Goal: Information Seeking & Learning: Learn about a topic

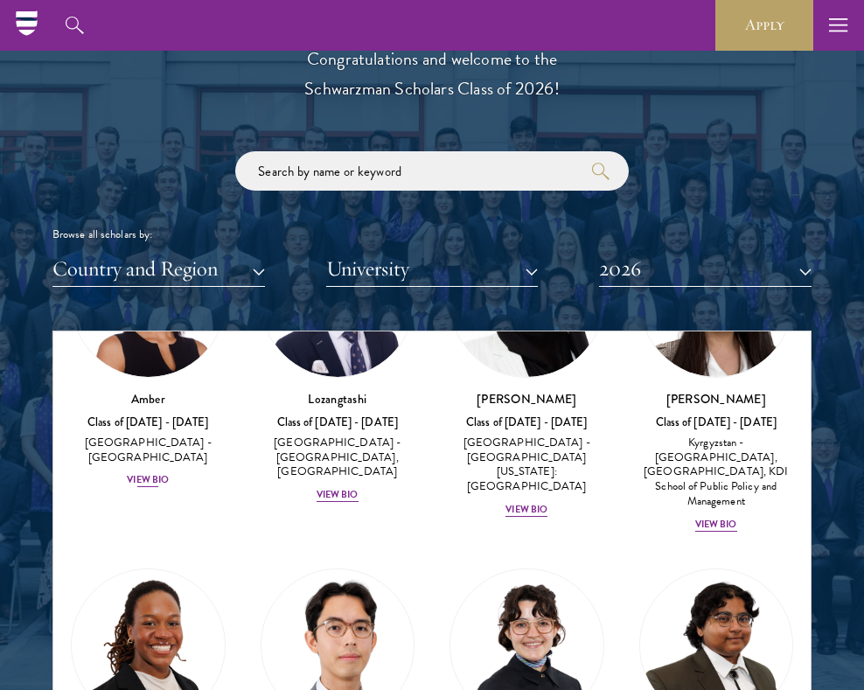
scroll to position [213, 0]
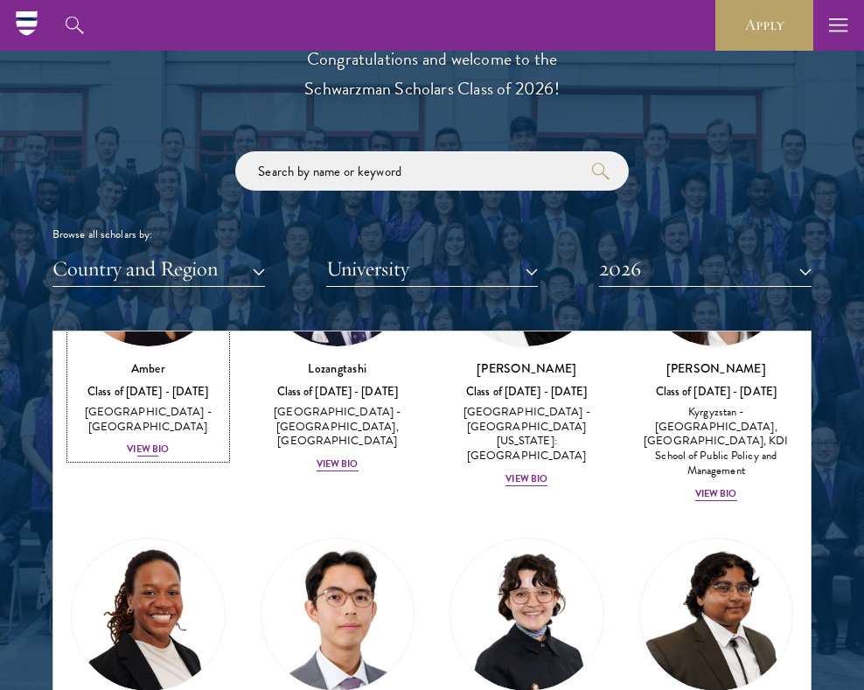
click at [183, 402] on div "Amber Class of [DATE] - [DATE] [GEOGRAPHIC_DATA] - [GEOGRAPHIC_DATA] View Bio" at bounding box center [148, 410] width 155 height 100
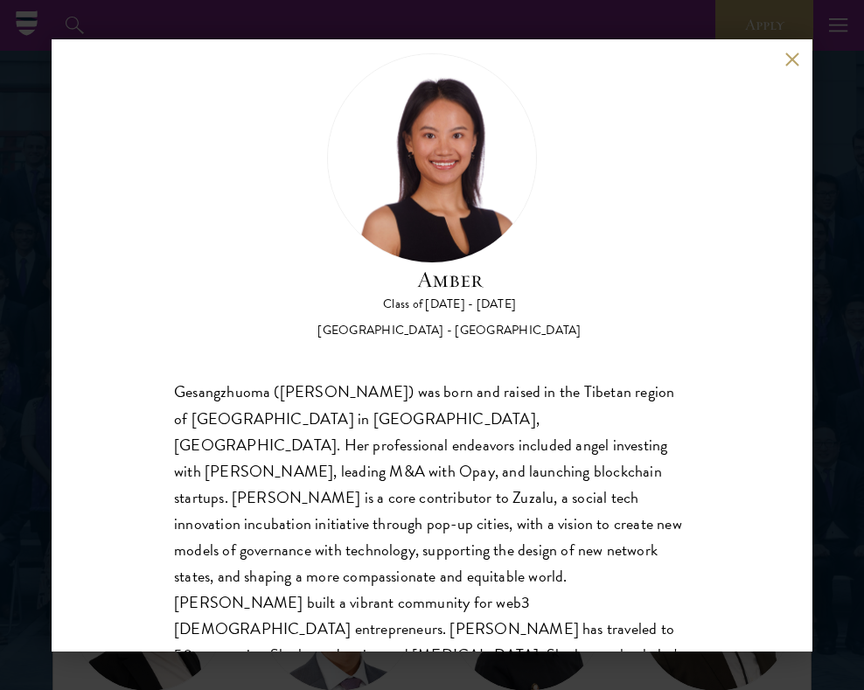
scroll to position [38, 0]
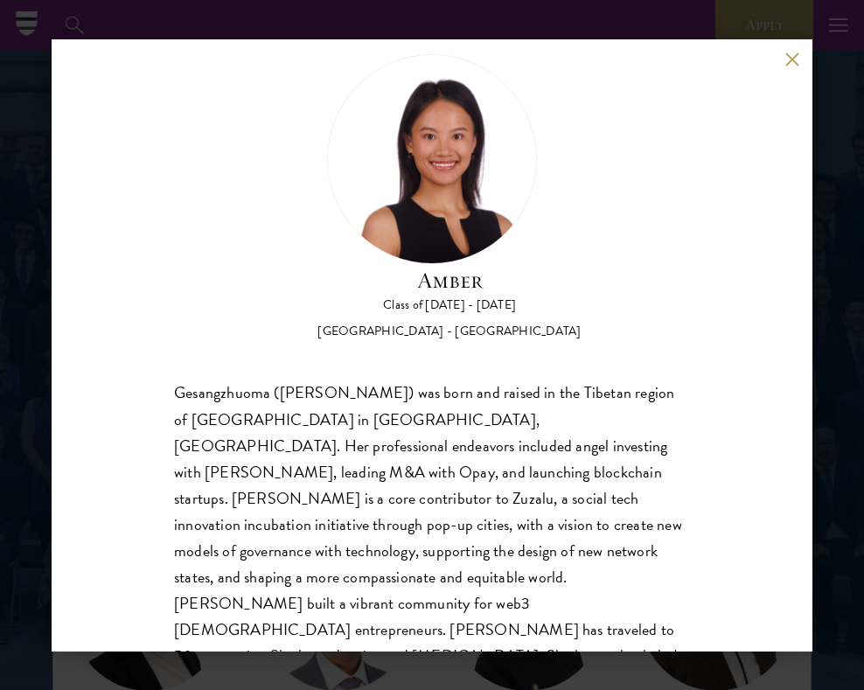
click at [794, 56] on button at bounding box center [792, 59] width 15 height 15
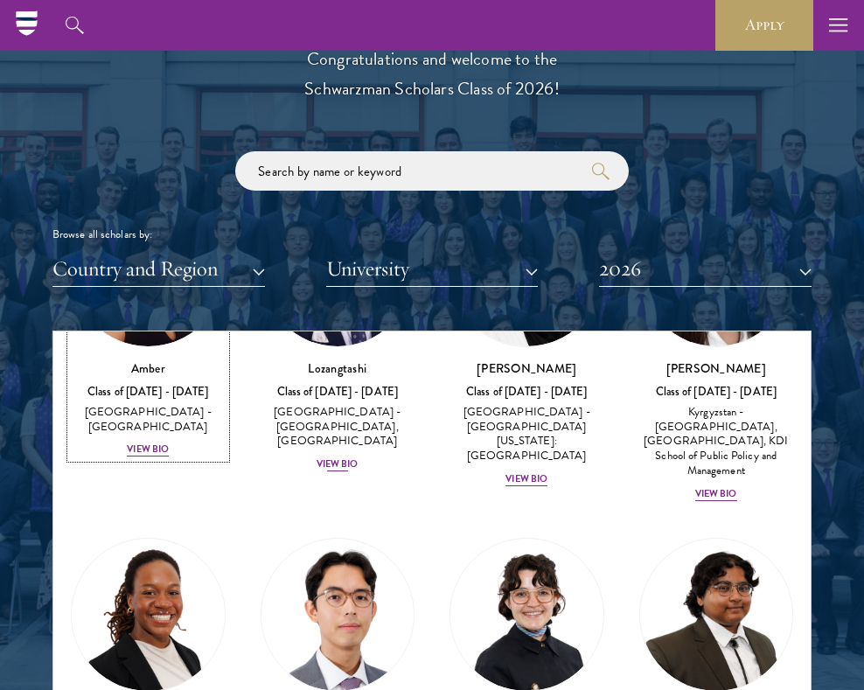
scroll to position [73, 0]
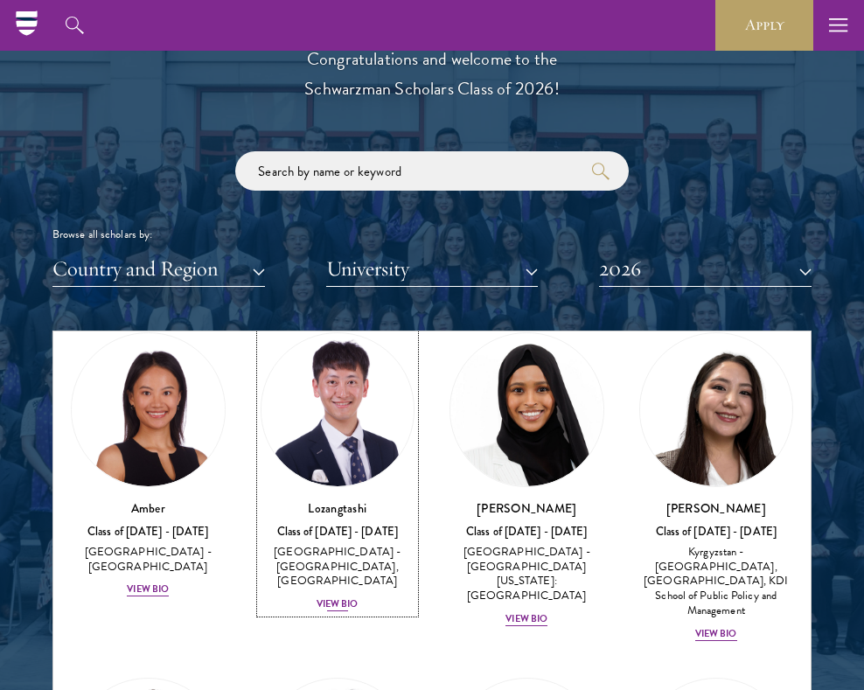
click at [347, 401] on img at bounding box center [338, 409] width 153 height 153
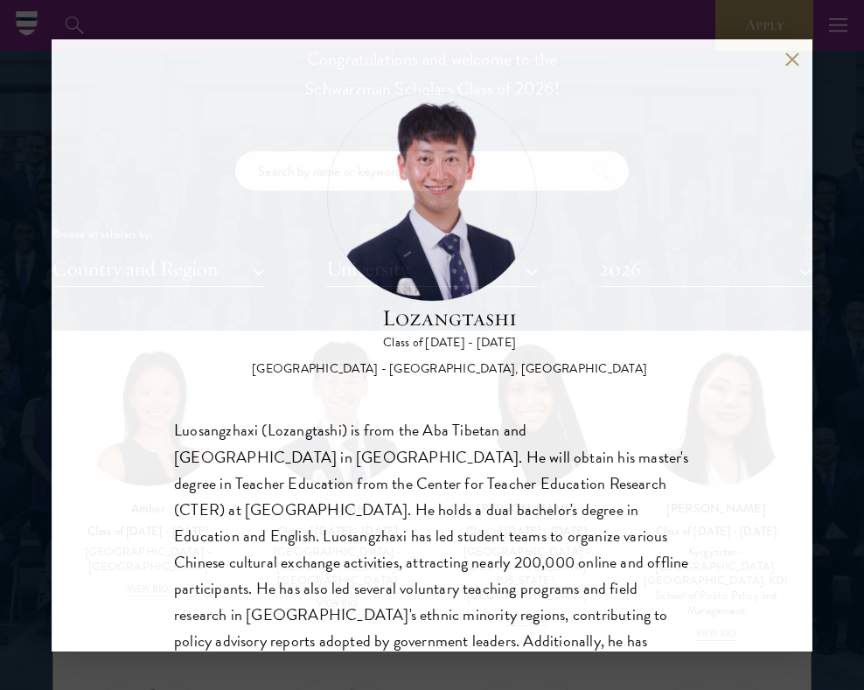
scroll to position [108, 0]
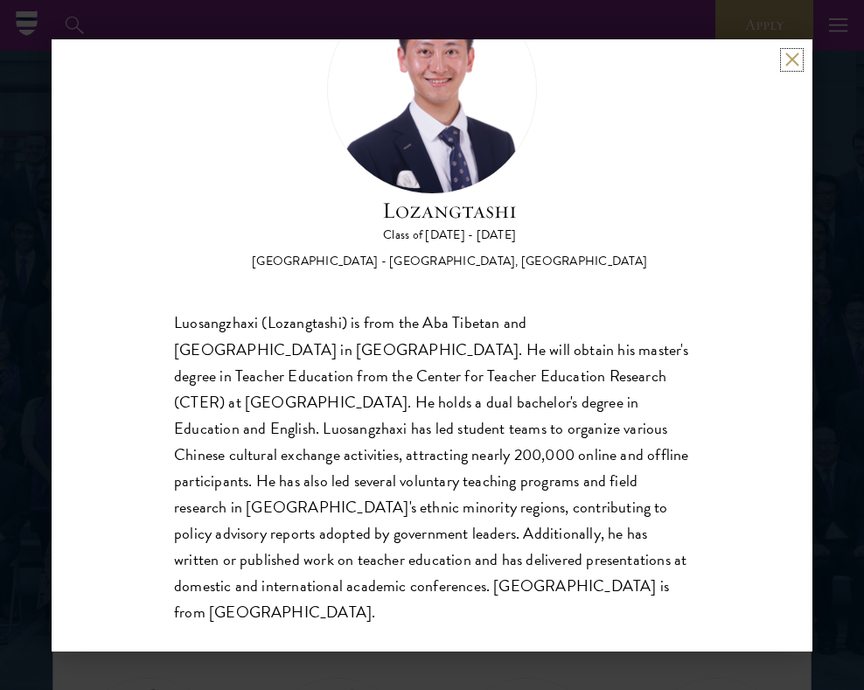
click at [797, 61] on button at bounding box center [792, 59] width 15 height 15
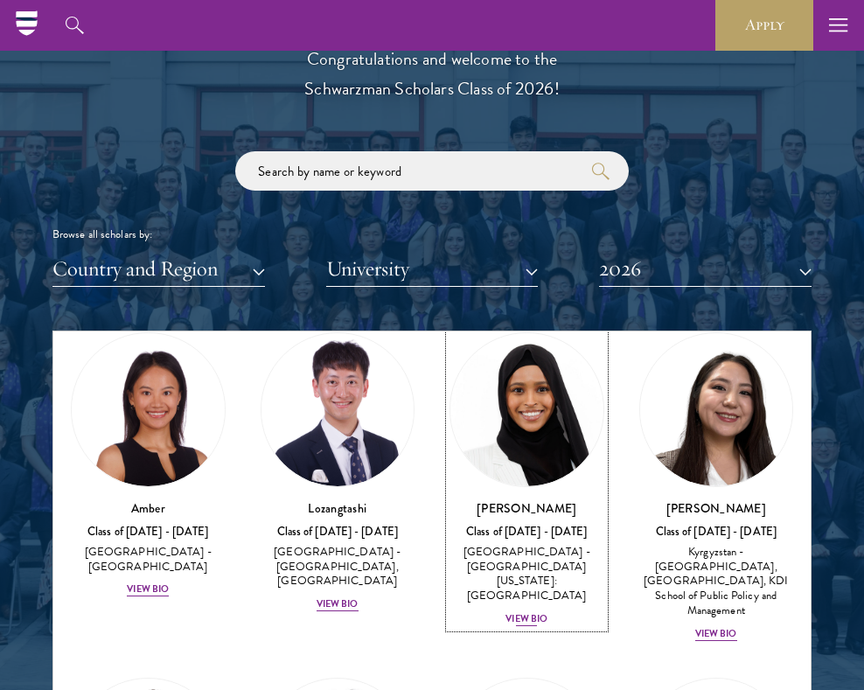
click at [561, 434] on img at bounding box center [527, 409] width 153 height 153
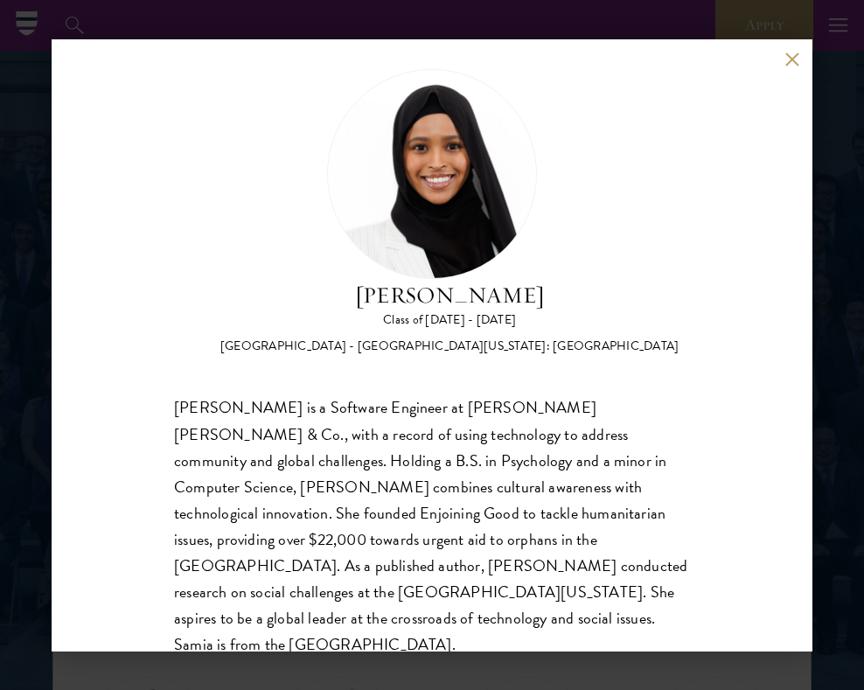
scroll to position [24, 0]
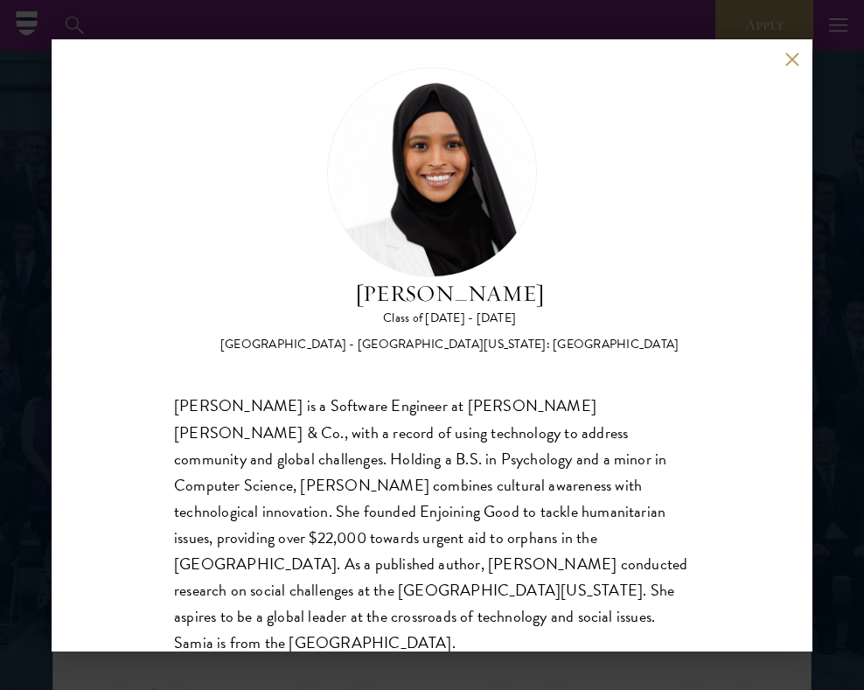
click at [784, 57] on div "[PERSON_NAME] Class of [DATE] - [DATE] [GEOGRAPHIC_DATA] - [GEOGRAPHIC_DATA][US…" at bounding box center [432, 345] width 761 height 612
click at [787, 62] on button at bounding box center [792, 59] width 15 height 15
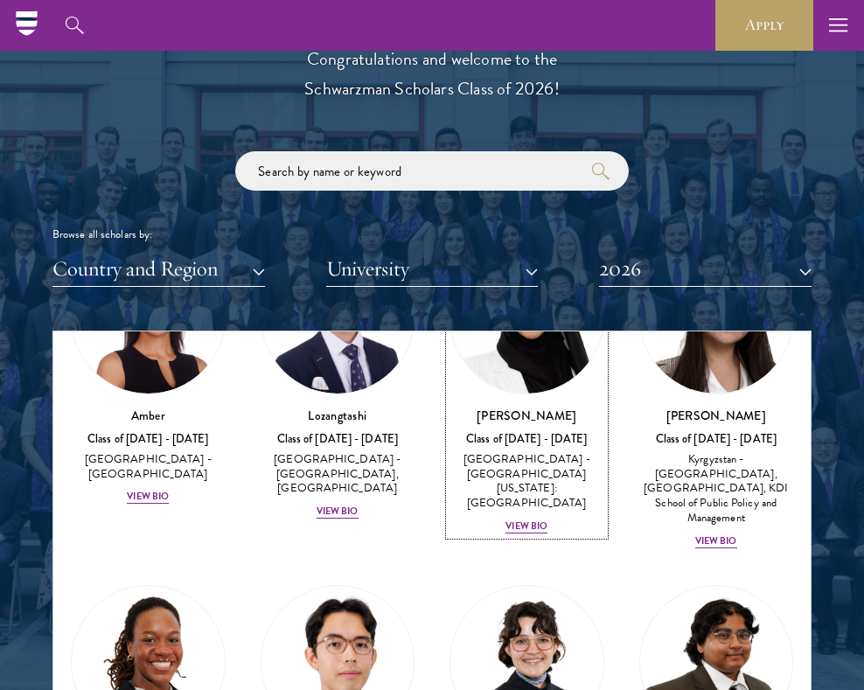
scroll to position [95, 0]
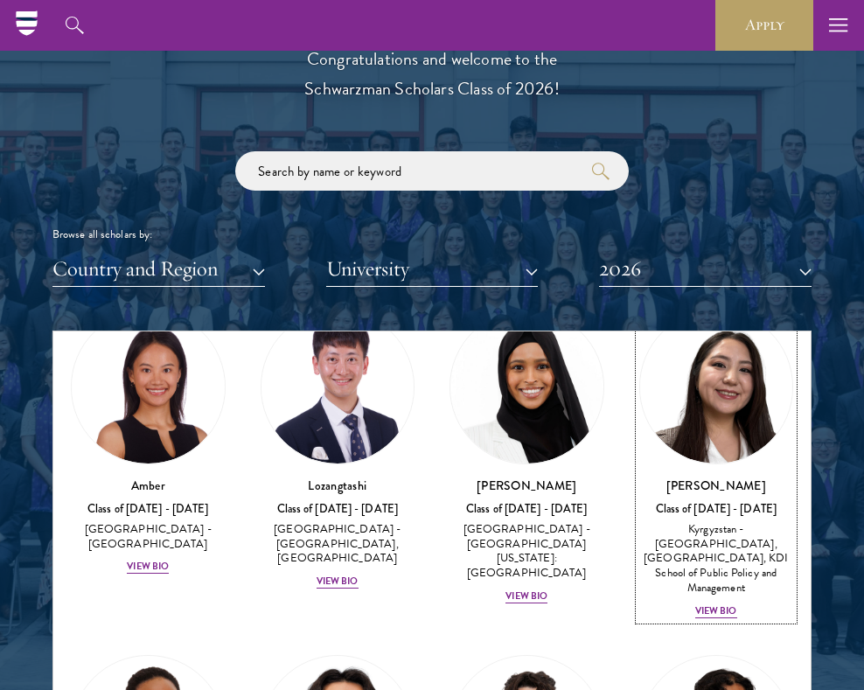
click at [696, 412] on img at bounding box center [716, 387] width 153 height 153
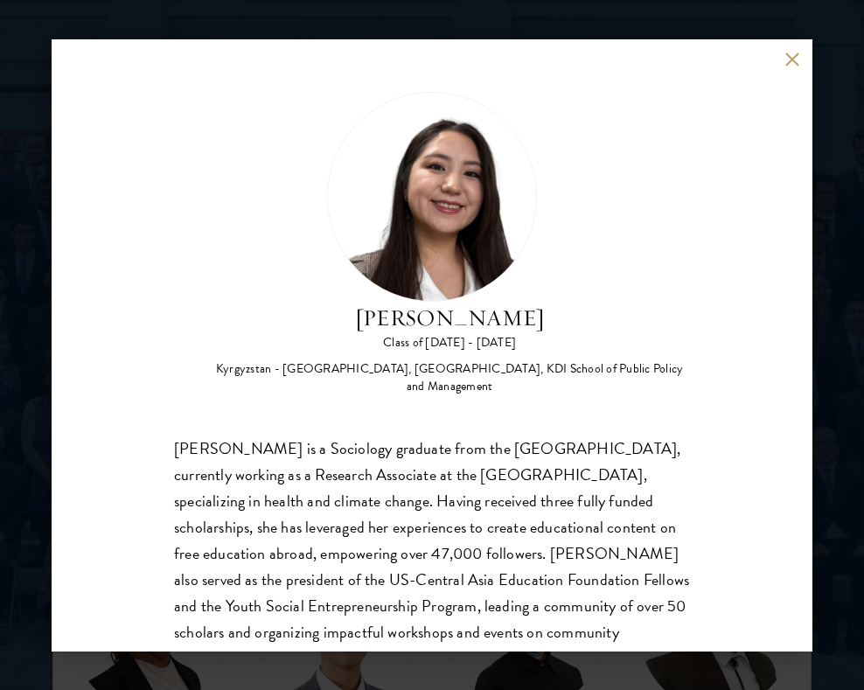
click at [796, 38] on div "Nurzada Abdivalieva Class of [DATE] - [DATE] [GEOGRAPHIC_DATA] - [GEOGRAPHIC_DA…" at bounding box center [432, 345] width 864 height 690
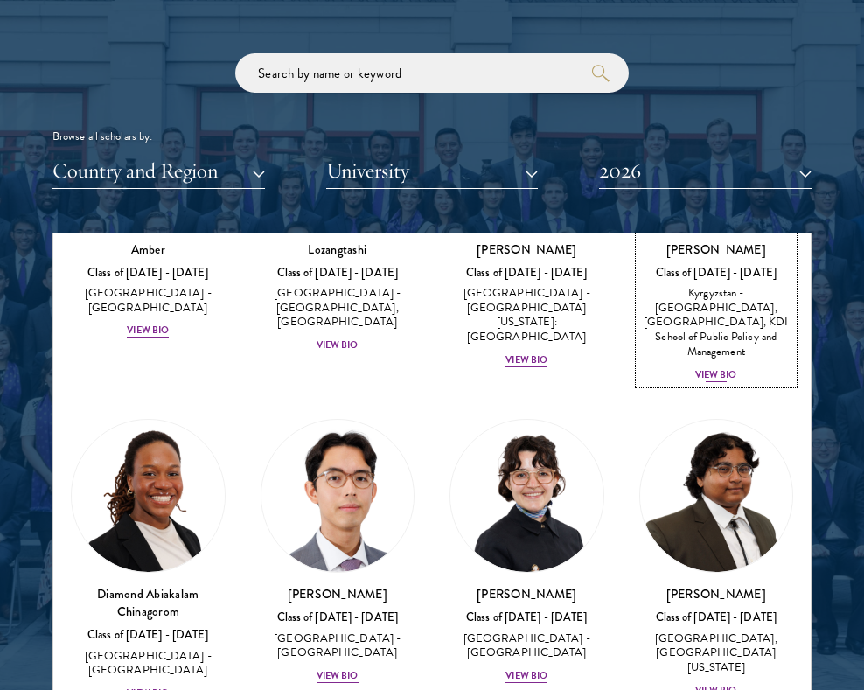
scroll to position [339, 0]
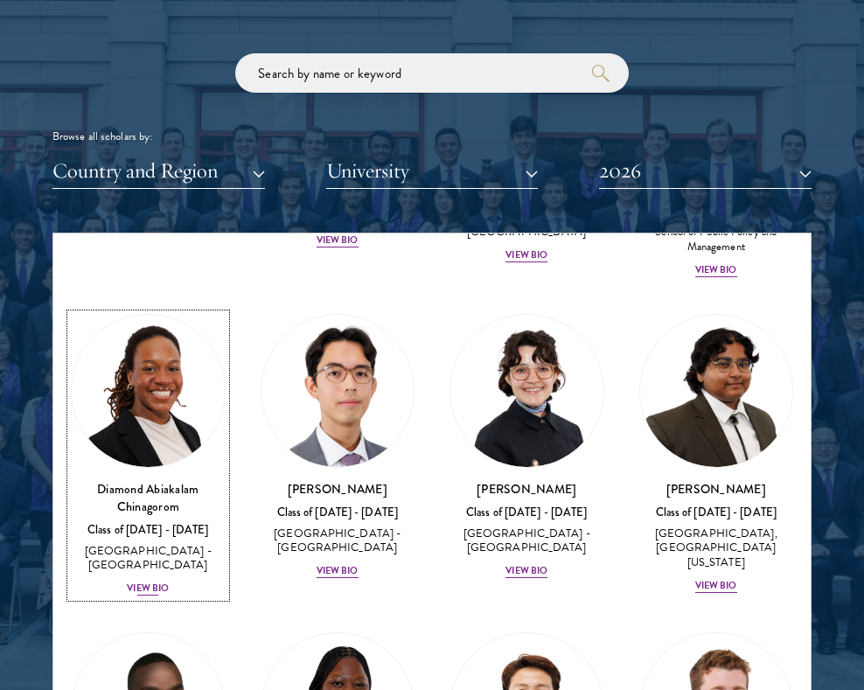
click at [155, 451] on img at bounding box center [148, 391] width 153 height 153
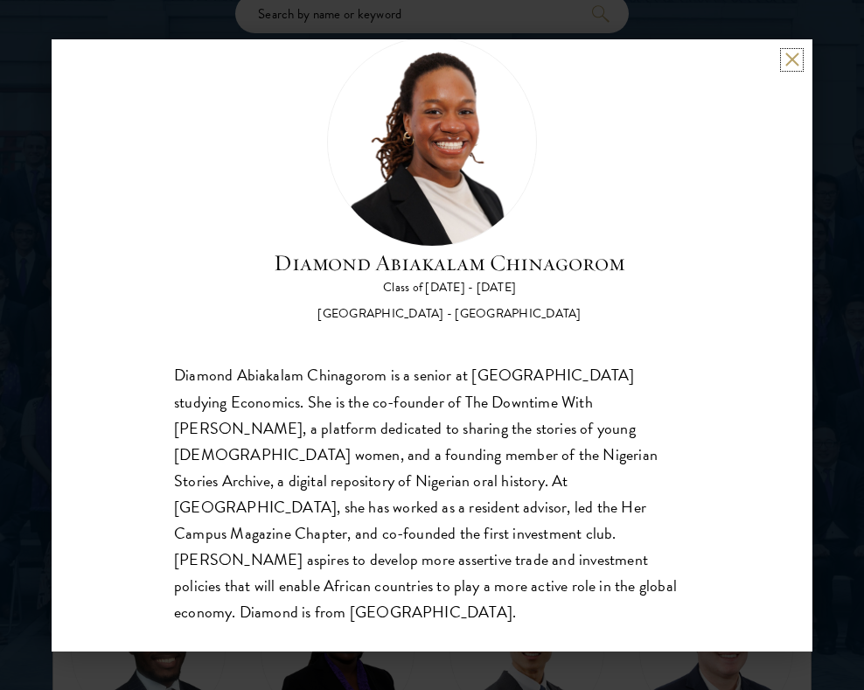
scroll to position [2172, 0]
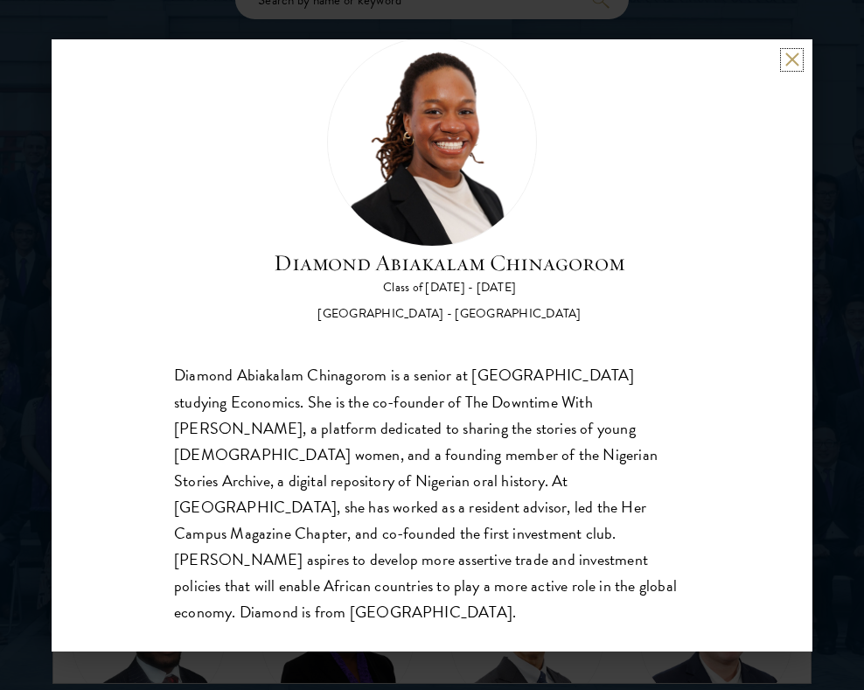
click at [795, 59] on button at bounding box center [792, 59] width 15 height 15
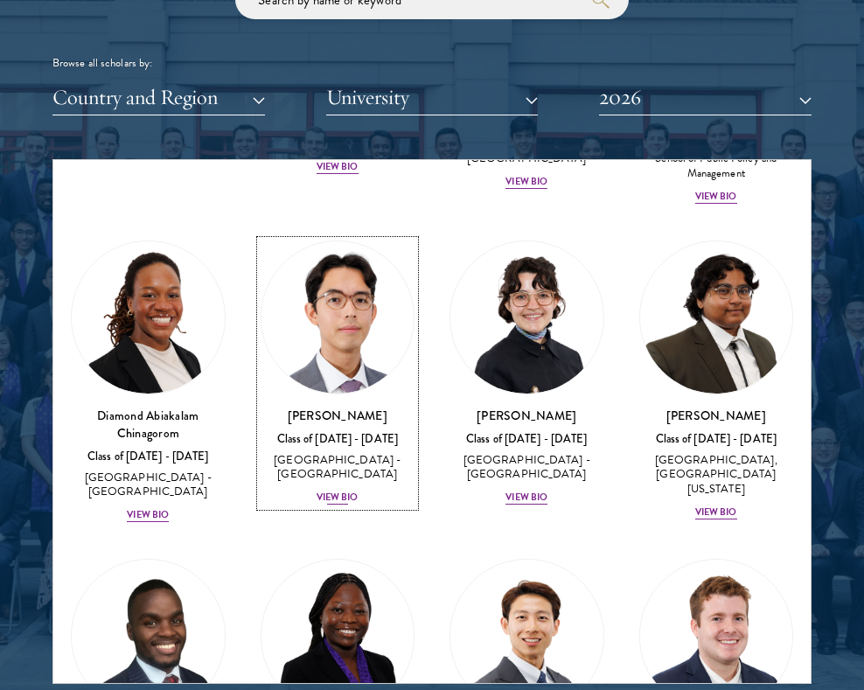
click at [320, 304] on img at bounding box center [338, 317] width 153 height 153
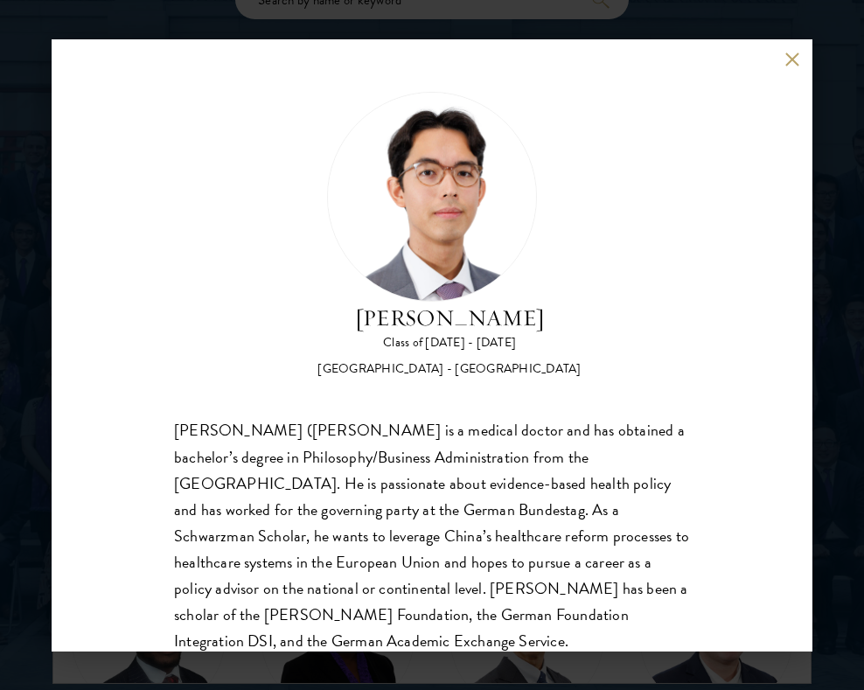
scroll to position [55, 0]
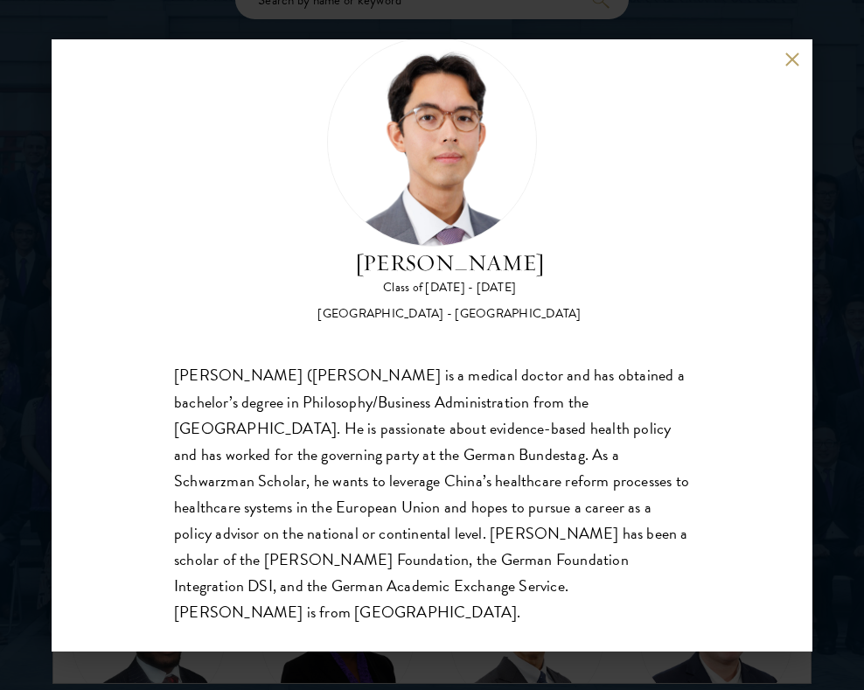
click at [794, 62] on button at bounding box center [792, 59] width 15 height 15
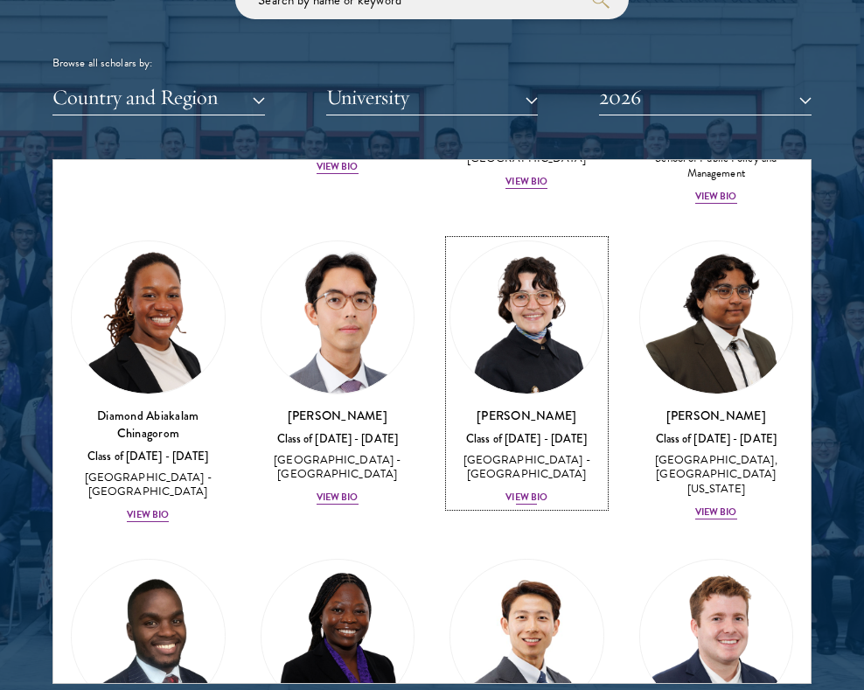
click at [525, 371] on img at bounding box center [527, 317] width 153 height 153
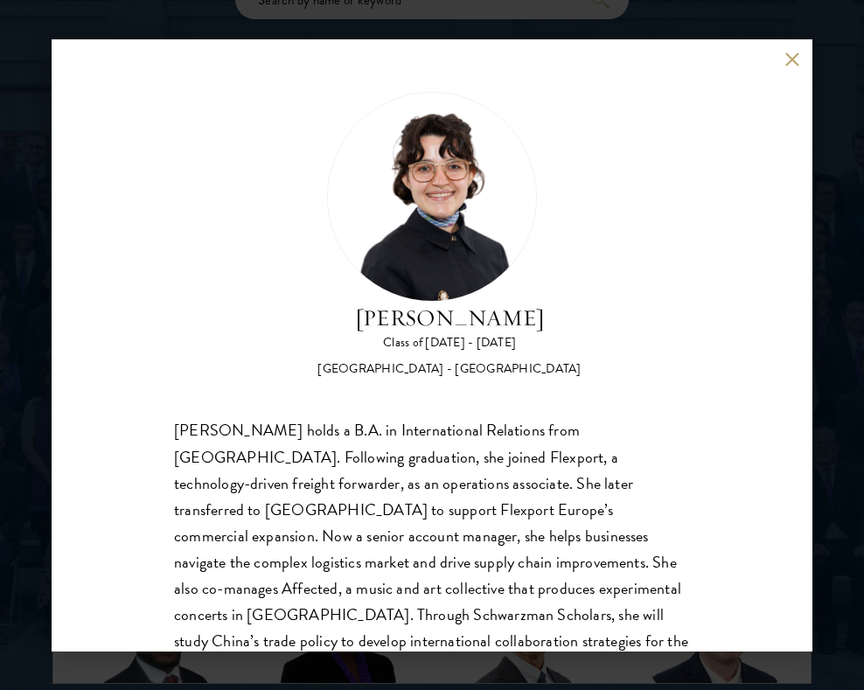
scroll to position [81, 0]
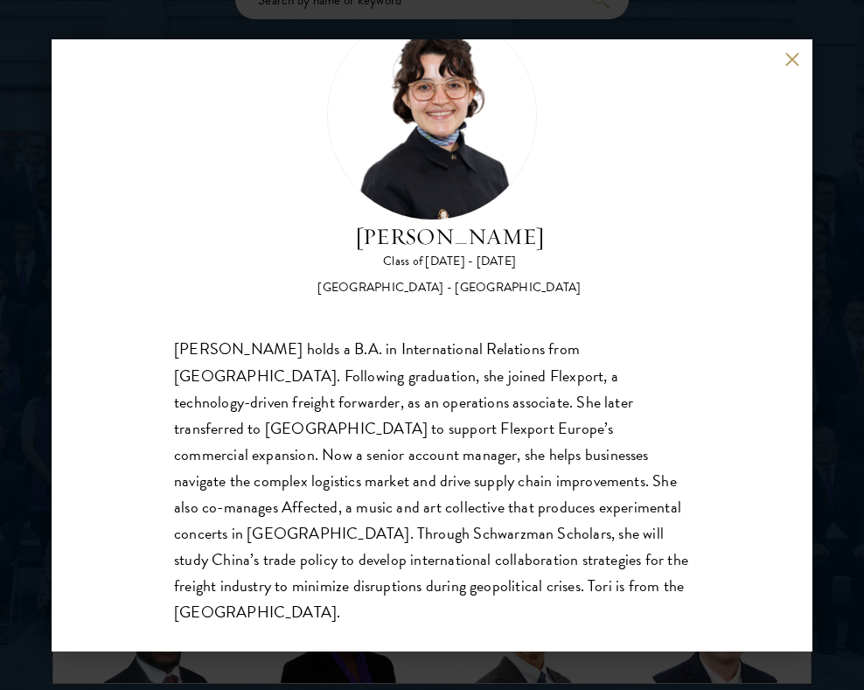
click at [795, 45] on div "[PERSON_NAME] Class of [DATE] - [DATE] [GEOGRAPHIC_DATA] - [GEOGRAPHIC_DATA] [P…" at bounding box center [432, 345] width 761 height 612
click at [795, 52] on button at bounding box center [792, 59] width 15 height 15
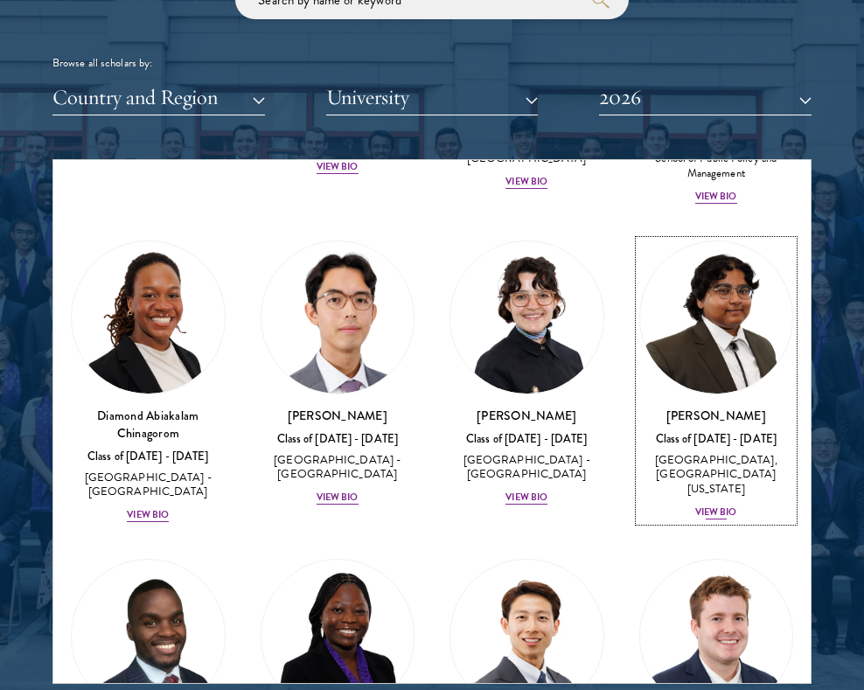
click at [682, 407] on h3 "[PERSON_NAME]" at bounding box center [717, 415] width 155 height 17
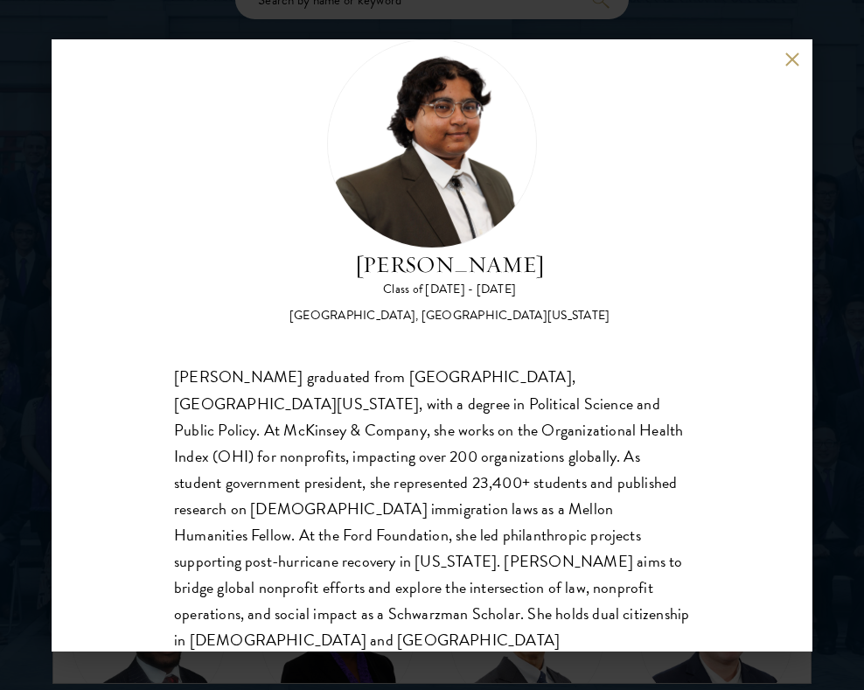
scroll to position [81, 0]
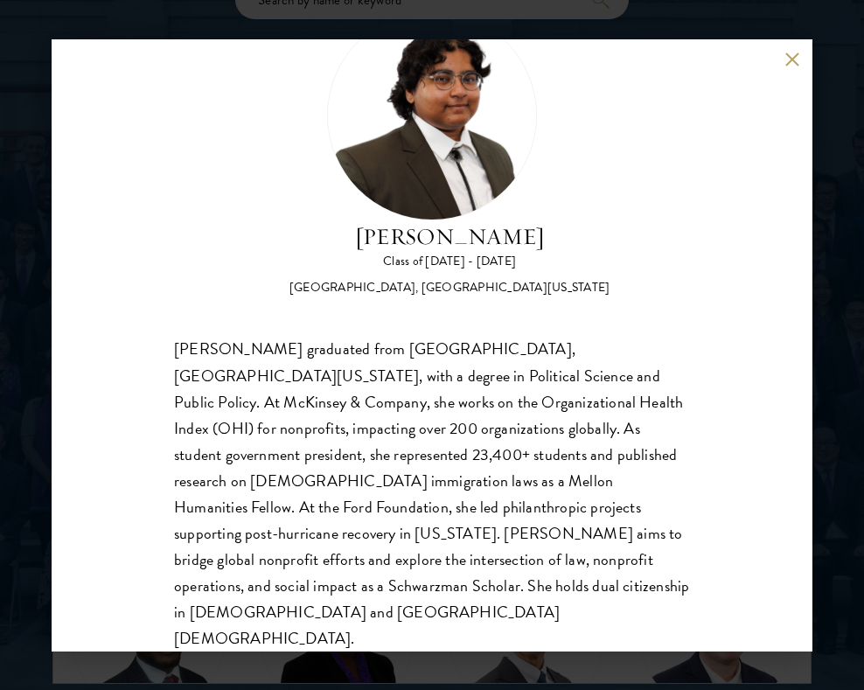
click at [787, 34] on div "[PERSON_NAME] Class of [DATE] - [DATE] [GEOGRAPHIC_DATA] - [GEOGRAPHIC_DATA], […" at bounding box center [432, 345] width 864 height 690
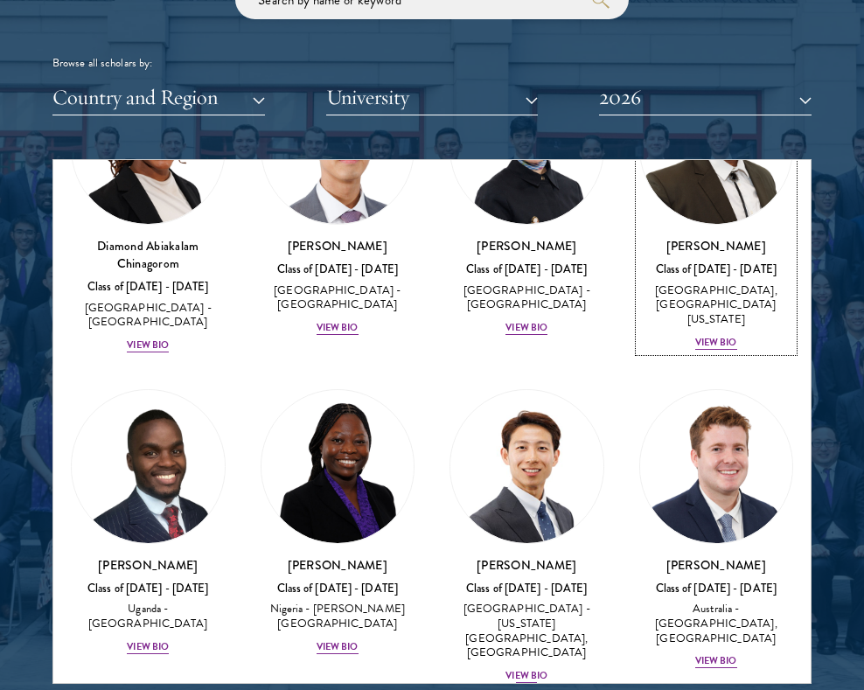
scroll to position [516, 0]
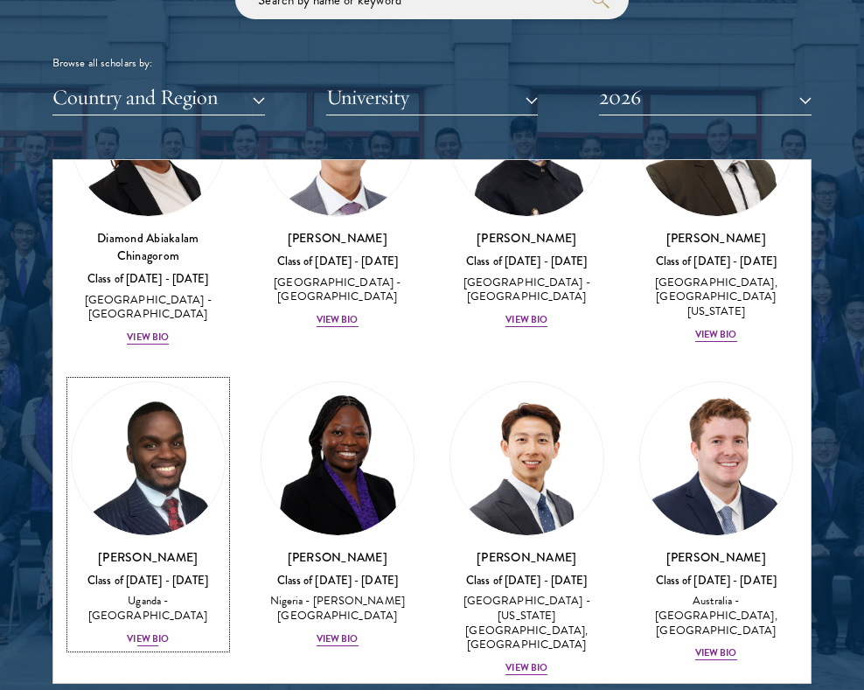
click at [156, 508] on img at bounding box center [148, 458] width 153 height 153
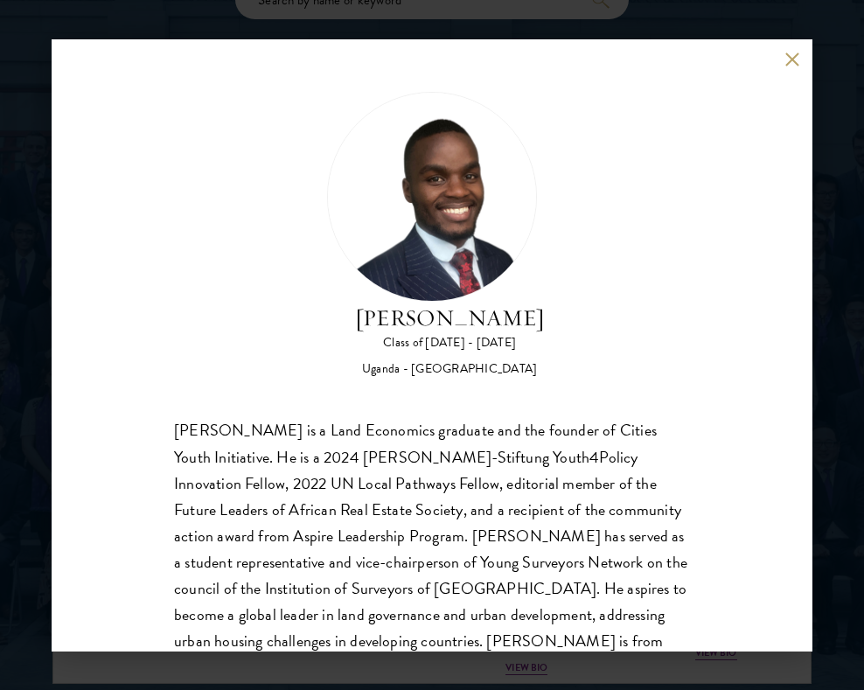
scroll to position [55, 0]
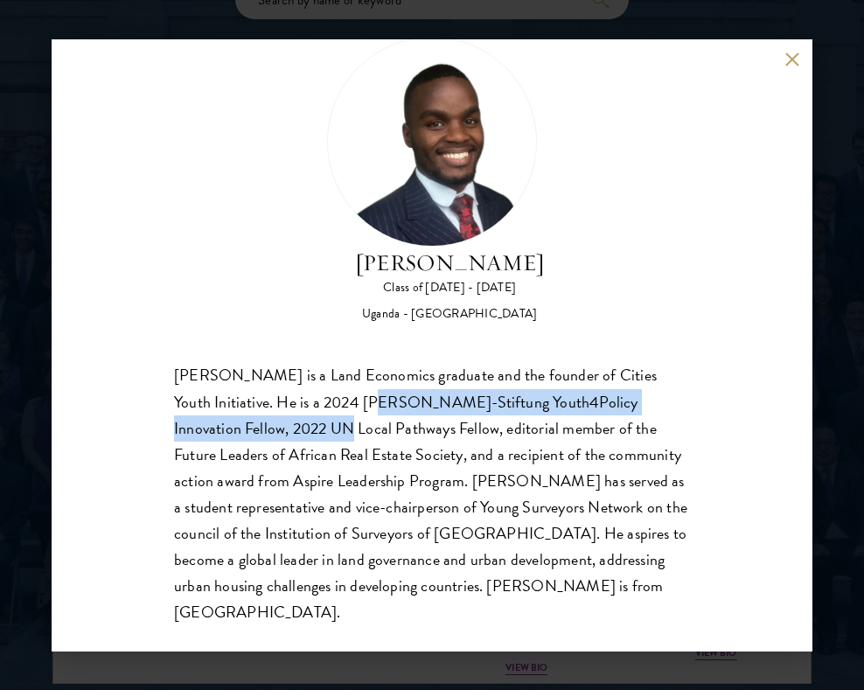
drag, startPoint x: 324, startPoint y: 404, endPoint x: 215, endPoint y: 430, distance: 111.4
click at [215, 430] on div "[PERSON_NAME] is a Land Economics graduate and the founder of Cities Youth Init…" at bounding box center [432, 493] width 516 height 262
copy div "2024 [PERSON_NAME]-Stiftung Youth4Policy Innovation Fellow"
click at [794, 62] on button at bounding box center [792, 59] width 15 height 15
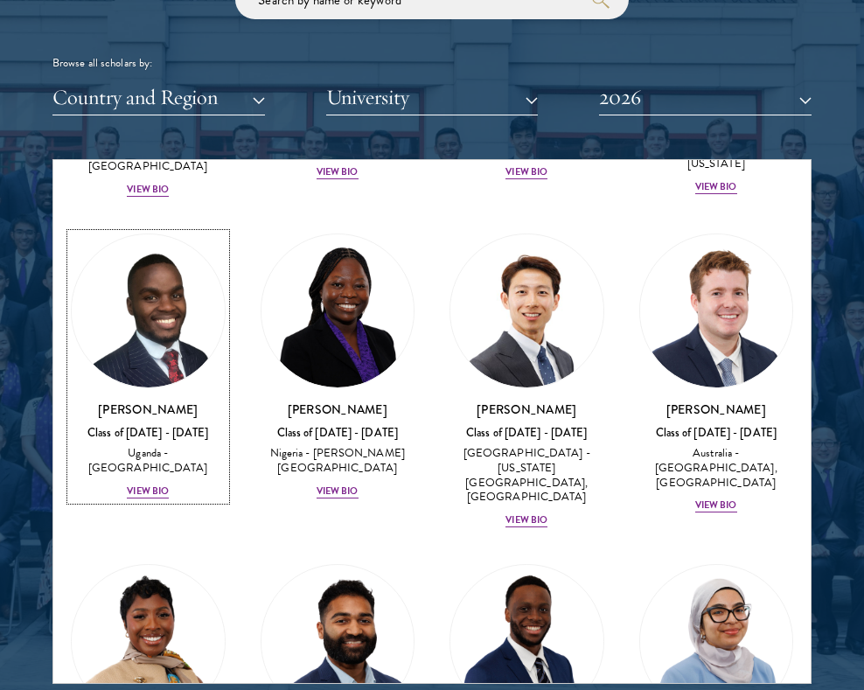
scroll to position [668, 0]
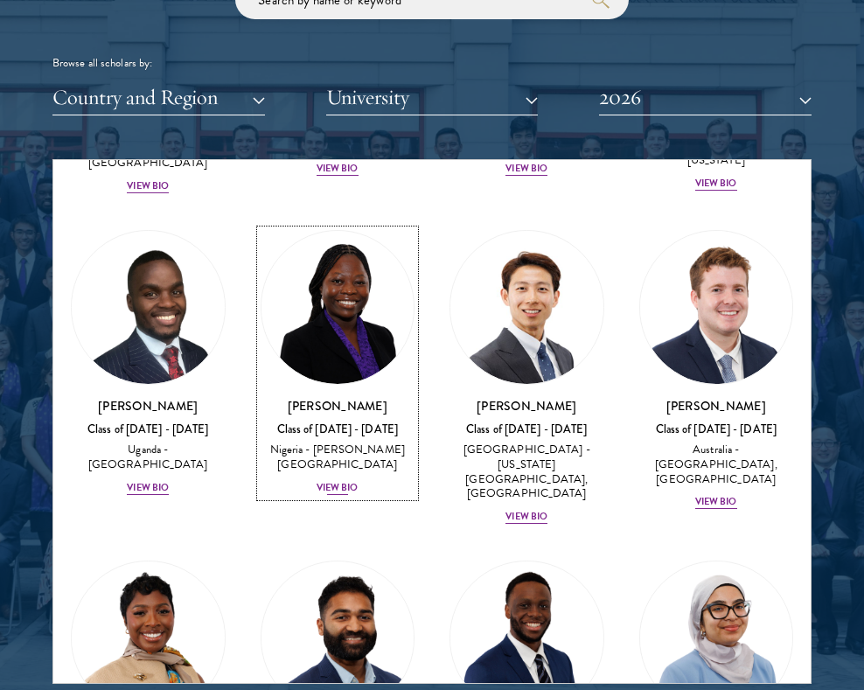
click at [305, 369] on link "[PERSON_NAME] Class of [DATE] - [DATE] [GEOGRAPHIC_DATA] - [PERSON_NAME][GEOGRA…" at bounding box center [338, 363] width 155 height 266
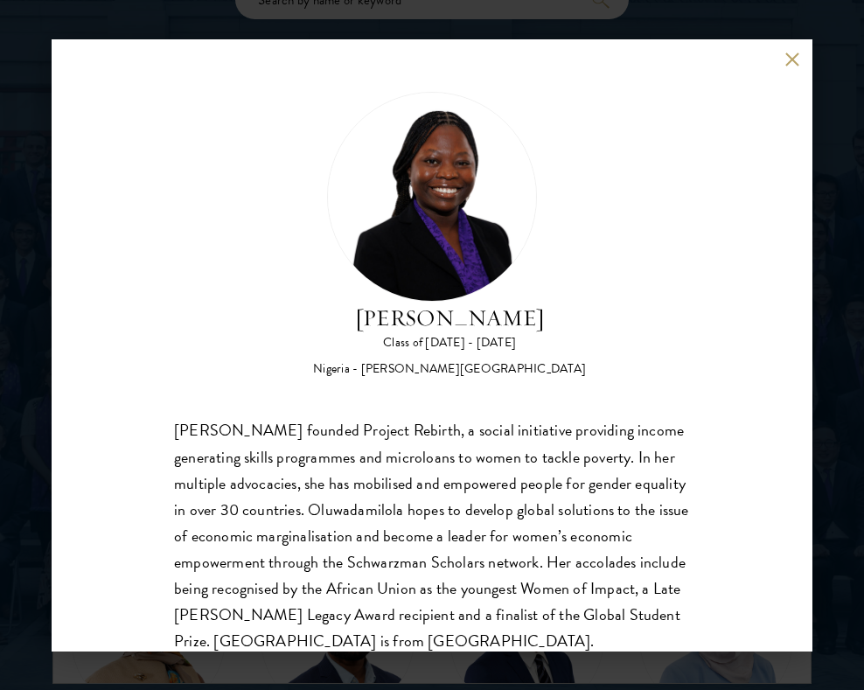
scroll to position [55, 0]
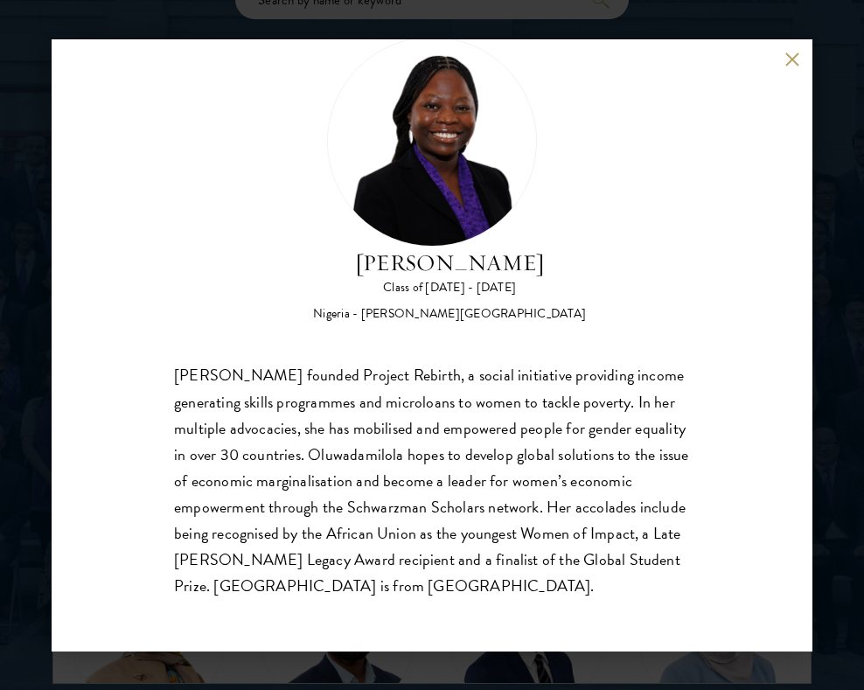
click at [786, 61] on button at bounding box center [792, 59] width 15 height 15
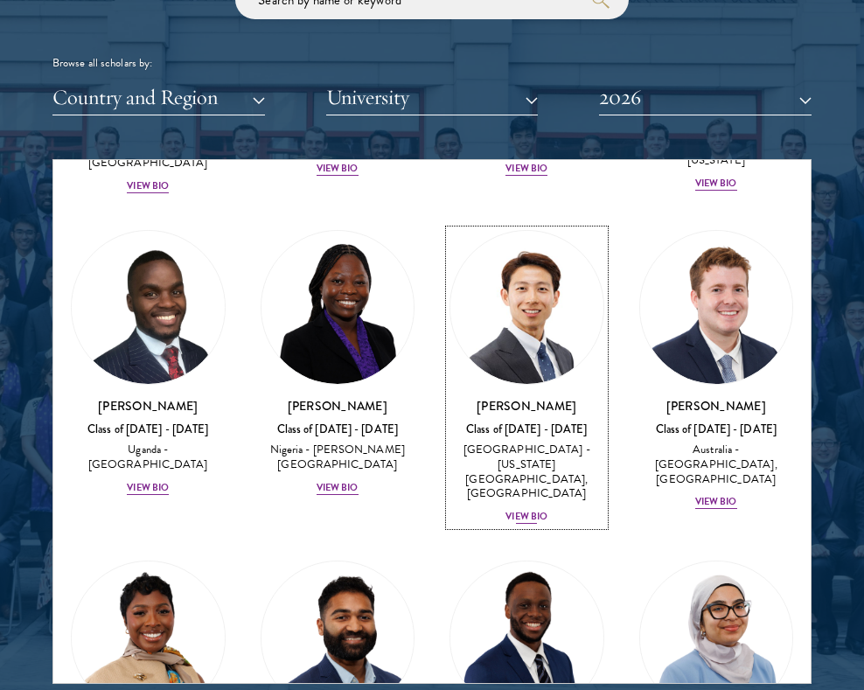
click at [576, 344] on img at bounding box center [527, 307] width 153 height 153
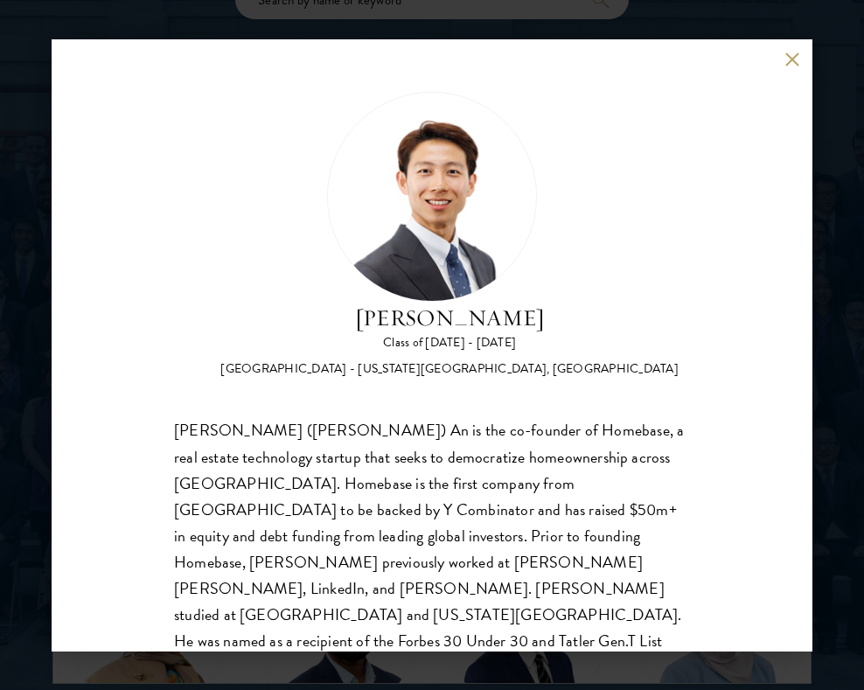
scroll to position [29, 0]
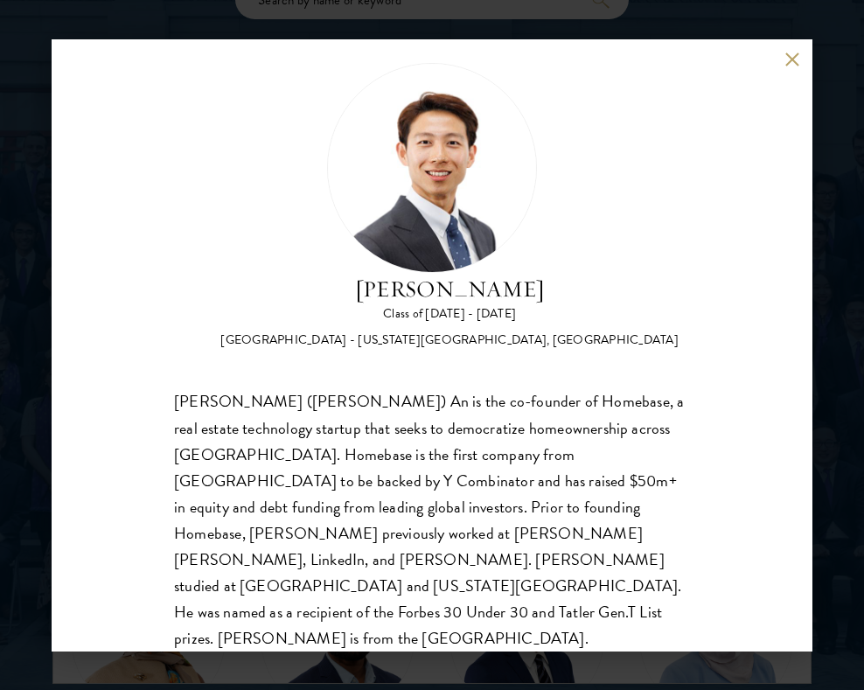
click at [793, 61] on button at bounding box center [792, 59] width 15 height 15
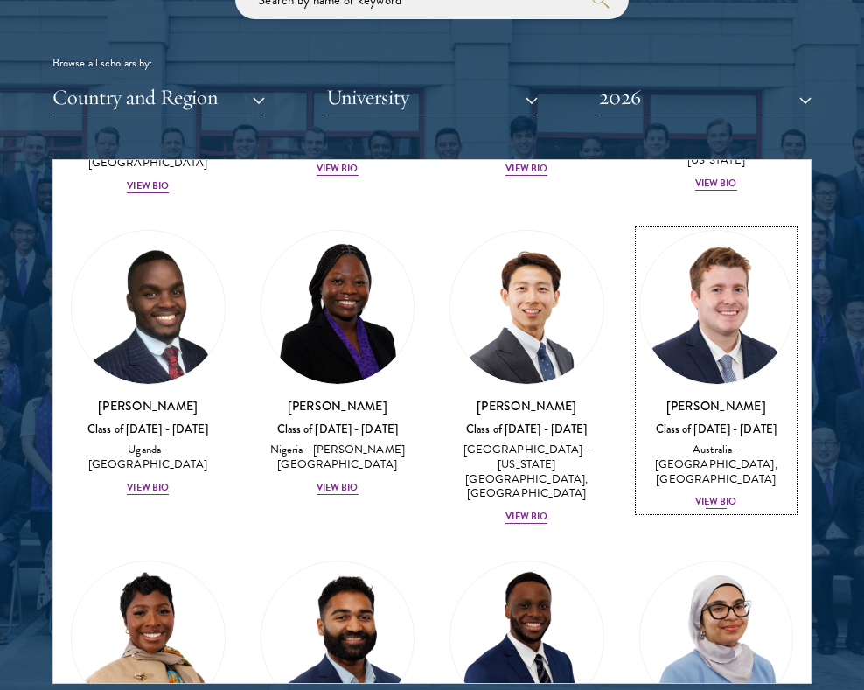
click at [736, 306] on img at bounding box center [716, 307] width 153 height 153
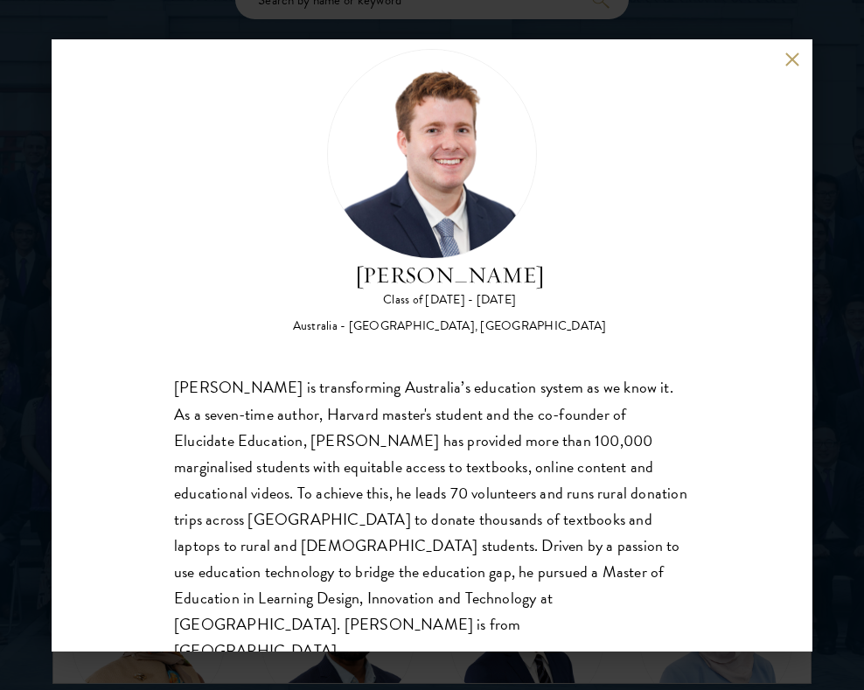
scroll to position [55, 0]
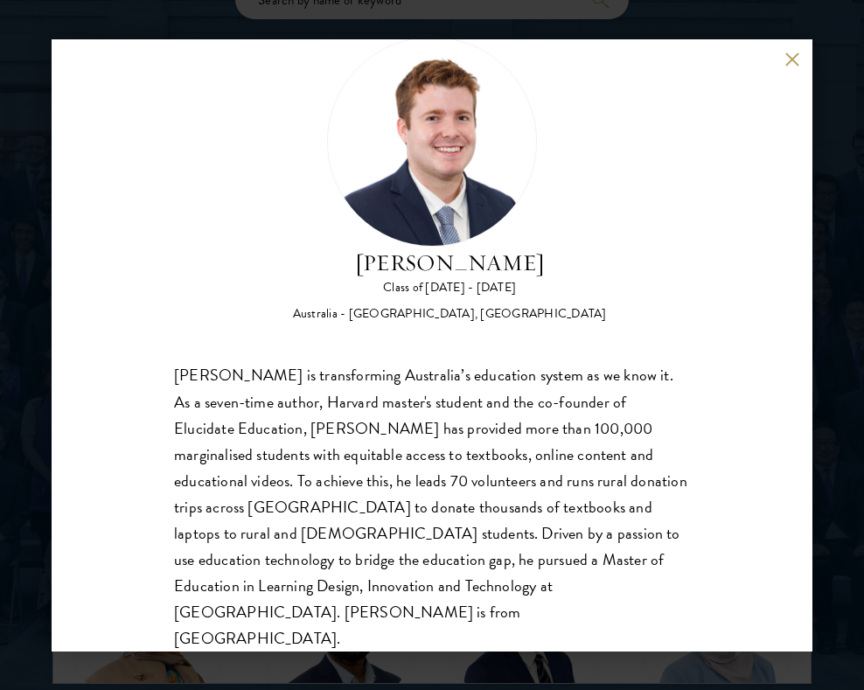
click at [794, 63] on button at bounding box center [792, 59] width 15 height 15
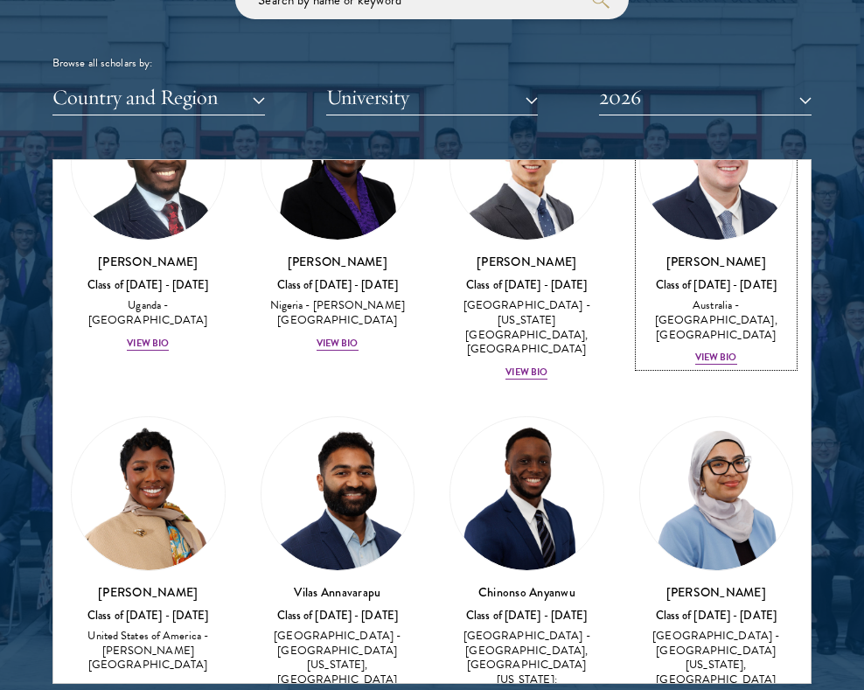
scroll to position [816, 0]
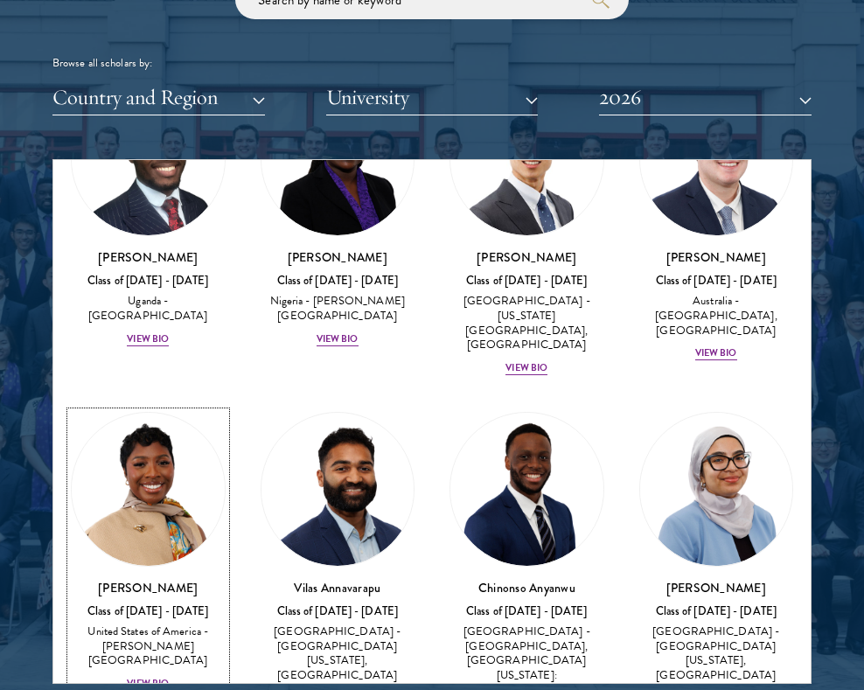
click at [182, 477] on img at bounding box center [148, 489] width 153 height 153
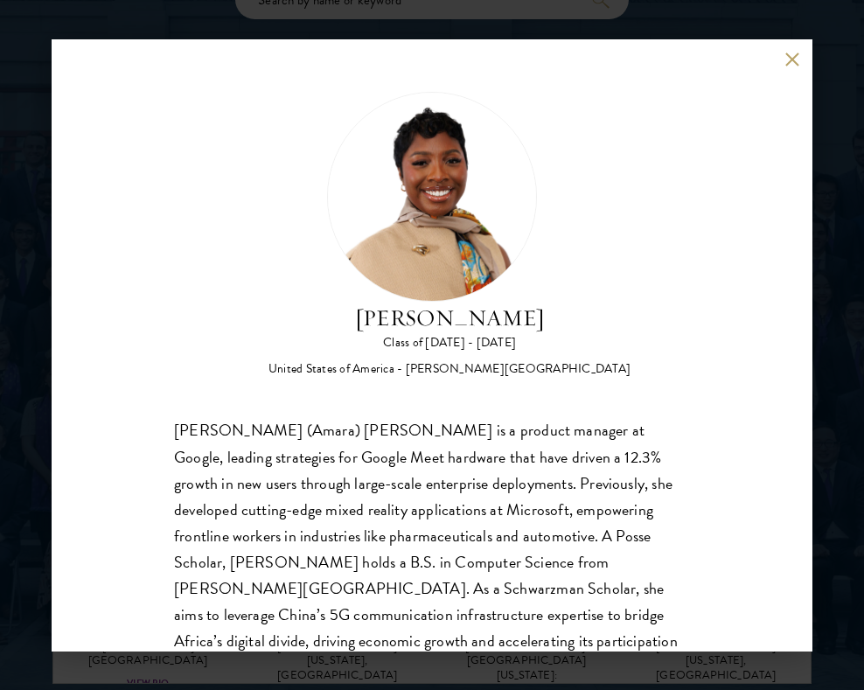
scroll to position [81, 0]
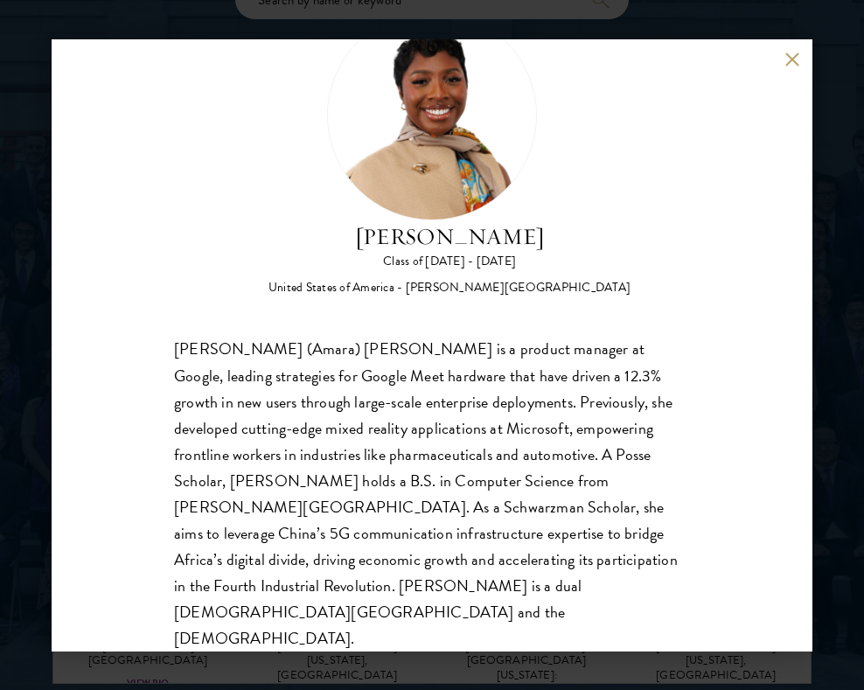
click at [790, 54] on button at bounding box center [792, 59] width 15 height 15
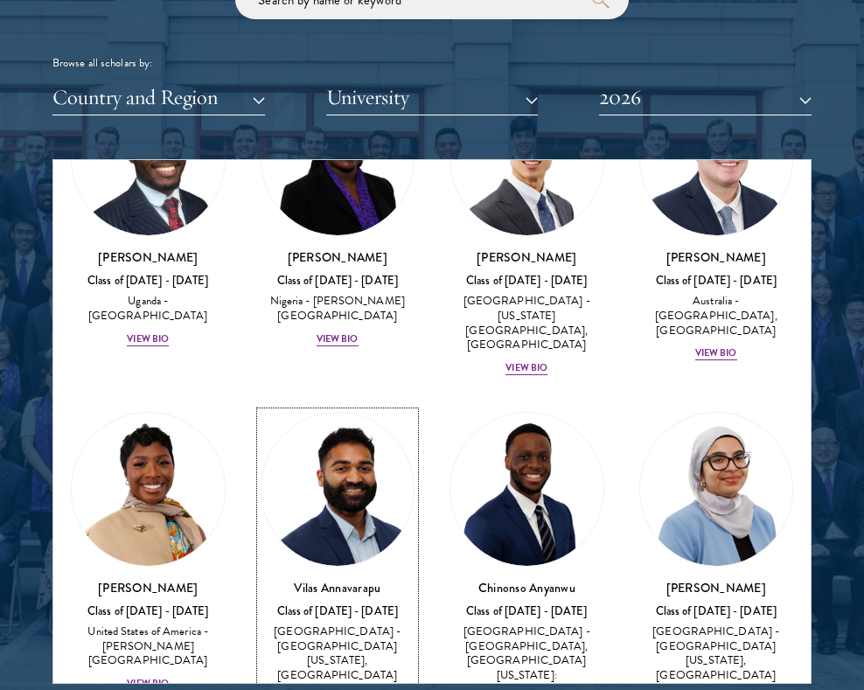
click at [332, 535] on link "[PERSON_NAME] Class of [DATE] - [DATE] [GEOGRAPHIC_DATA] - [GEOGRAPHIC_DATA][US…" at bounding box center [338, 567] width 155 height 311
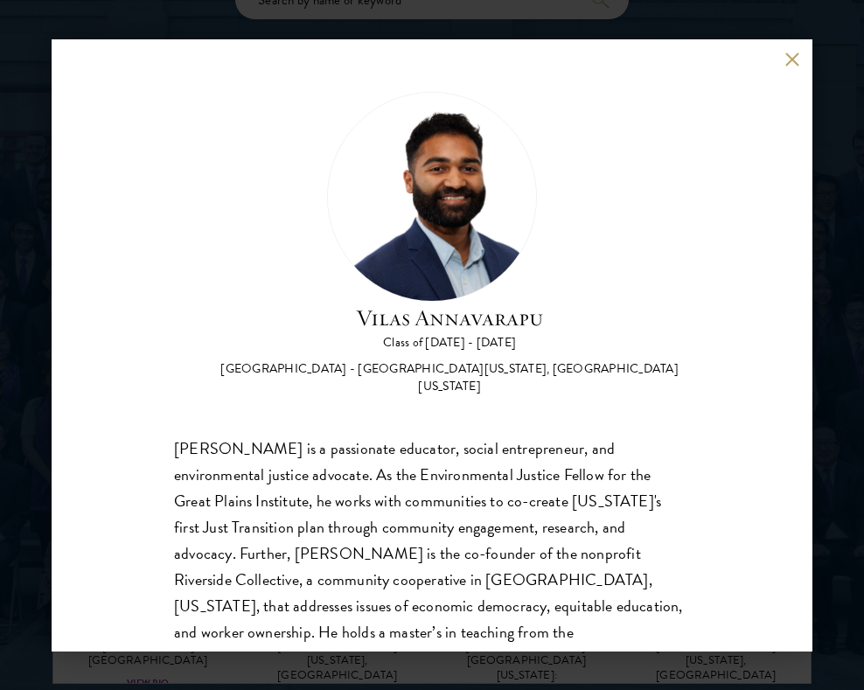
scroll to position [55, 0]
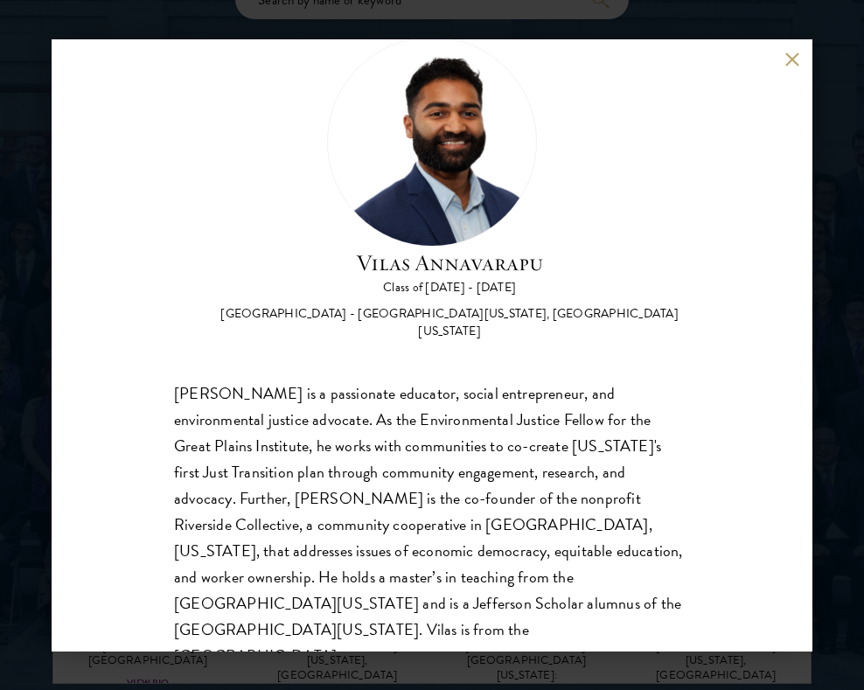
click at [805, 51] on div "[PERSON_NAME] Class of [DATE] - [DATE] [GEOGRAPHIC_DATA] - [GEOGRAPHIC_DATA][US…" at bounding box center [432, 345] width 761 height 612
click at [804, 62] on div "[PERSON_NAME] Class of [DATE] - [DATE] [GEOGRAPHIC_DATA] - [GEOGRAPHIC_DATA][US…" at bounding box center [432, 345] width 761 height 612
click at [791, 62] on button at bounding box center [792, 59] width 15 height 15
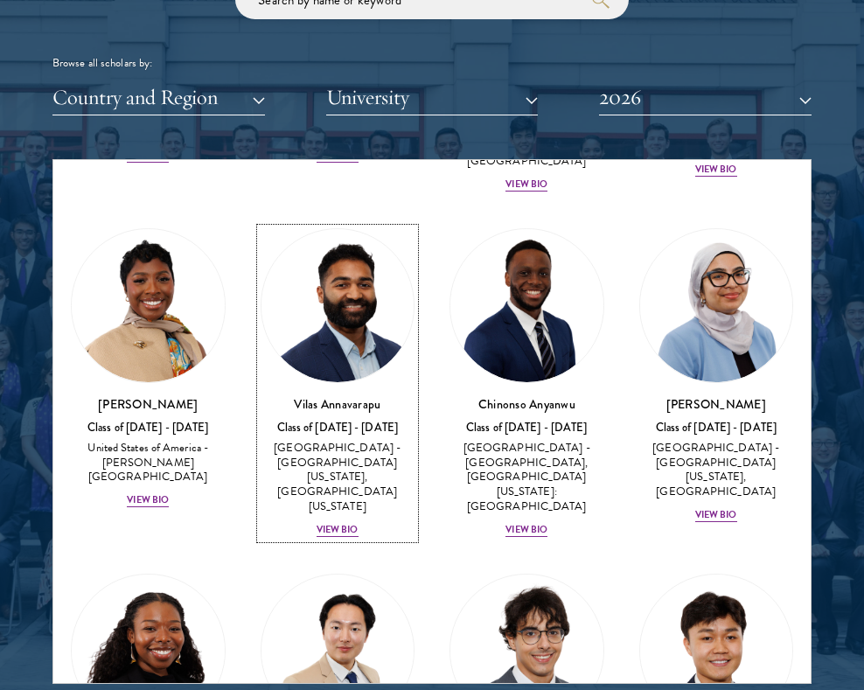
scroll to position [1005, 0]
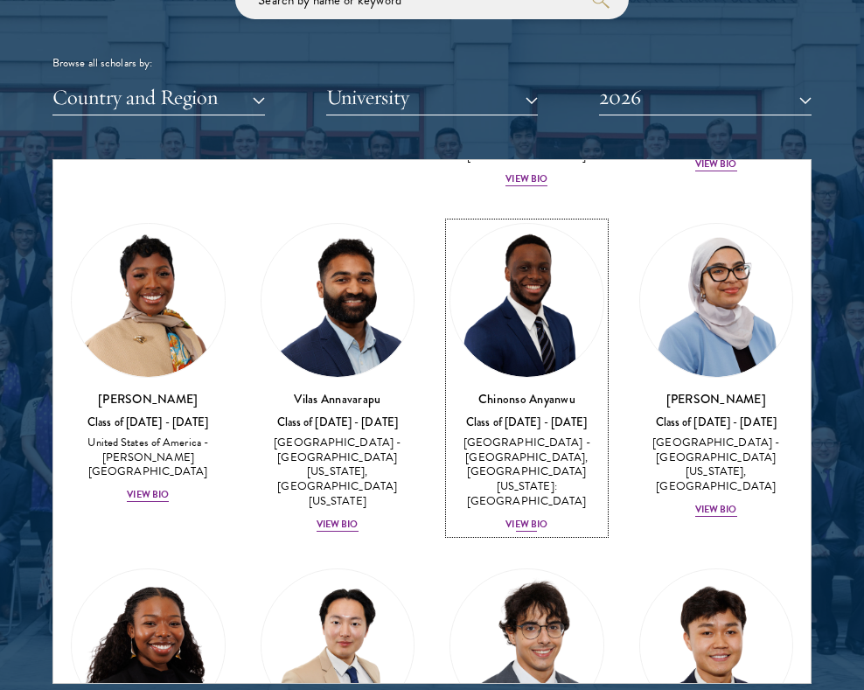
click at [521, 300] on img at bounding box center [527, 300] width 153 height 153
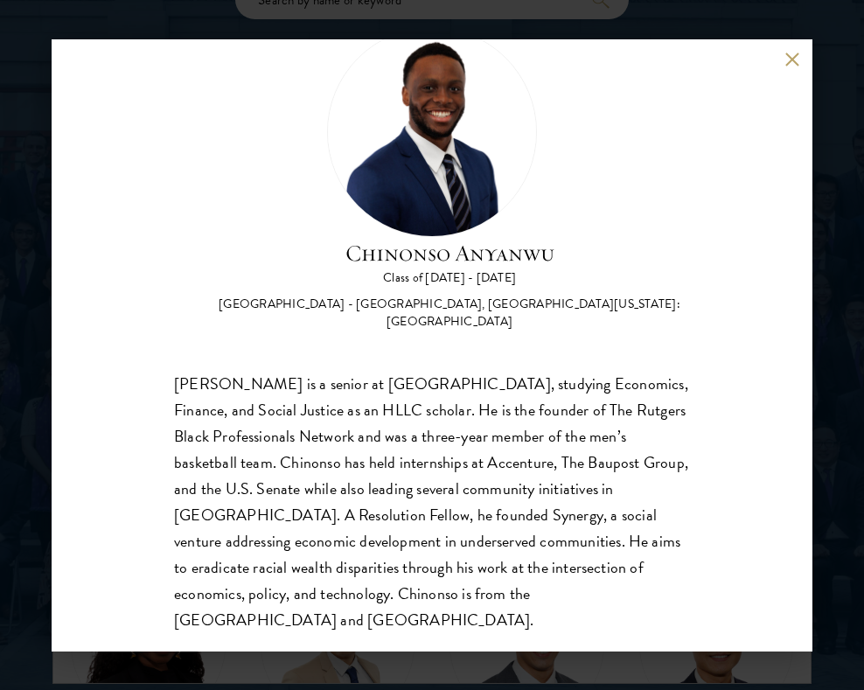
scroll to position [73, 0]
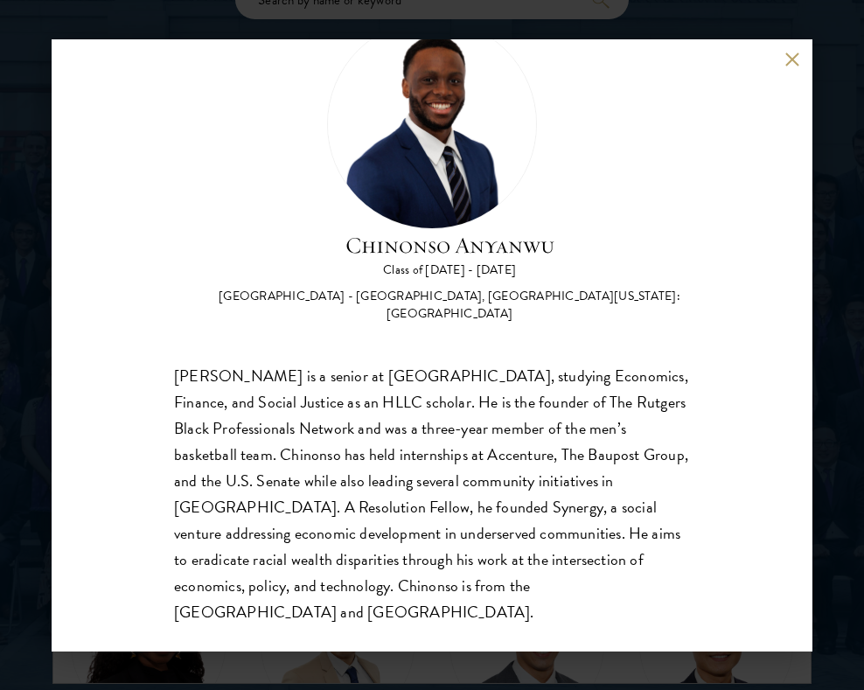
click at [781, 52] on div "[PERSON_NAME] Class of [DATE] - [DATE] [GEOGRAPHIC_DATA] - [GEOGRAPHIC_DATA], […" at bounding box center [432, 345] width 761 height 612
click at [793, 56] on button at bounding box center [792, 59] width 15 height 15
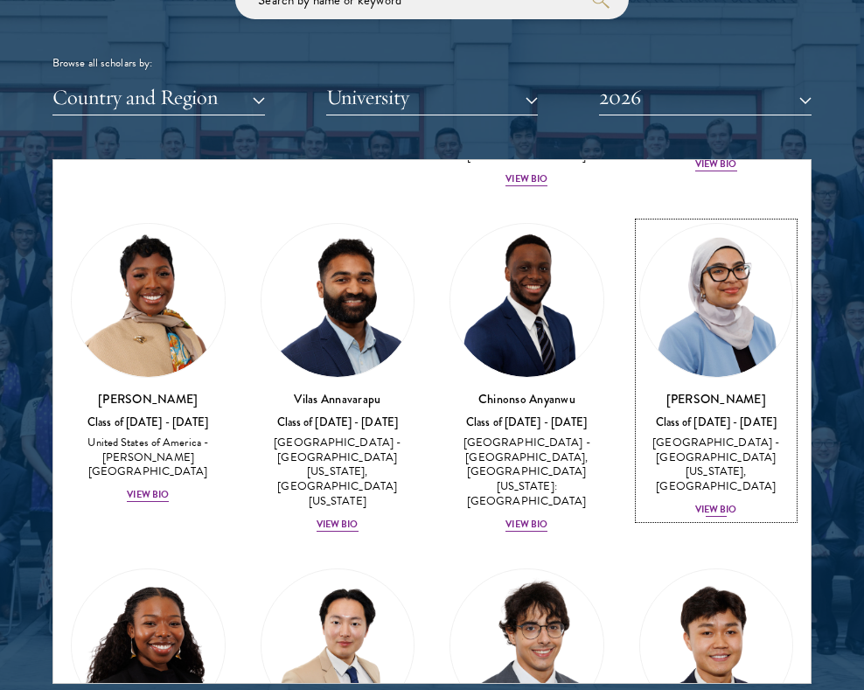
click at [715, 390] on h3 "[PERSON_NAME]" at bounding box center [717, 398] width 155 height 17
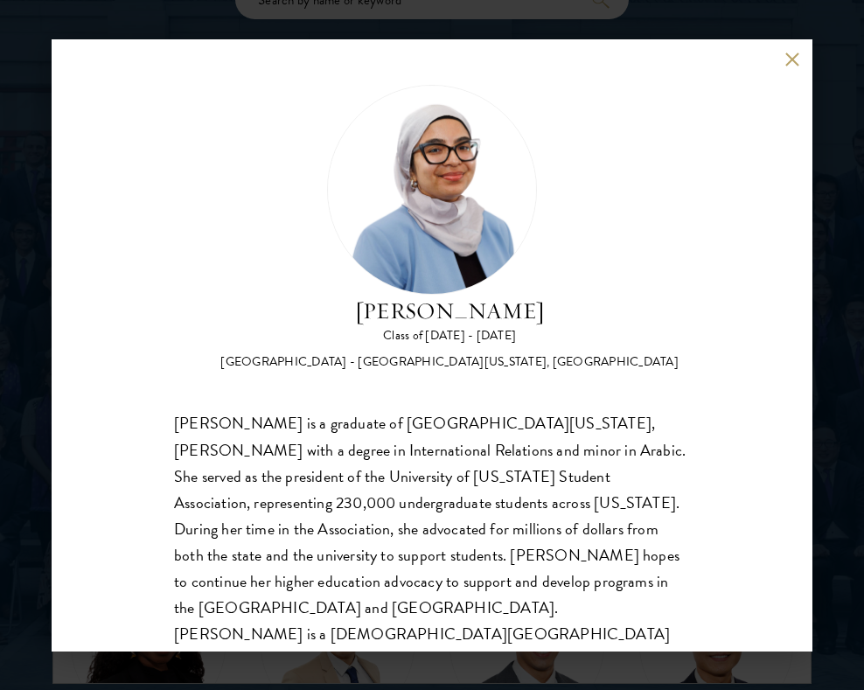
scroll to position [29, 0]
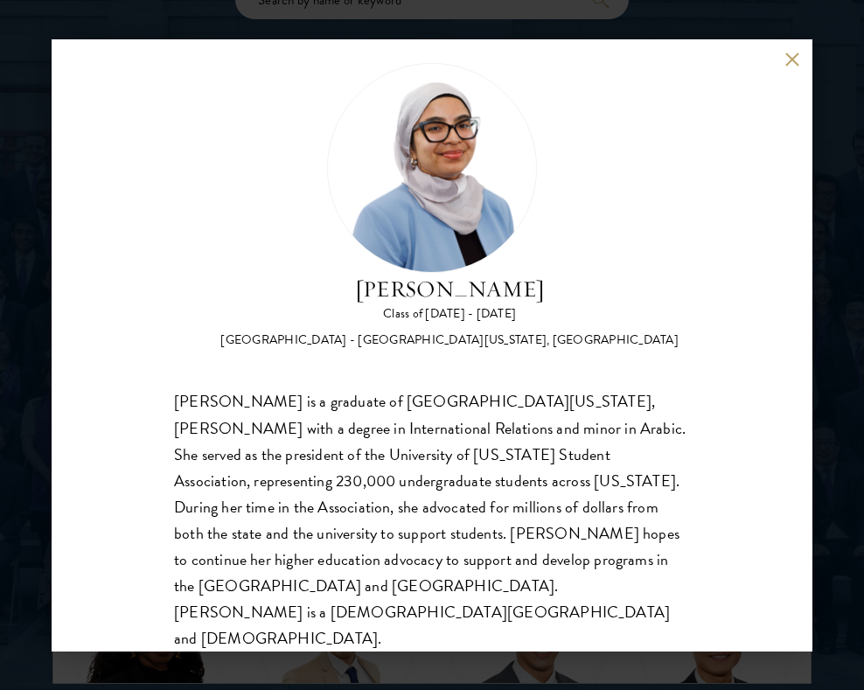
click at [791, 59] on button at bounding box center [792, 59] width 15 height 15
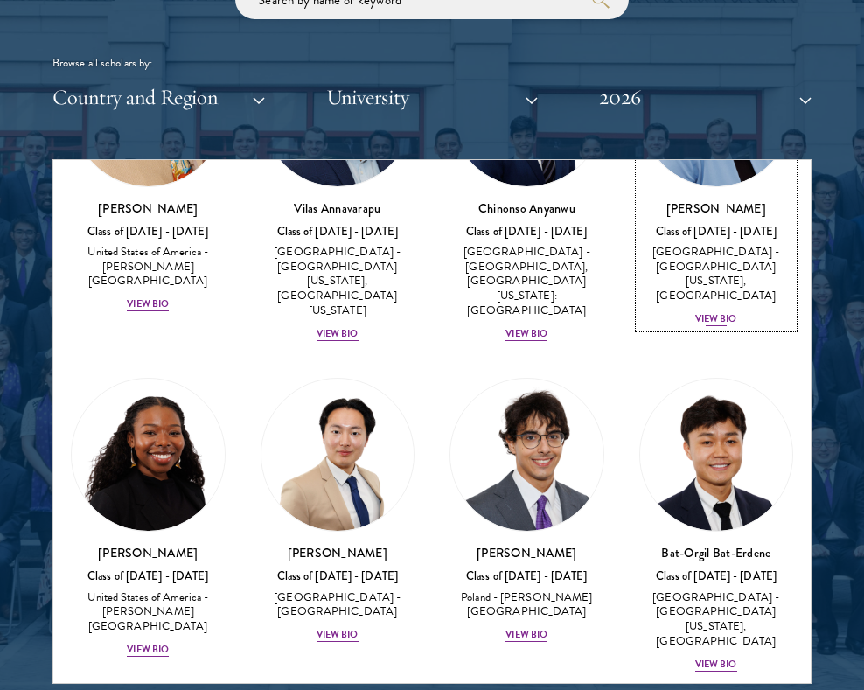
scroll to position [1418, 0]
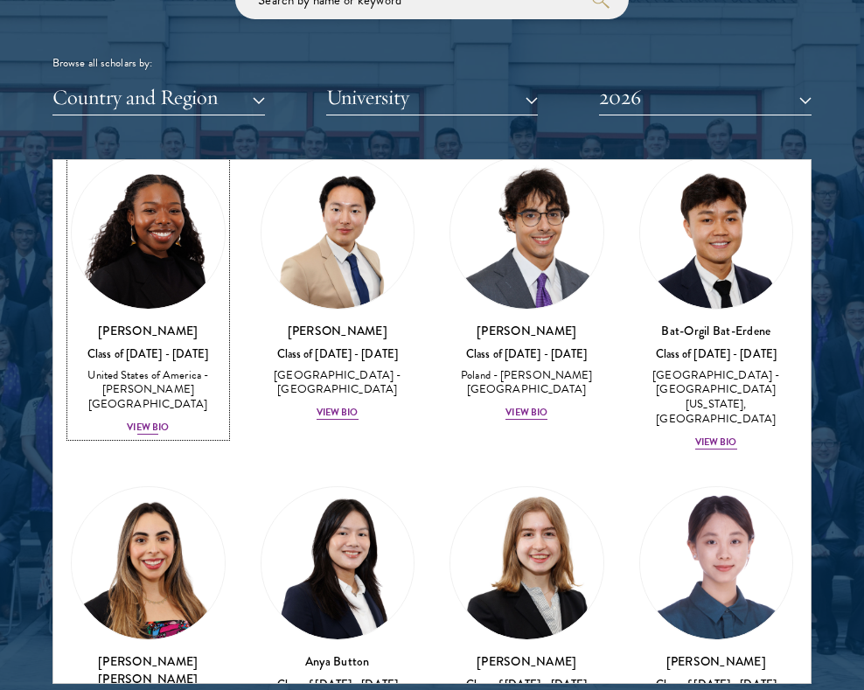
click at [165, 322] on h3 "[PERSON_NAME]" at bounding box center [148, 330] width 155 height 17
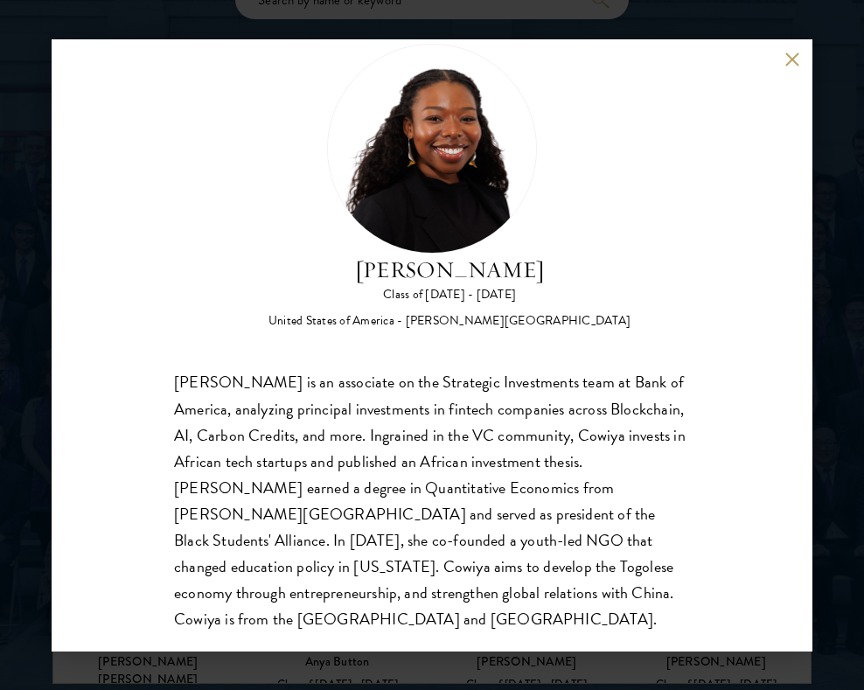
scroll to position [55, 0]
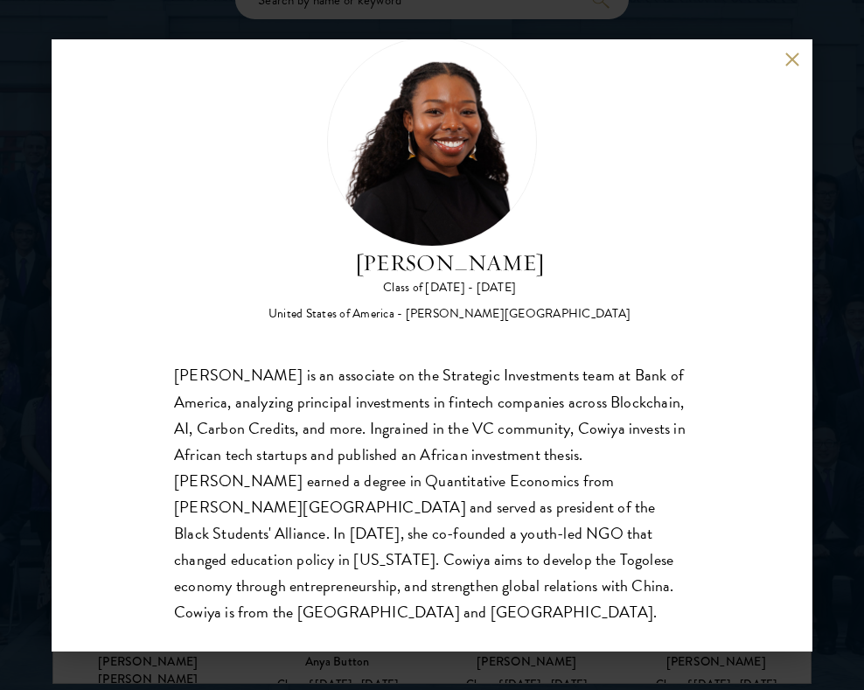
click at [786, 54] on button at bounding box center [792, 59] width 15 height 15
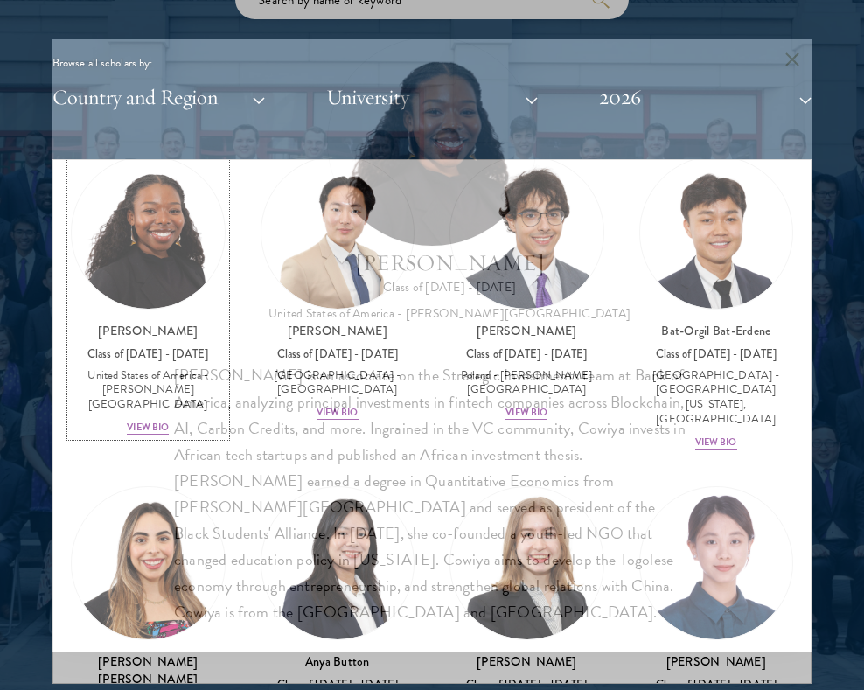
scroll to position [1367, 0]
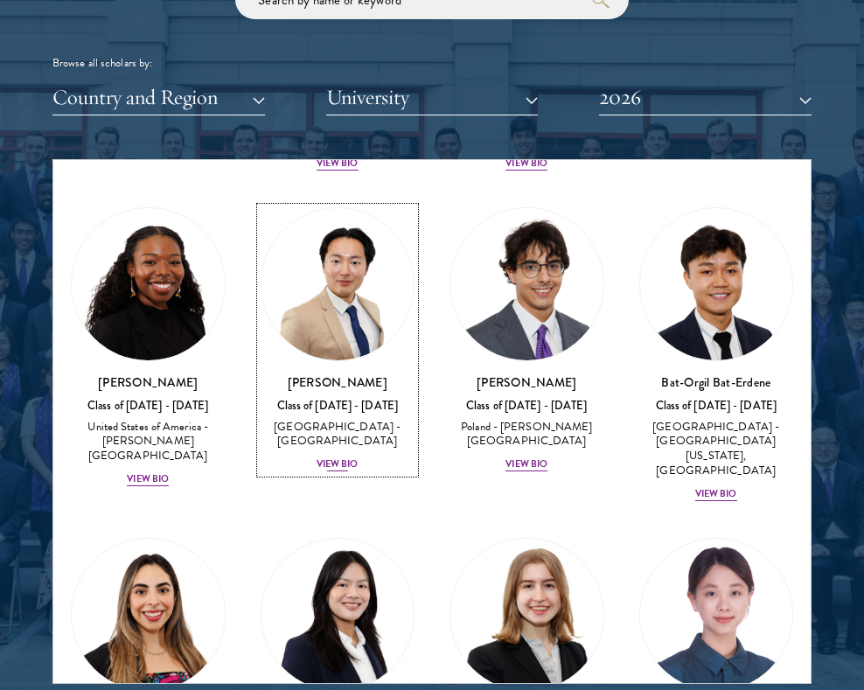
click at [329, 276] on img at bounding box center [338, 284] width 153 height 153
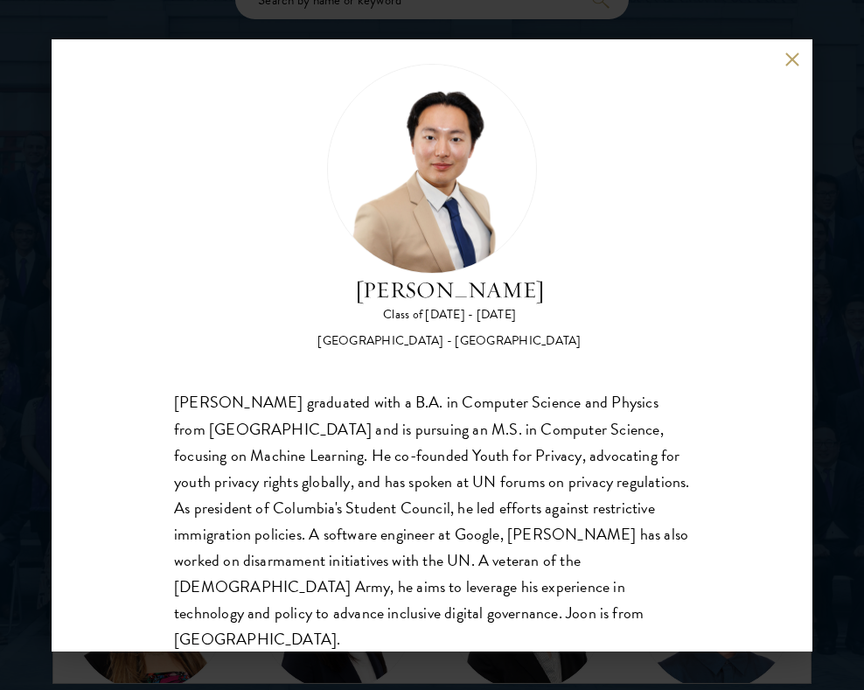
scroll to position [55, 0]
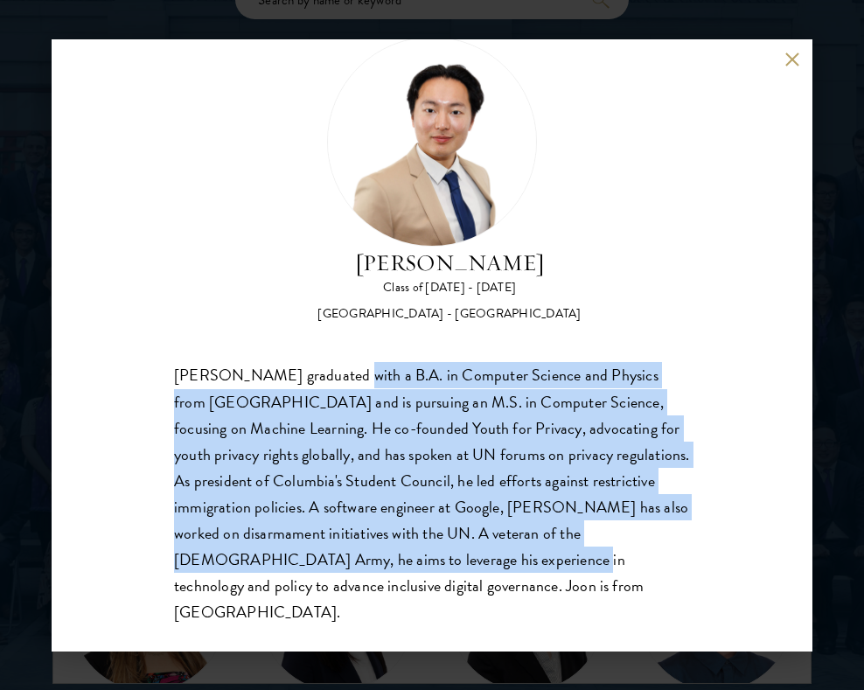
drag, startPoint x: 342, startPoint y: 385, endPoint x: 359, endPoint y: 564, distance: 180.1
click at [359, 564] on div "[PERSON_NAME] graduated with a B.A. in Computer Science and Physics from [GEOGR…" at bounding box center [432, 493] width 516 height 262
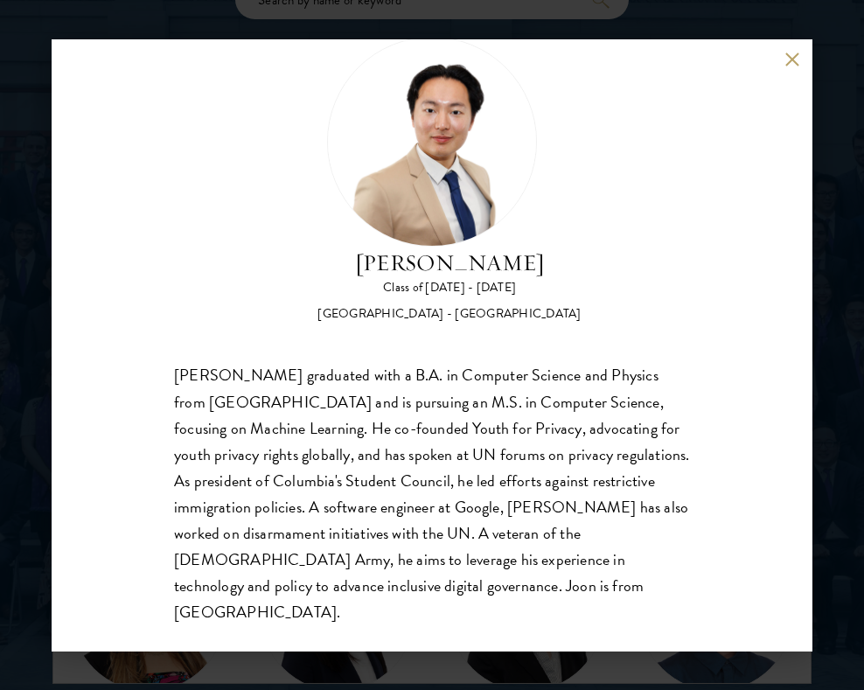
click at [781, 56] on div "[PERSON_NAME] Class of [DATE] - [DATE] [GEOGRAPHIC_DATA] - [GEOGRAPHIC_DATA] [P…" at bounding box center [432, 345] width 761 height 612
click at [788, 59] on button at bounding box center [792, 59] width 15 height 15
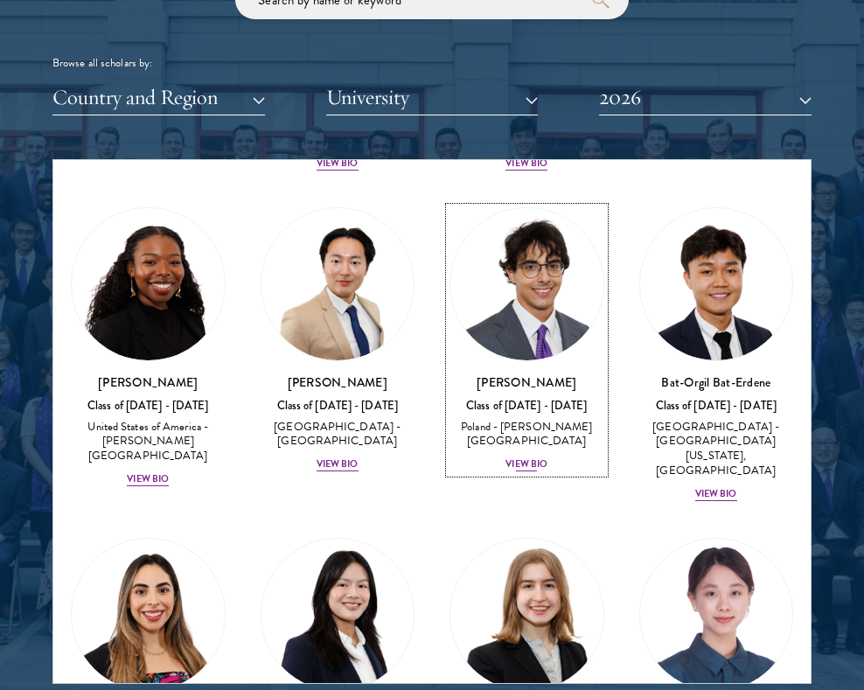
click at [560, 308] on link "[PERSON_NAME] Class of [DATE] - [DATE] [GEOGRAPHIC_DATA] - [PERSON_NAME][GEOGRA…" at bounding box center [527, 340] width 155 height 266
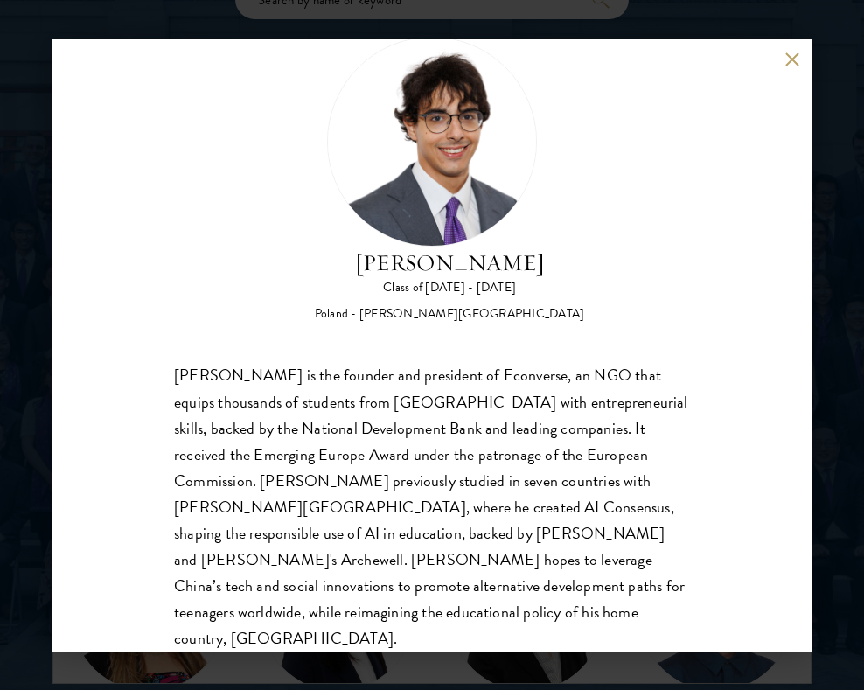
scroll to position [55, 0]
click at [788, 63] on button at bounding box center [792, 59] width 15 height 15
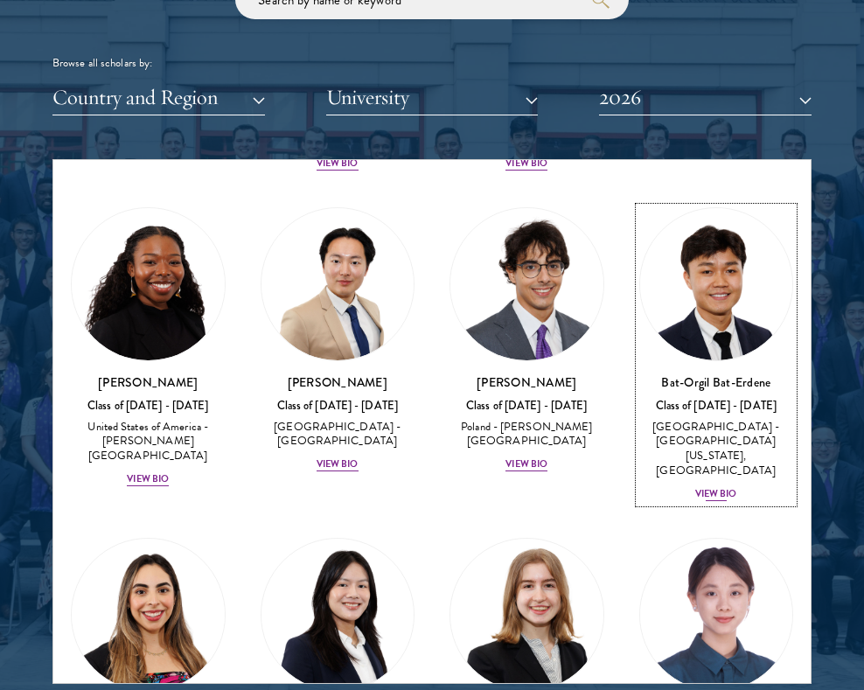
click at [696, 323] on link "[PERSON_NAME] Bat-Erdene Class of [DATE] - [DATE] [GEOGRAPHIC_DATA] - [GEOGRAPH…" at bounding box center [717, 355] width 155 height 296
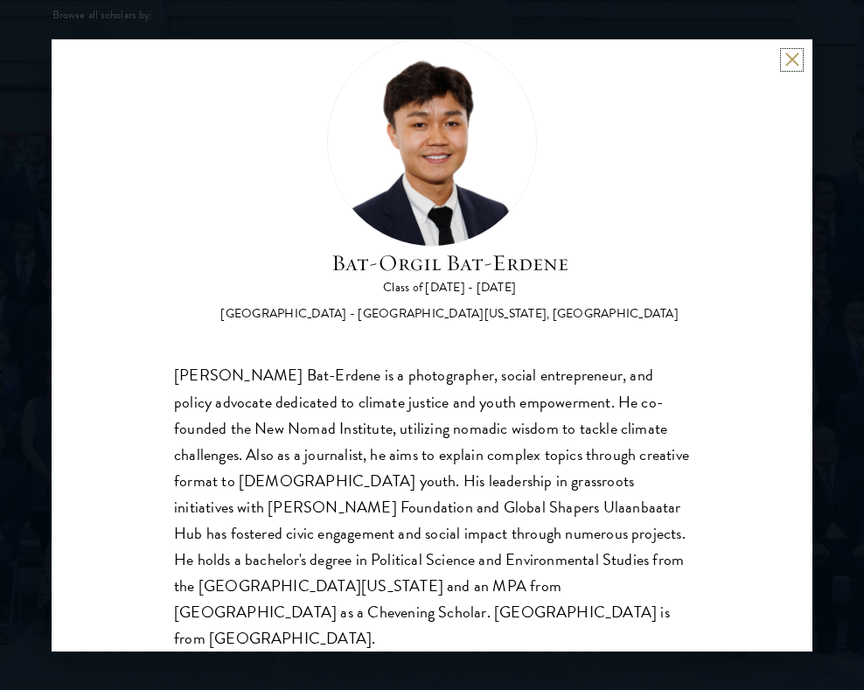
scroll to position [2239, 0]
click at [792, 57] on button at bounding box center [792, 59] width 15 height 15
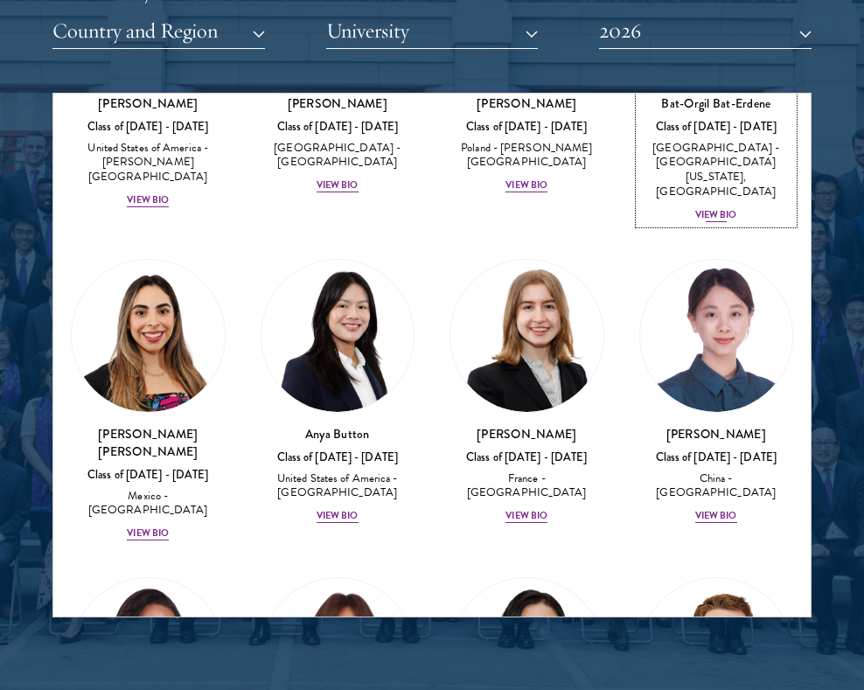
scroll to position [1593, 0]
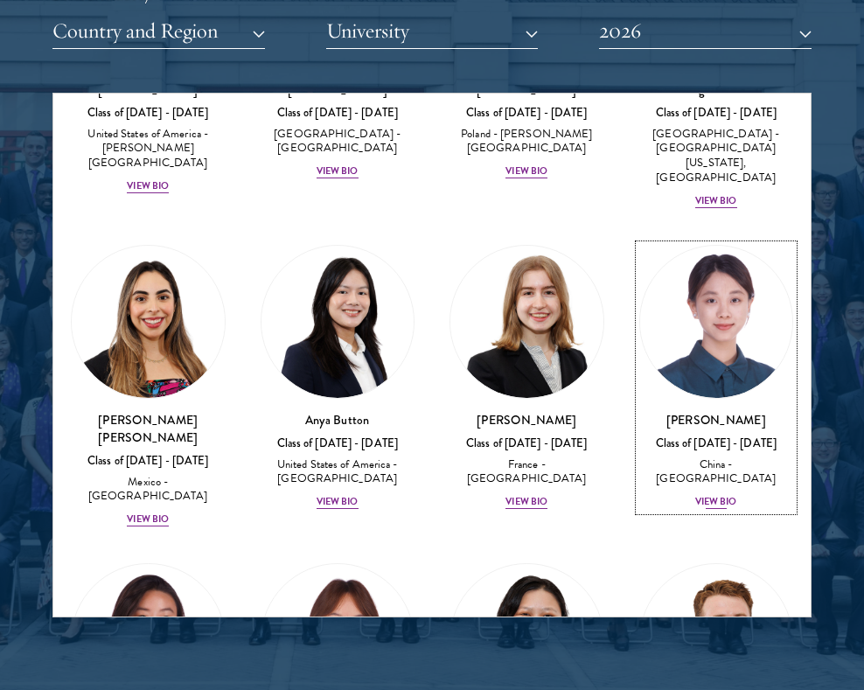
click at [724, 246] on img at bounding box center [716, 322] width 153 height 153
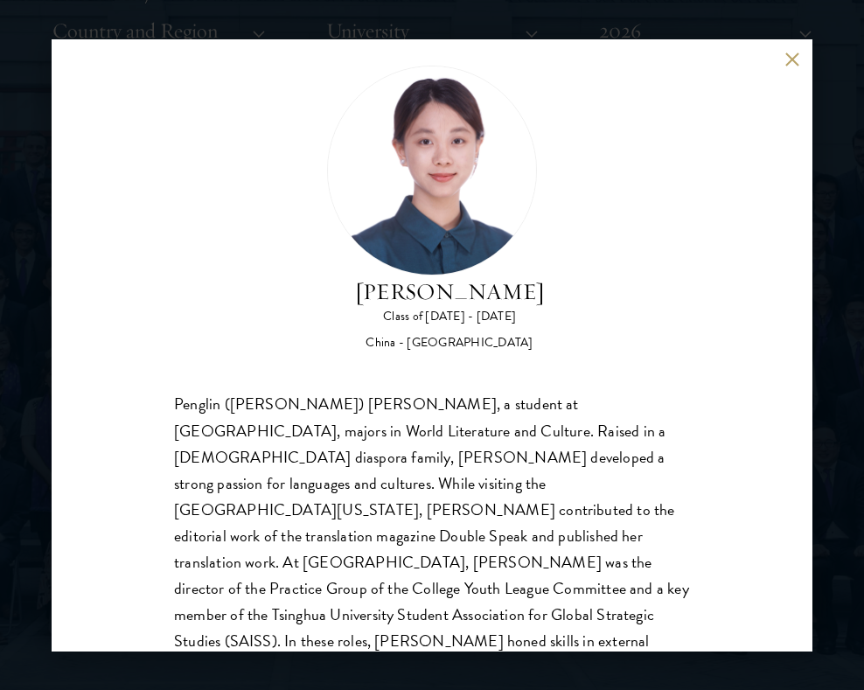
scroll to position [55, 0]
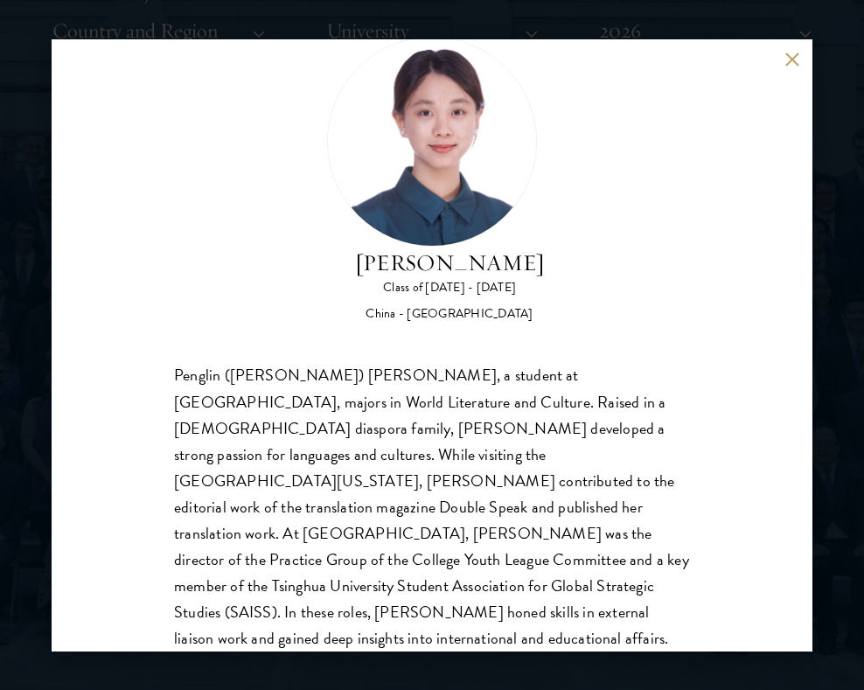
click at [787, 58] on button at bounding box center [792, 59] width 15 height 15
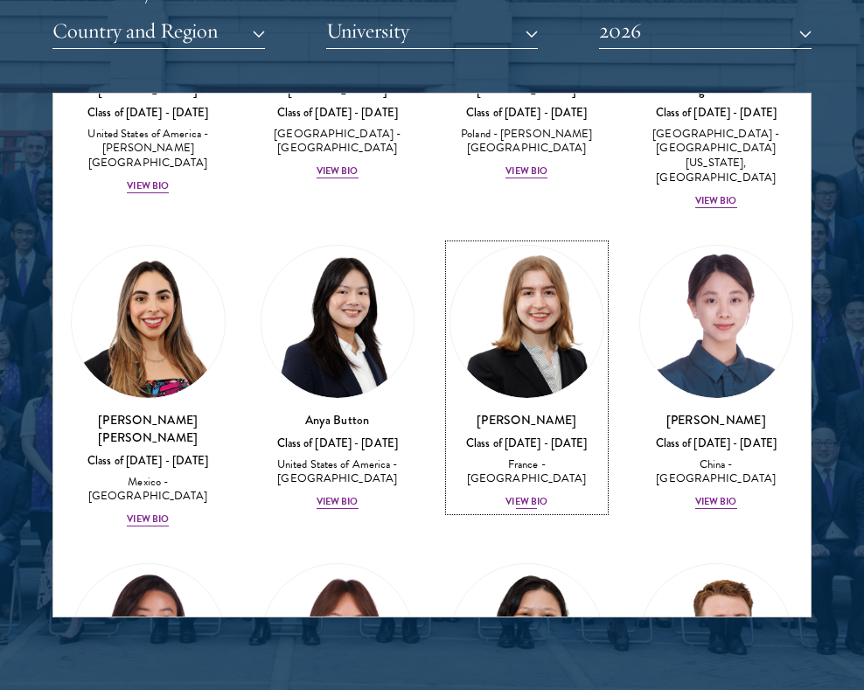
click at [501, 411] on div "[PERSON_NAME] Class of [DATE] - [DATE] [GEOGRAPHIC_DATA] - [GEOGRAPHIC_DATA] Vi…" at bounding box center [527, 461] width 155 height 100
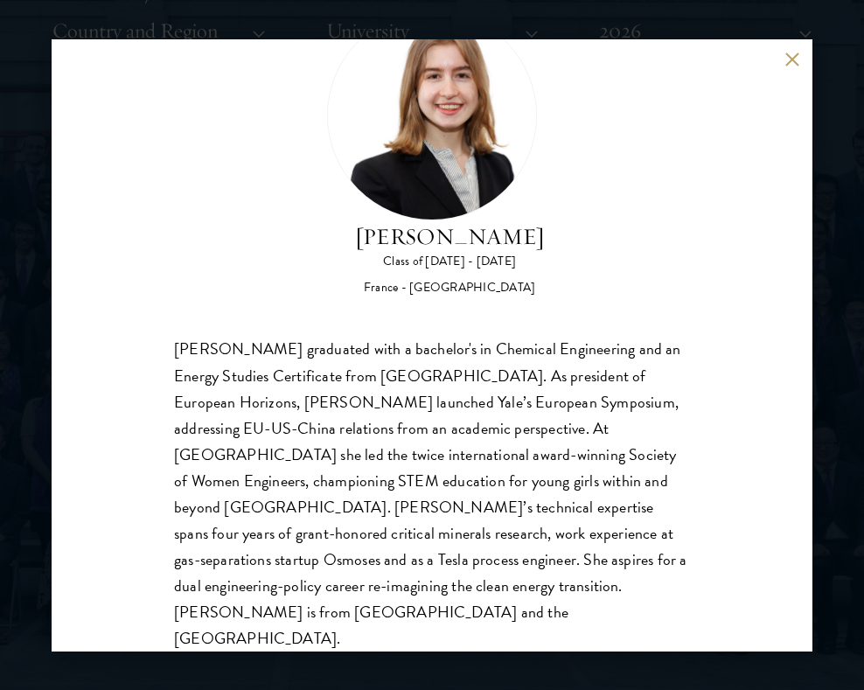
scroll to position [80, 0]
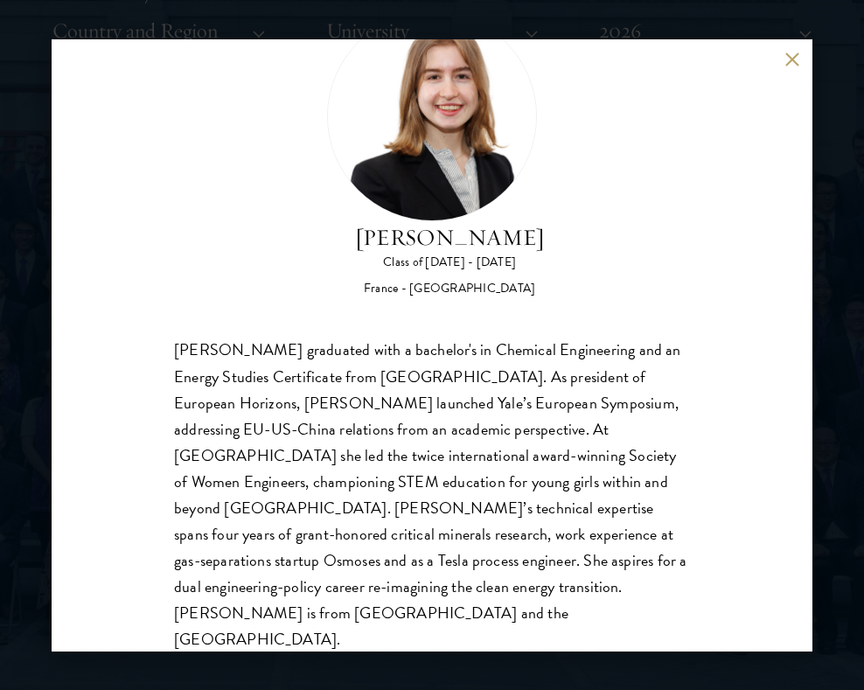
click at [792, 59] on button at bounding box center [792, 59] width 15 height 15
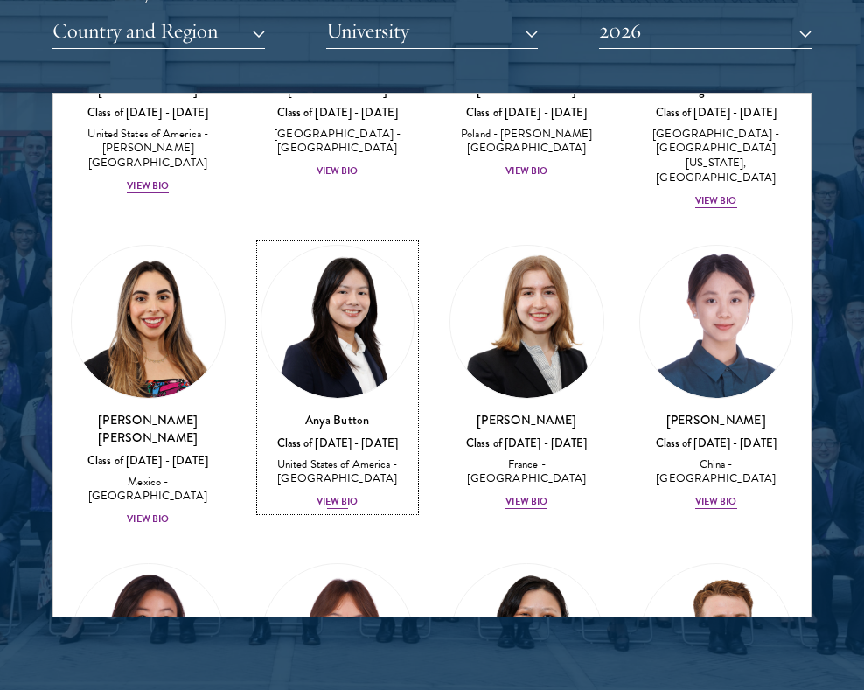
click at [280, 301] on link "Anya Button Class of [DATE] - [DATE] [GEOGRAPHIC_DATA] - [GEOGRAPHIC_DATA] View…" at bounding box center [338, 378] width 155 height 266
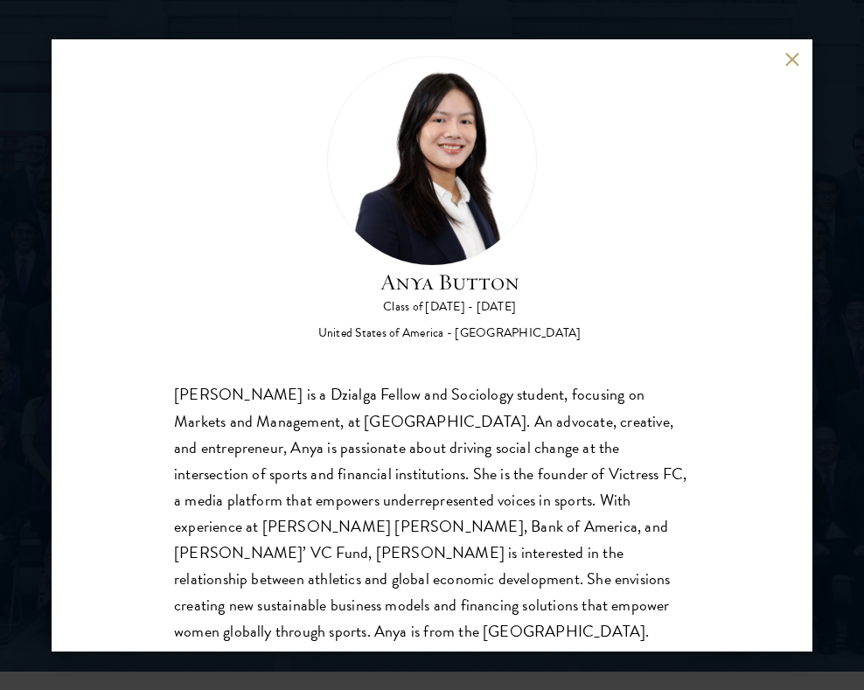
scroll to position [55, 0]
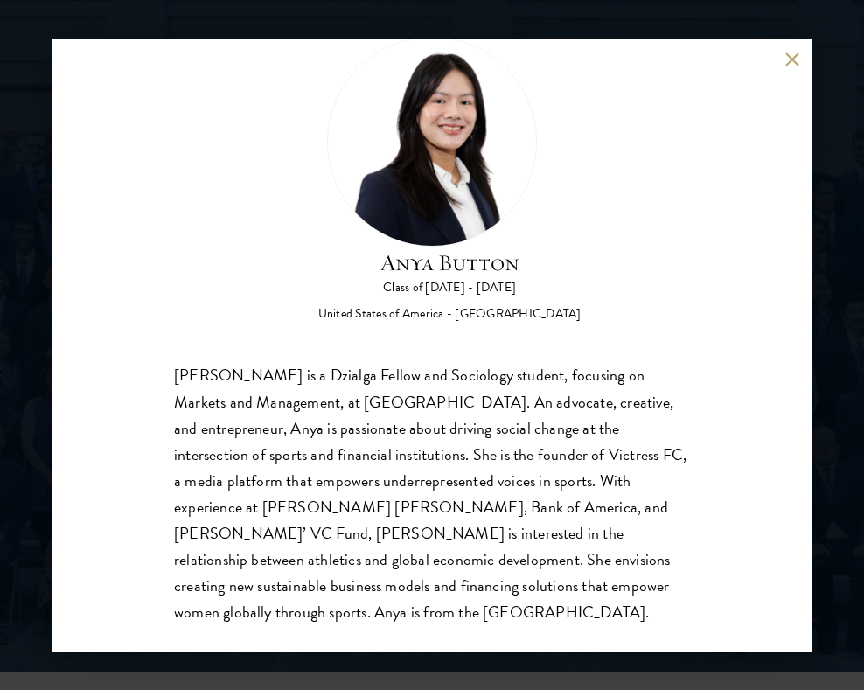
click at [787, 60] on button at bounding box center [792, 59] width 15 height 15
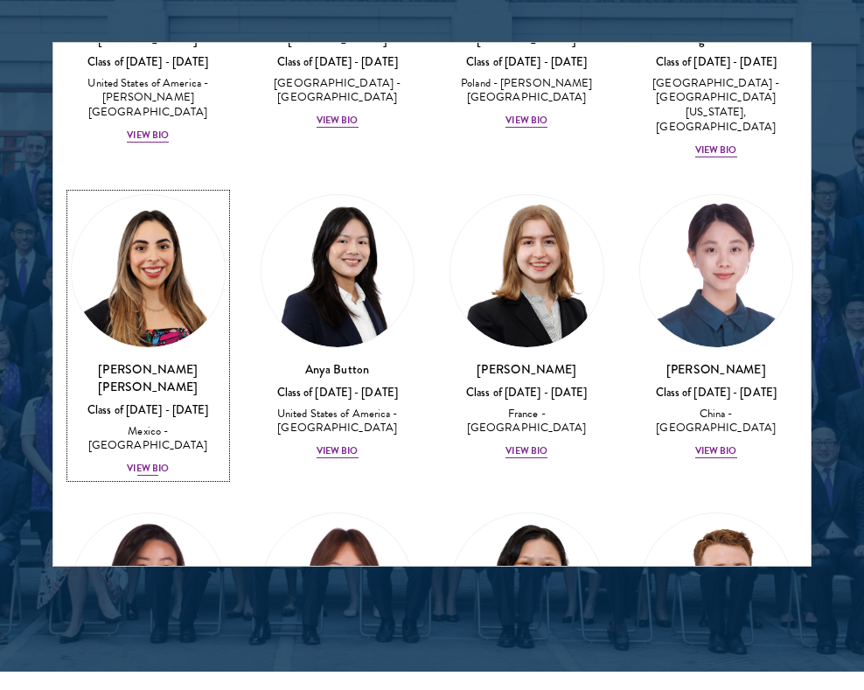
click at [174, 246] on img at bounding box center [148, 271] width 153 height 153
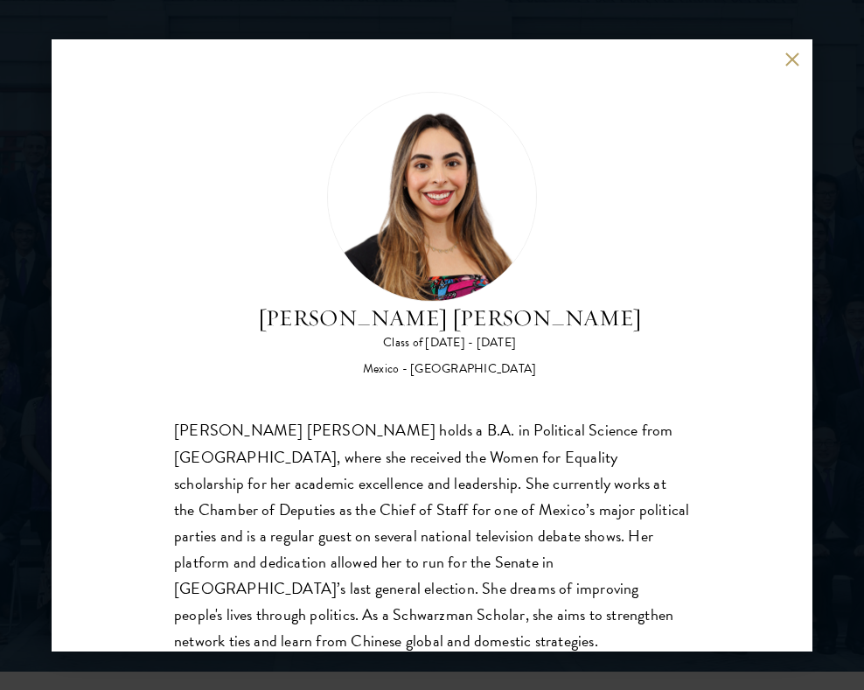
scroll to position [55, 0]
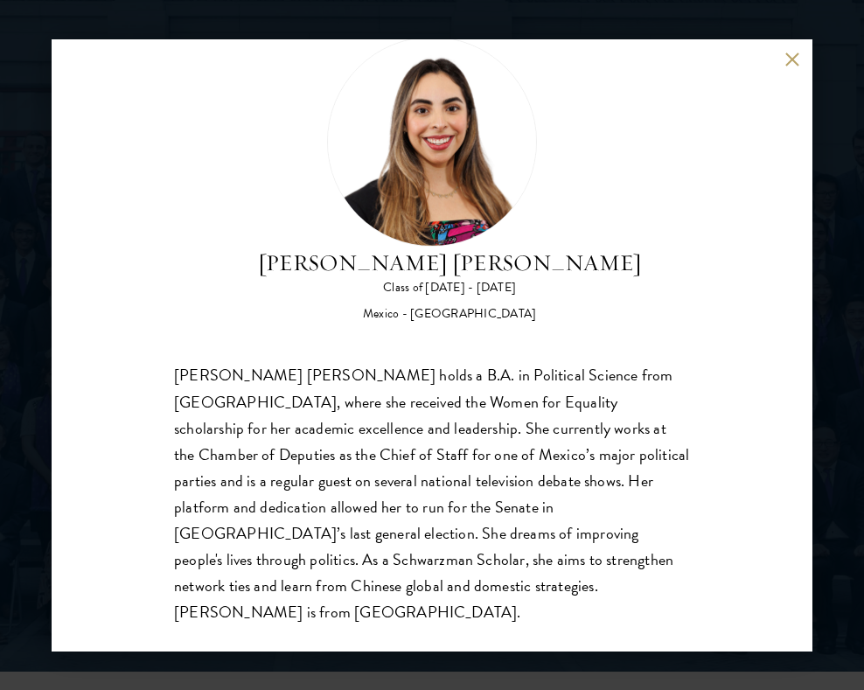
click at [798, 66] on button at bounding box center [792, 59] width 15 height 15
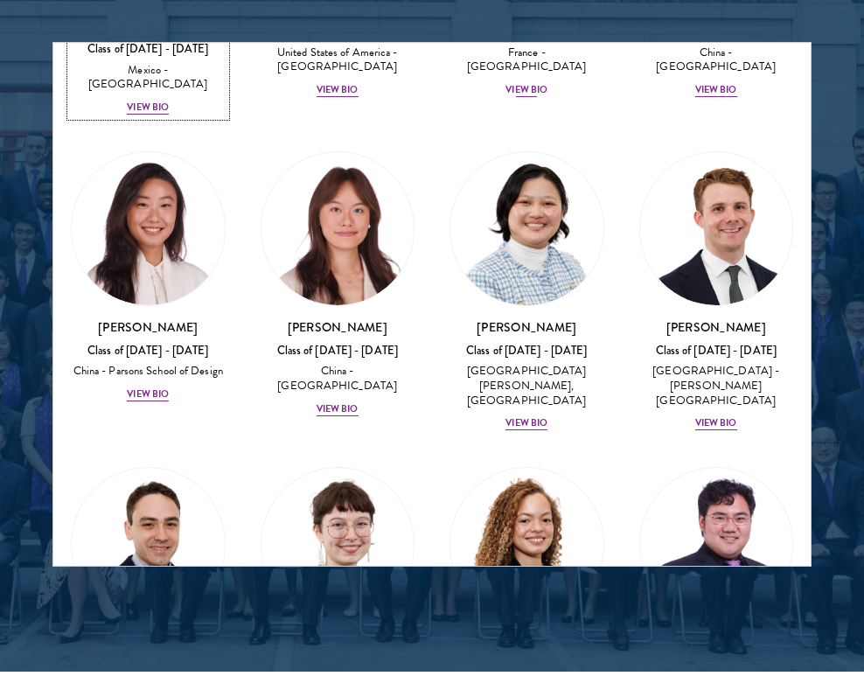
scroll to position [1955, 0]
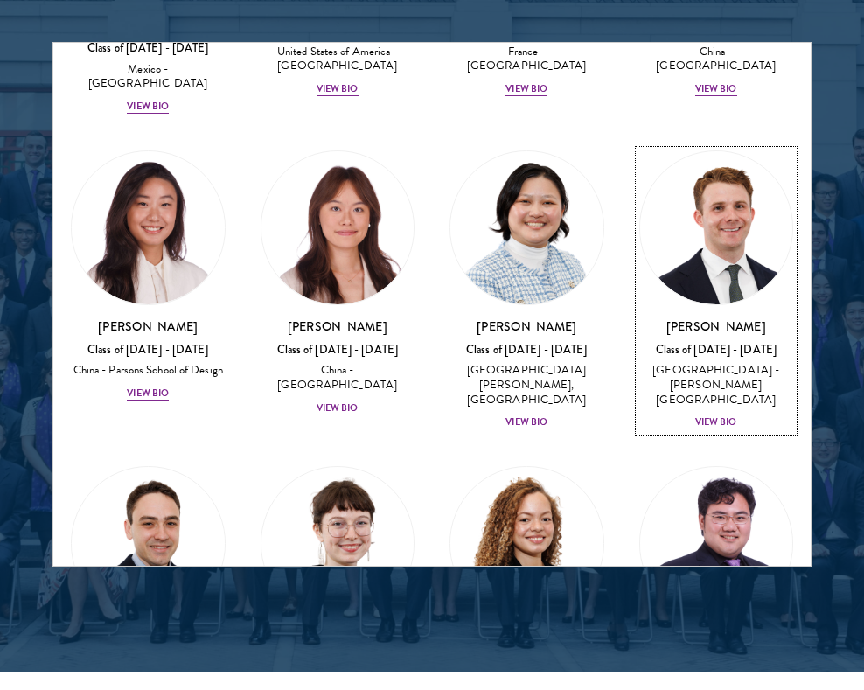
click at [688, 199] on img at bounding box center [716, 227] width 153 height 153
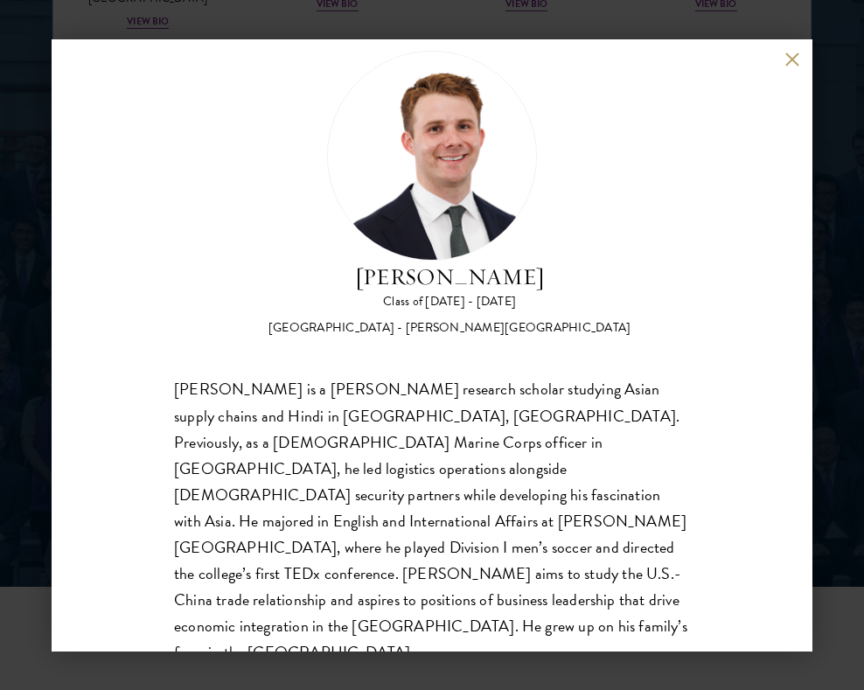
scroll to position [55, 0]
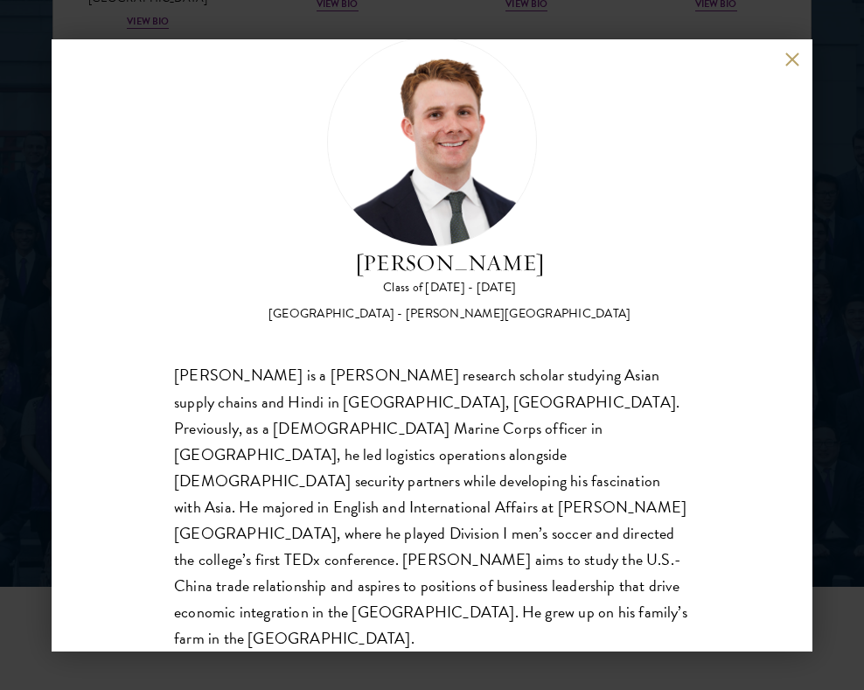
click at [791, 54] on button at bounding box center [792, 59] width 15 height 15
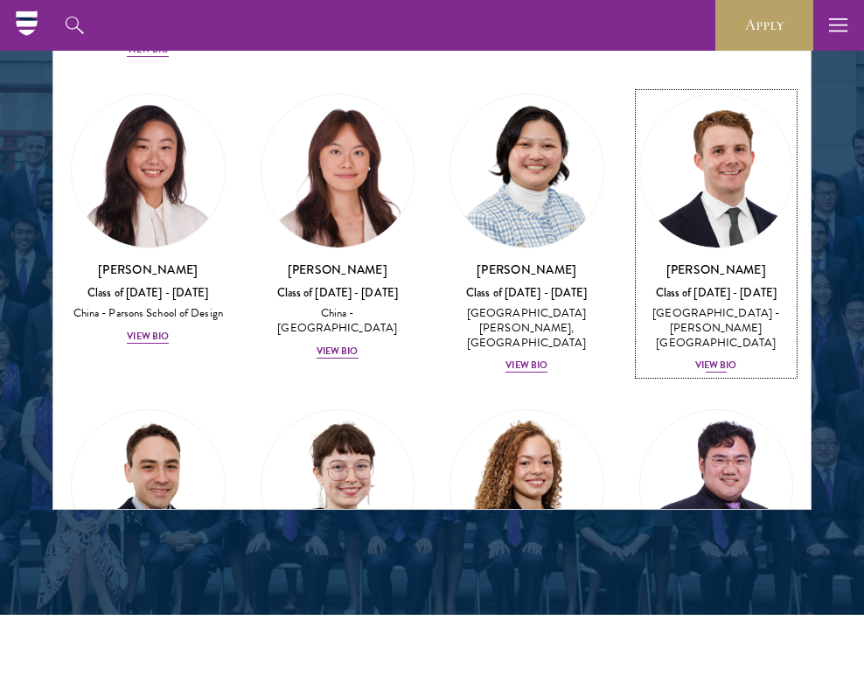
scroll to position [1924, 0]
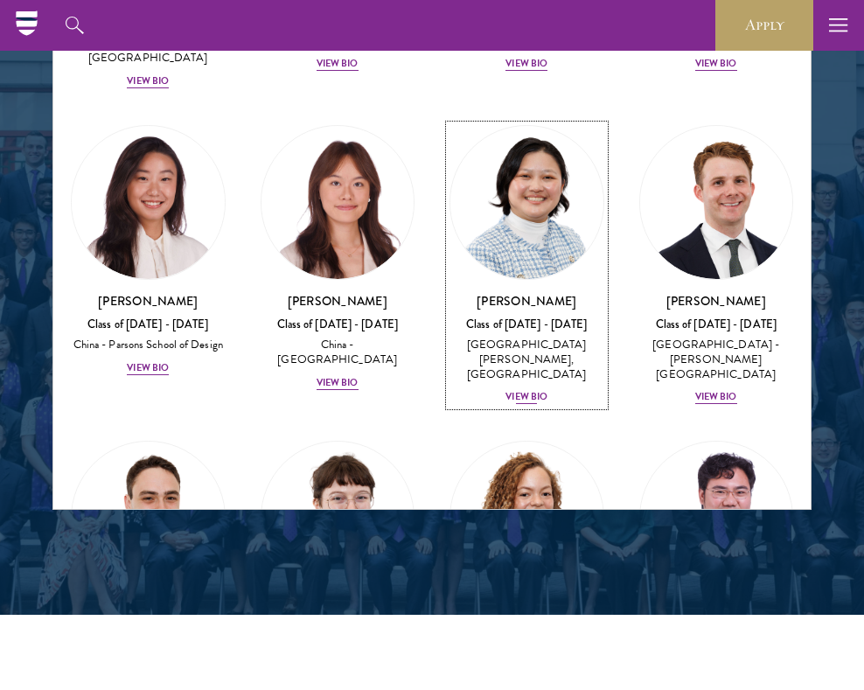
click at [536, 153] on img at bounding box center [527, 202] width 153 height 153
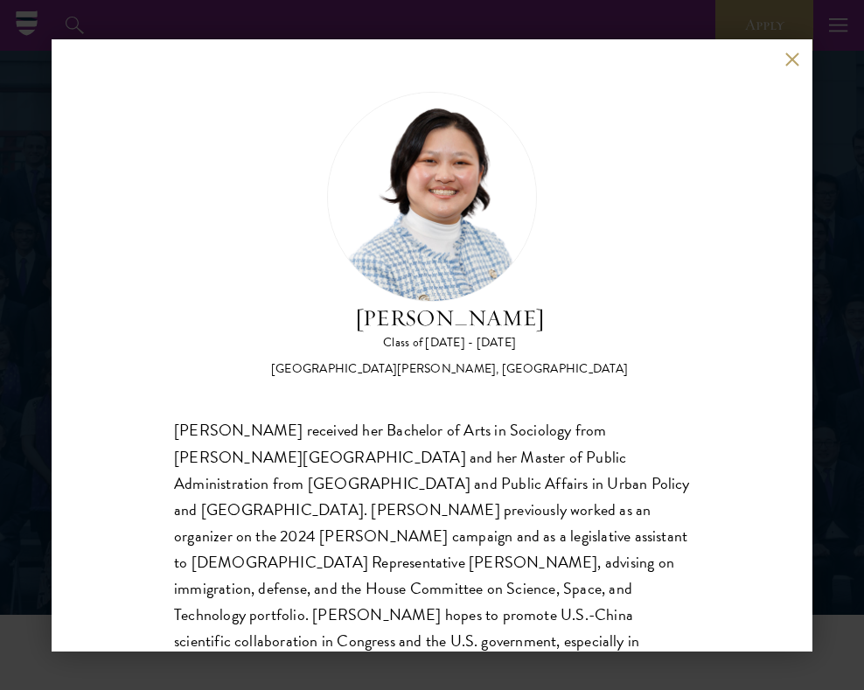
scroll to position [55, 0]
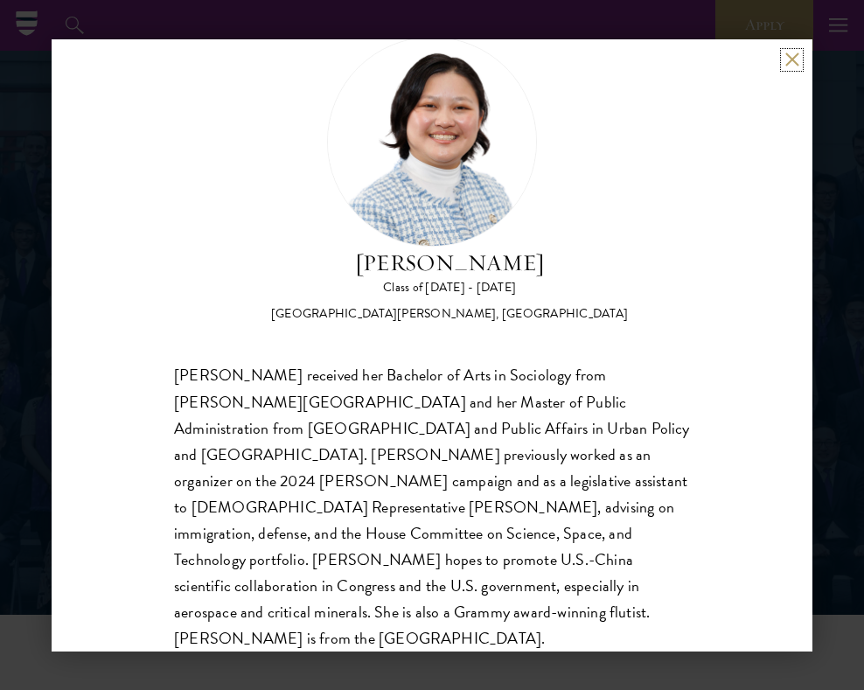
click at [794, 55] on button at bounding box center [792, 59] width 15 height 15
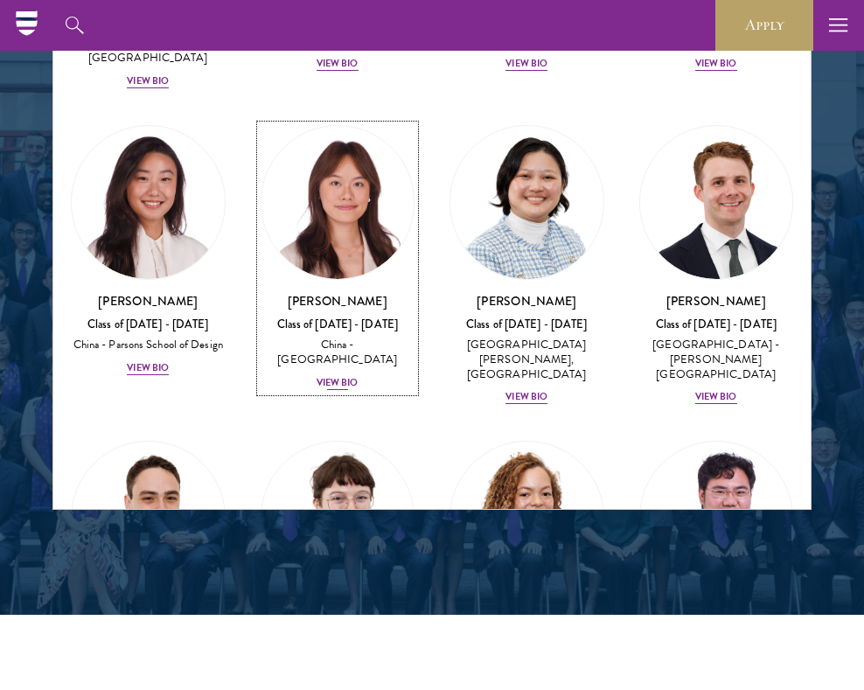
click at [319, 164] on img at bounding box center [338, 202] width 153 height 153
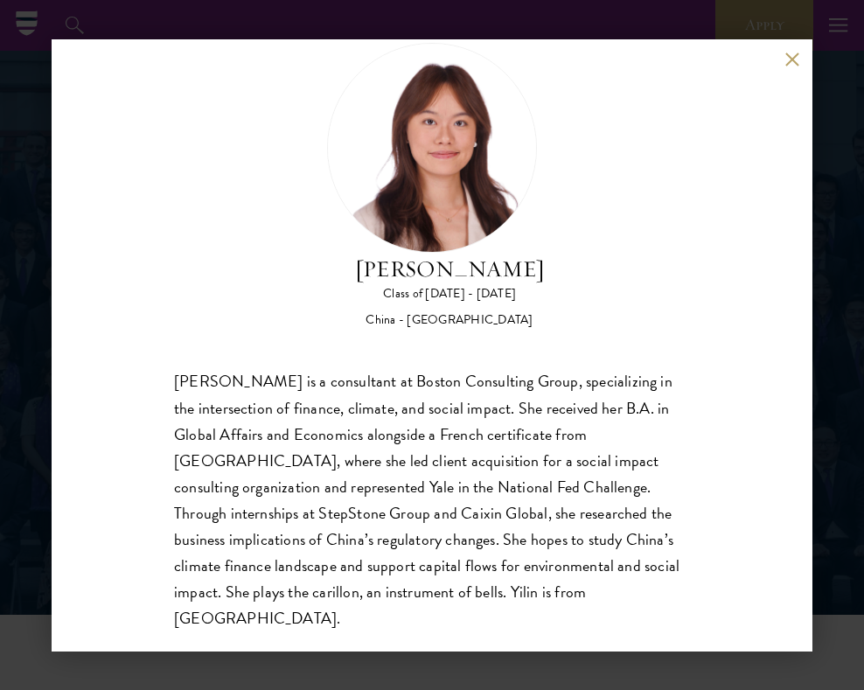
scroll to position [55, 0]
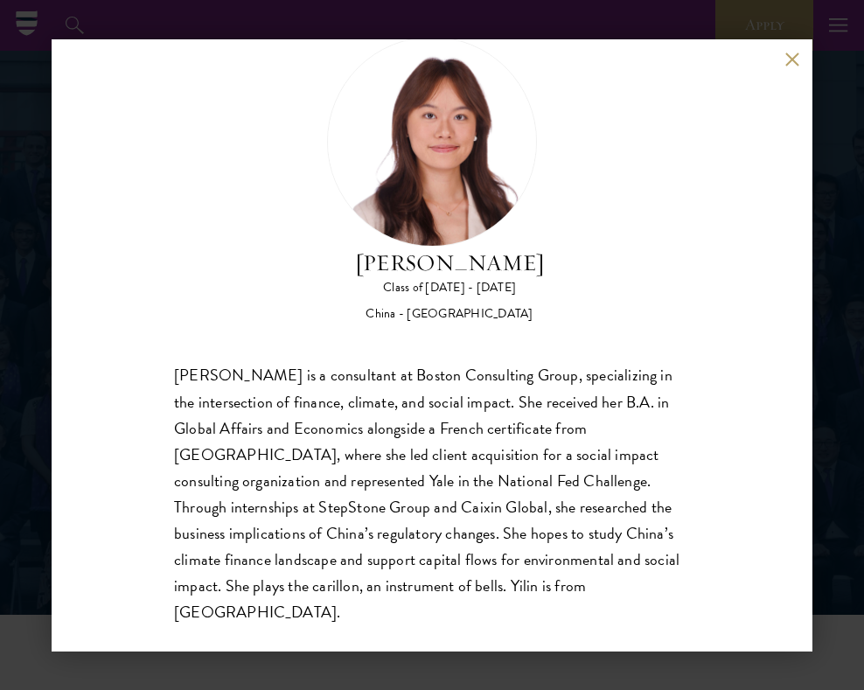
click at [793, 59] on button at bounding box center [792, 59] width 15 height 15
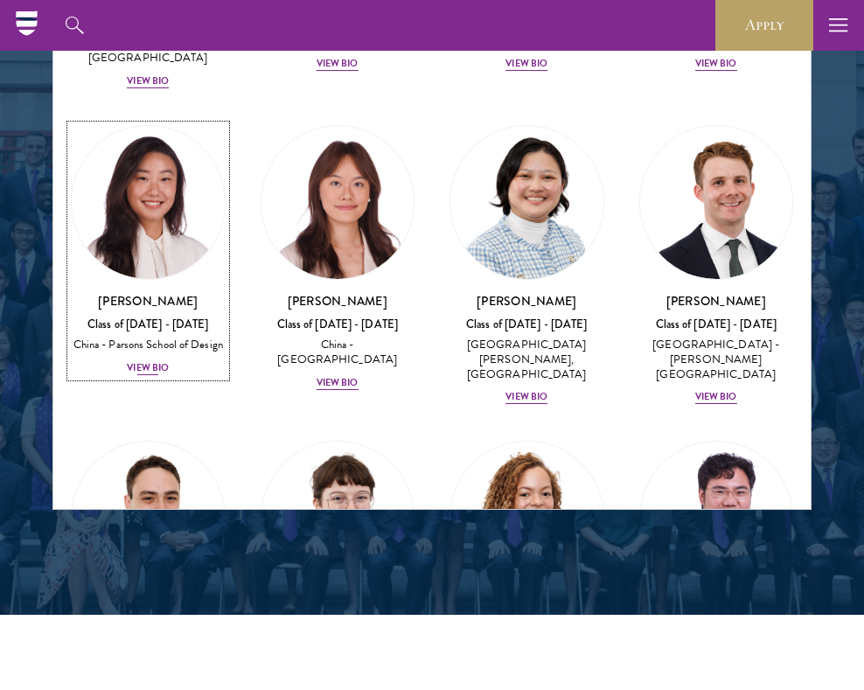
click at [204, 196] on link "[PERSON_NAME] Class of [DATE] - [DATE] [GEOGRAPHIC_DATA] - [PERSON_NAME][GEOGRA…" at bounding box center [148, 251] width 155 height 252
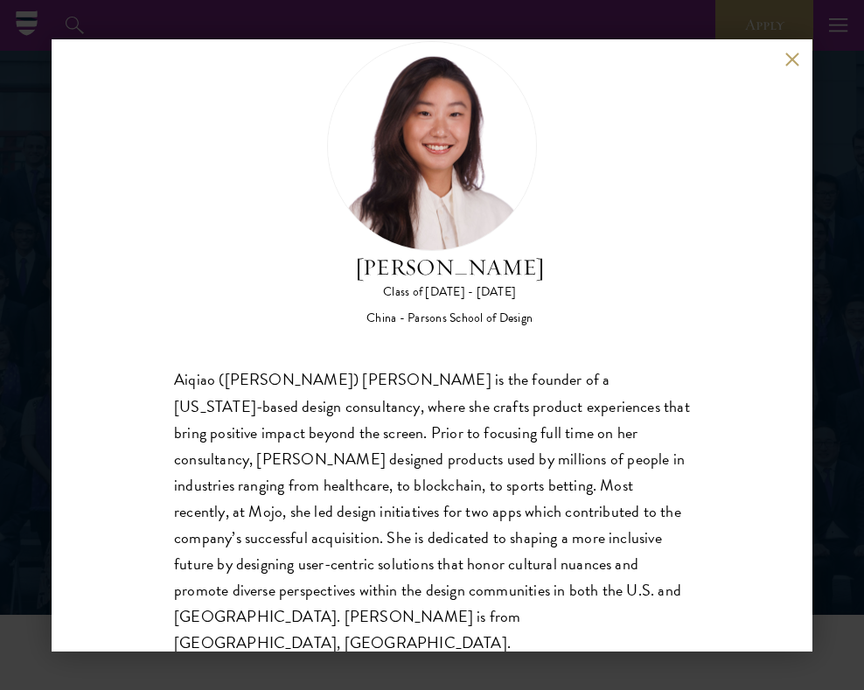
scroll to position [55, 0]
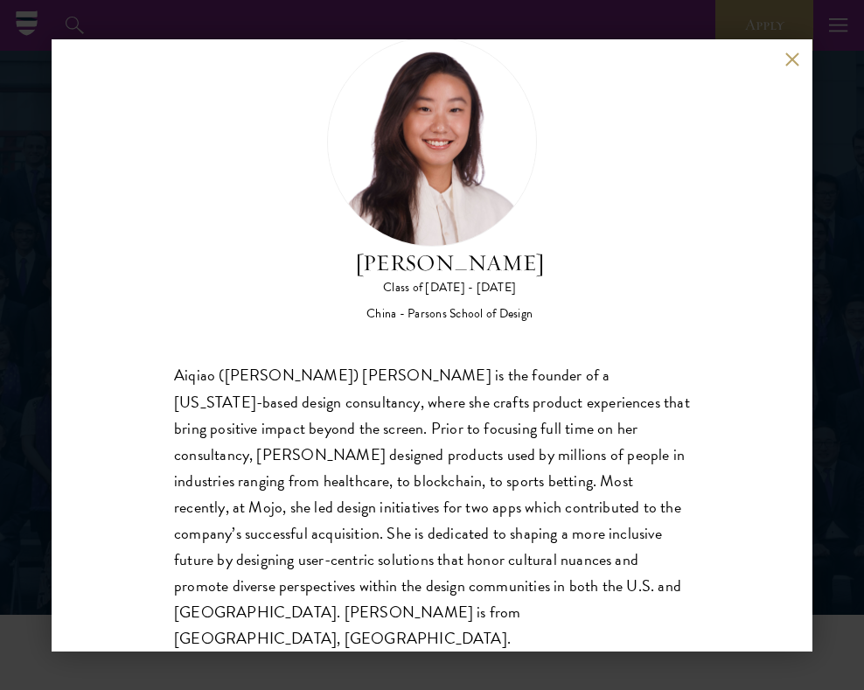
click at [786, 60] on button at bounding box center [792, 59] width 15 height 15
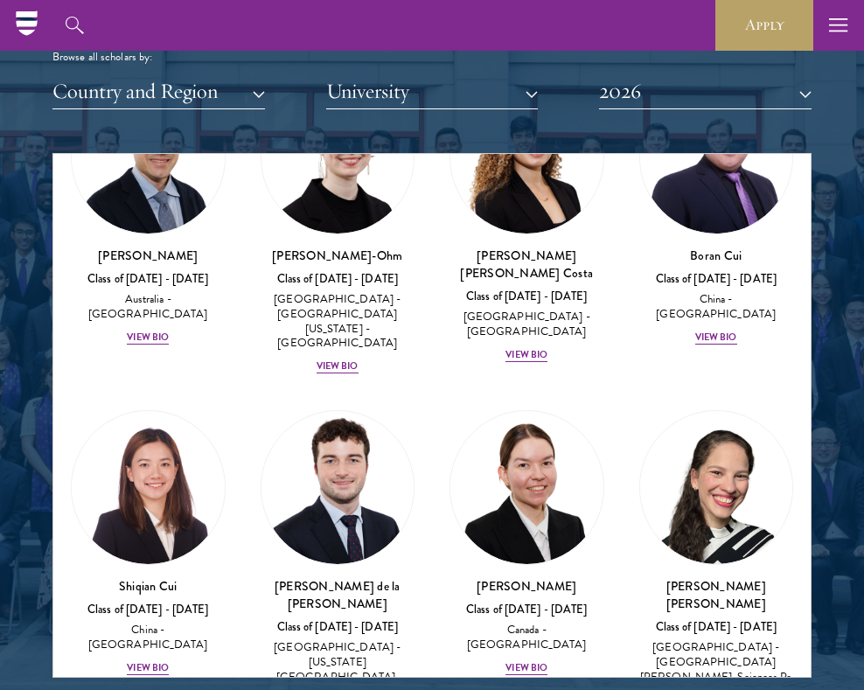
scroll to position [2368, 0]
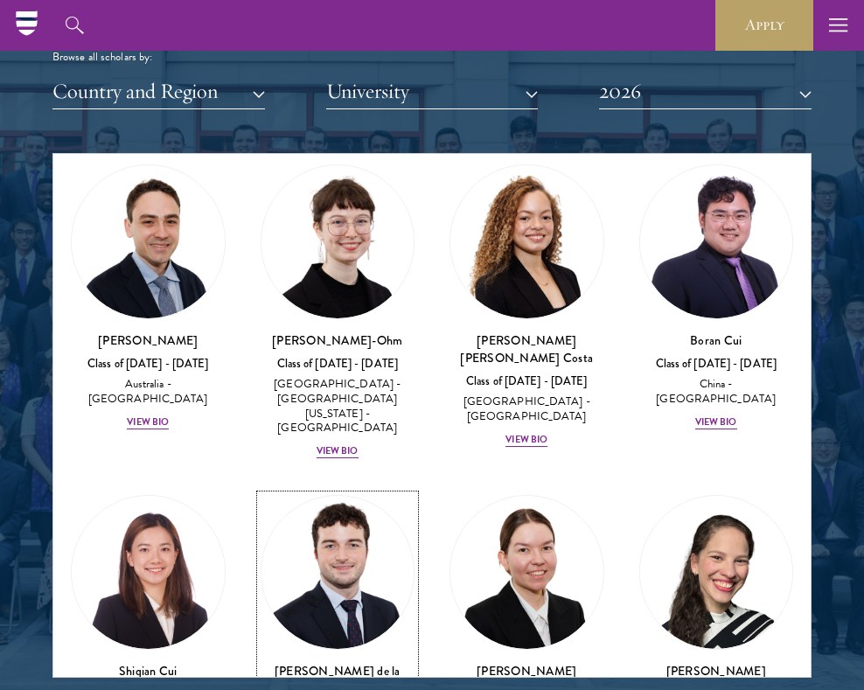
click at [356, 508] on img at bounding box center [338, 572] width 153 height 153
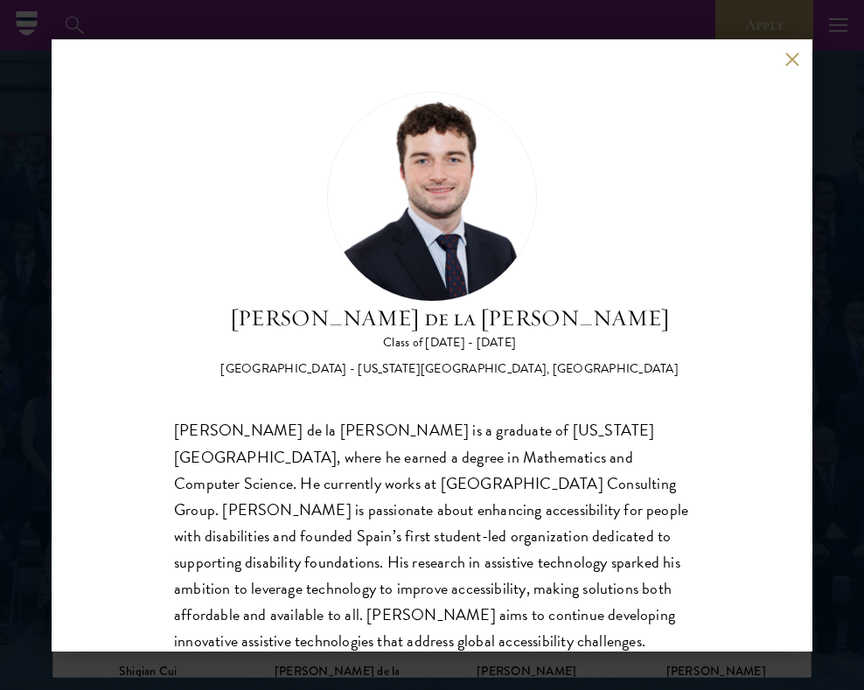
scroll to position [55, 0]
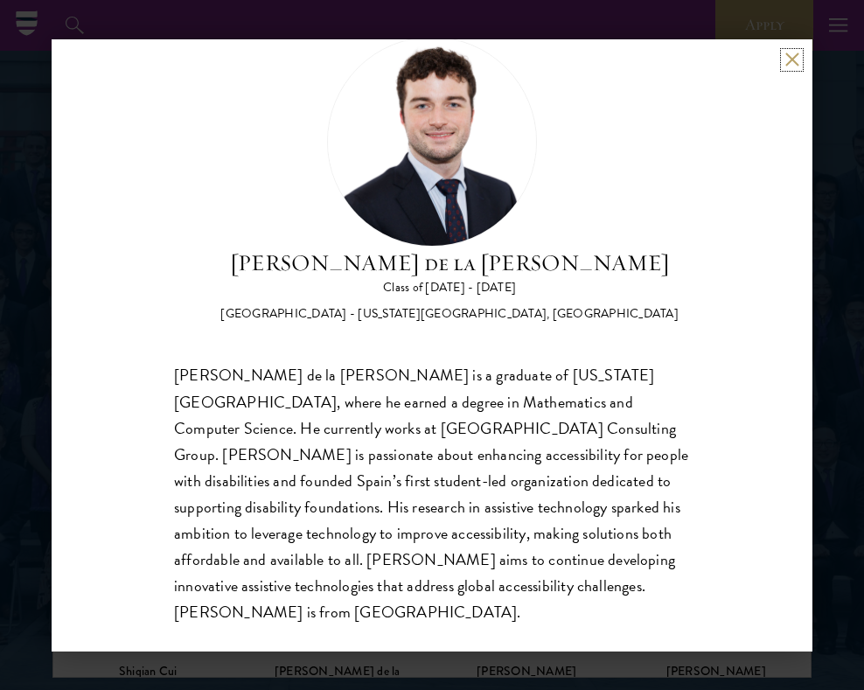
click at [787, 56] on button at bounding box center [792, 59] width 15 height 15
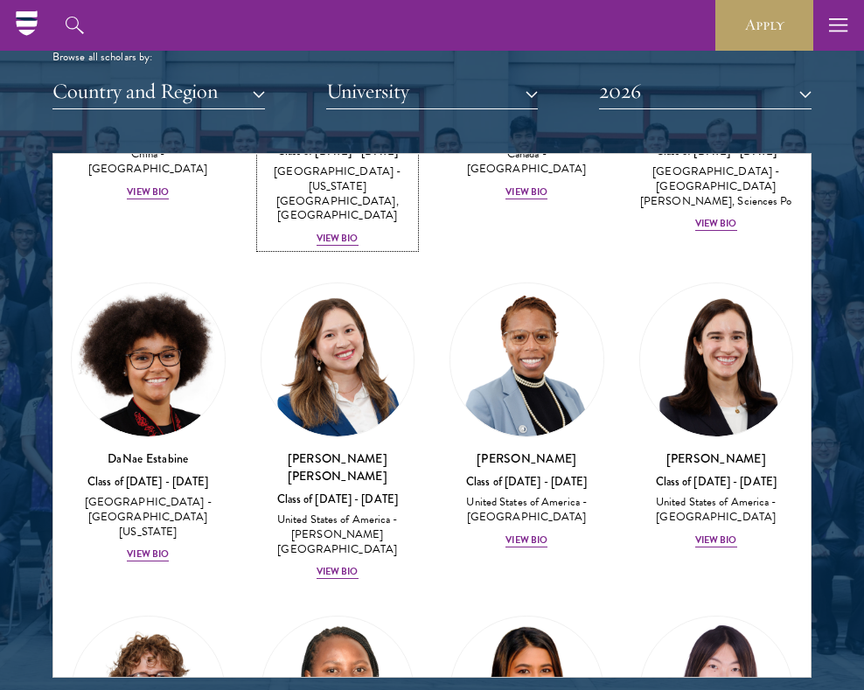
scroll to position [2914, 0]
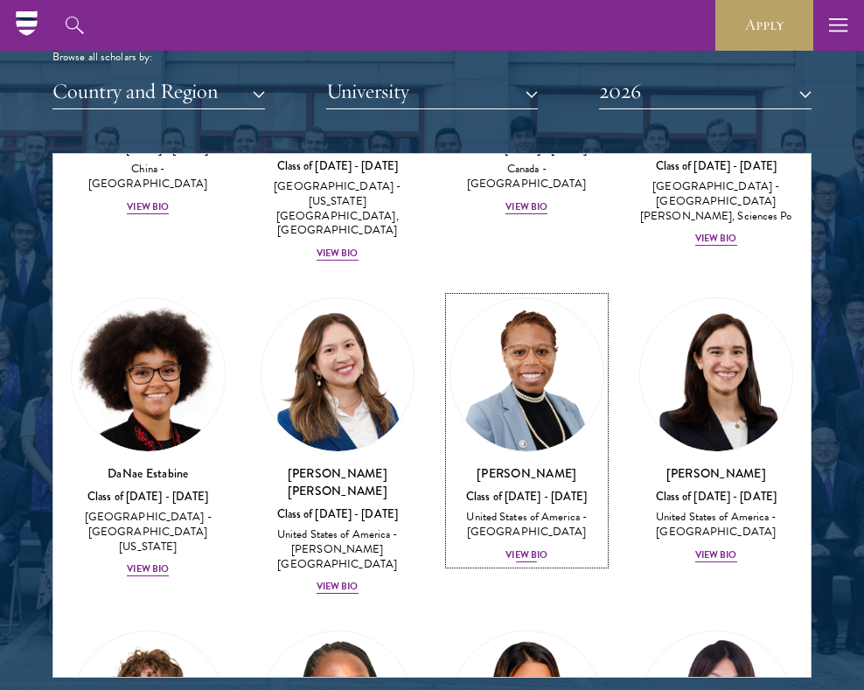
click at [556, 465] on div "[PERSON_NAME] Class of [DATE] - [DATE] [GEOGRAPHIC_DATA] - [GEOGRAPHIC_DATA] Vi…" at bounding box center [527, 515] width 155 height 100
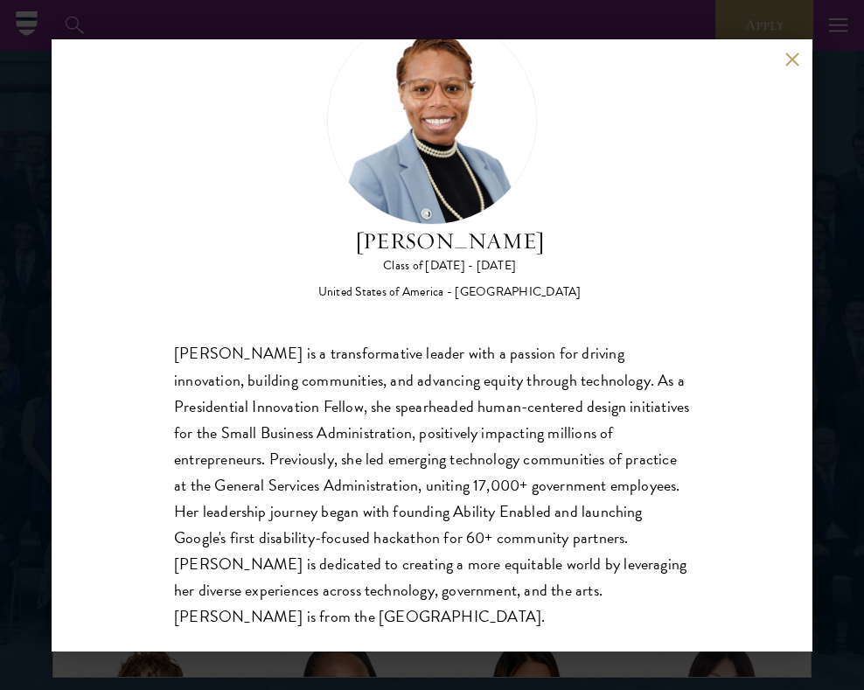
scroll to position [81, 0]
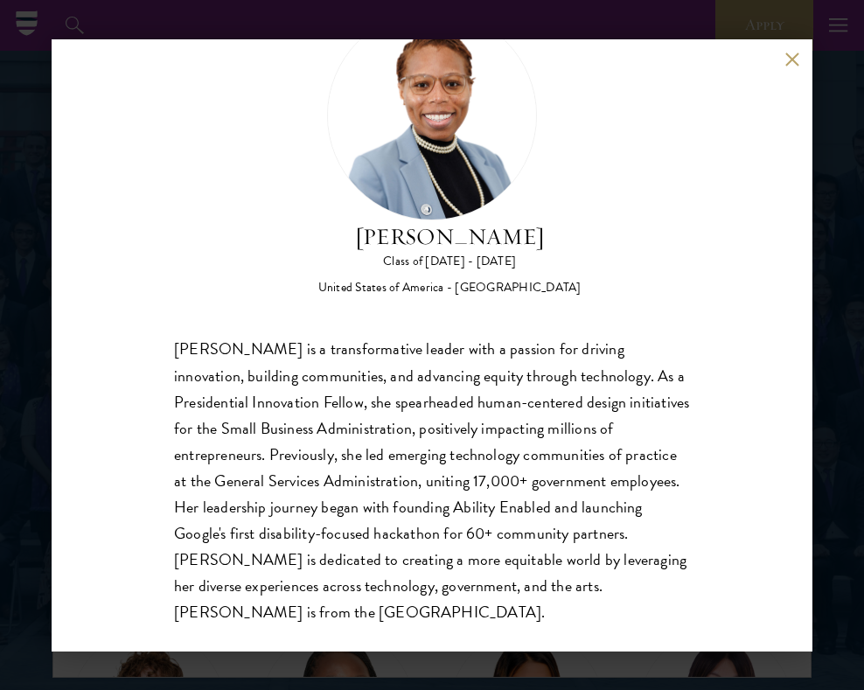
click at [784, 44] on div "[PERSON_NAME] Class of [DATE] - [DATE] [GEOGRAPHIC_DATA] - [GEOGRAPHIC_DATA] [P…" at bounding box center [432, 345] width 761 height 612
click at [786, 57] on button at bounding box center [792, 59] width 15 height 15
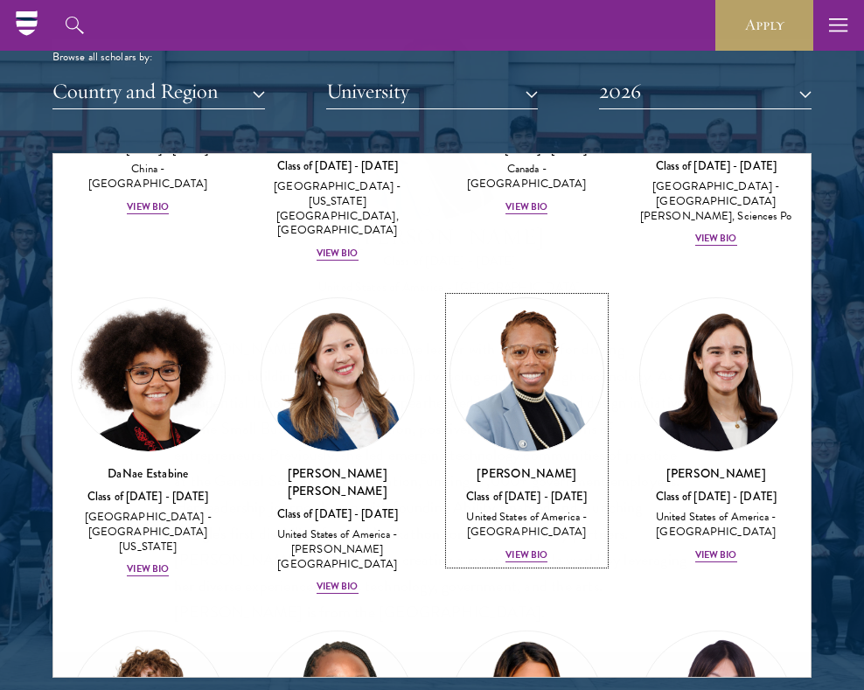
scroll to position [2902, 0]
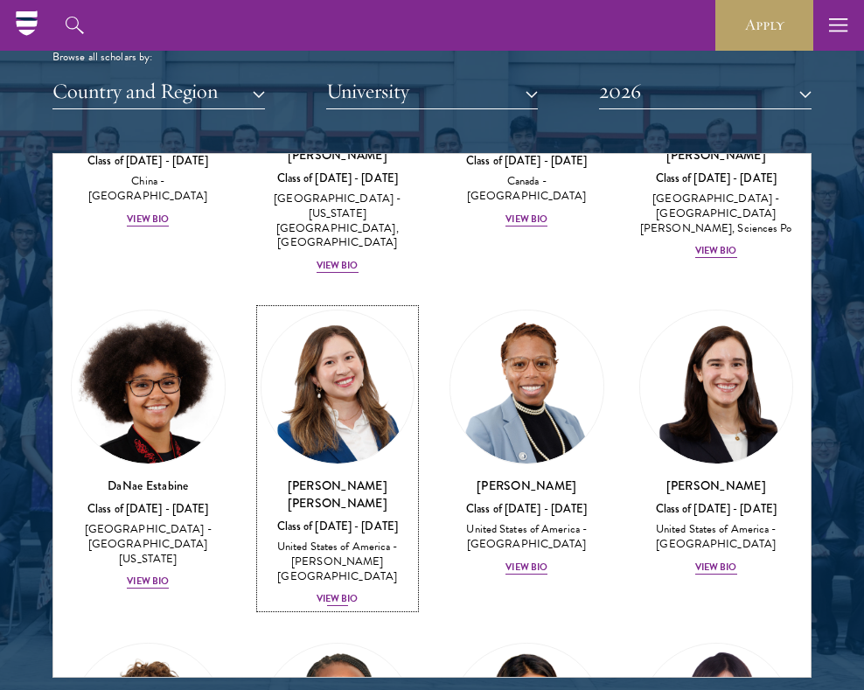
click at [296, 311] on img at bounding box center [338, 387] width 153 height 153
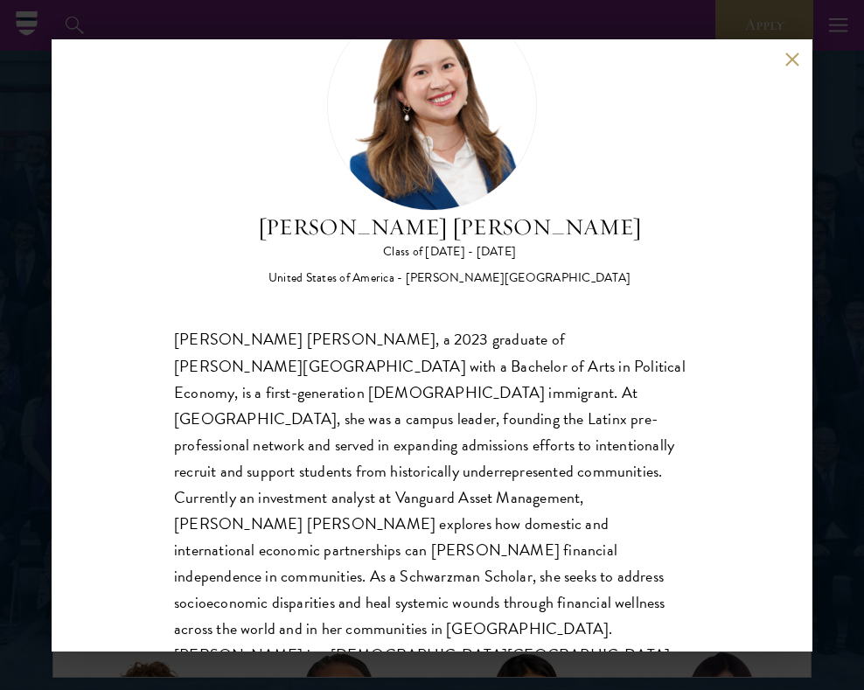
scroll to position [108, 0]
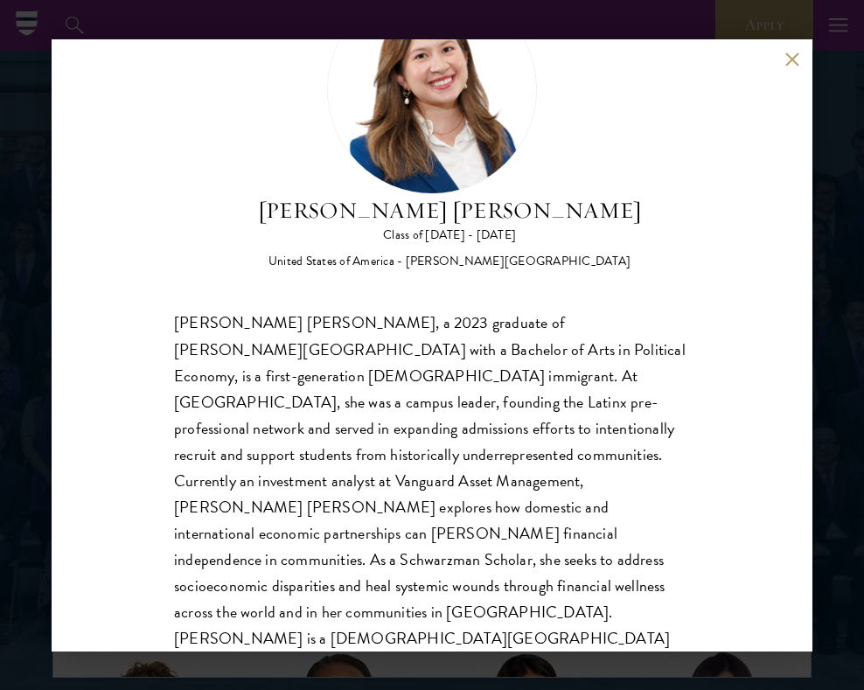
click at [791, 52] on div "[PERSON_NAME] [PERSON_NAME] Class of [DATE] - [DATE] [GEOGRAPHIC_DATA] - [PERSO…" at bounding box center [432, 345] width 761 height 612
click at [794, 54] on button at bounding box center [792, 59] width 15 height 15
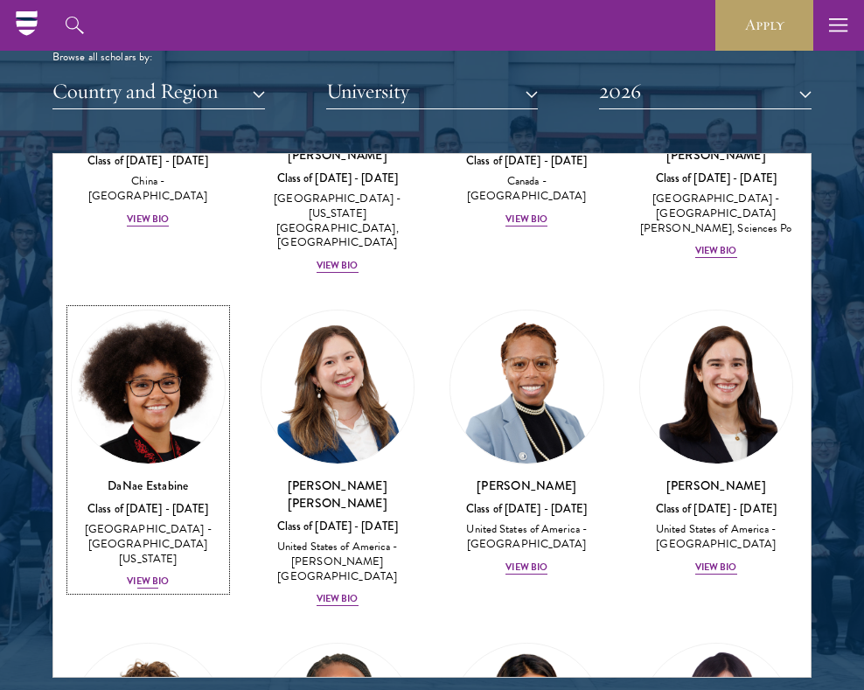
click at [115, 477] on div "[PERSON_NAME] Class of [DATE] - [DATE] [GEOGRAPHIC_DATA] - [GEOGRAPHIC_DATA][US…" at bounding box center [148, 534] width 155 height 115
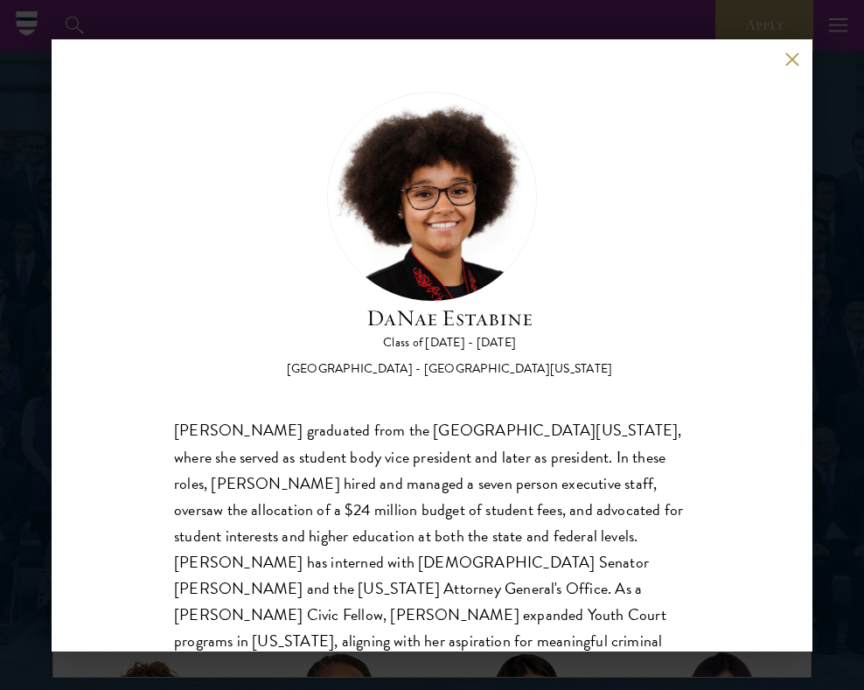
scroll to position [29, 0]
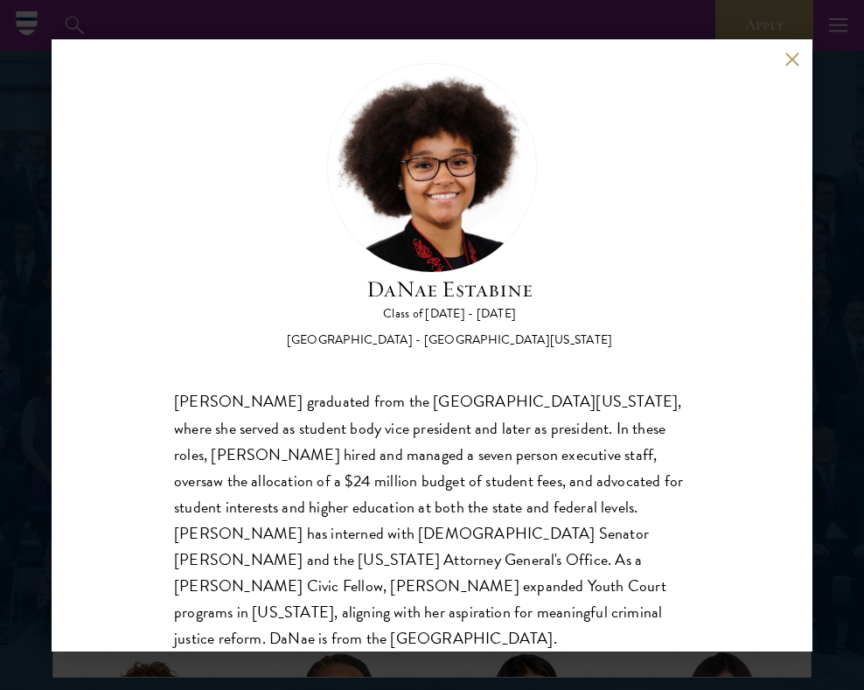
click at [800, 68] on div "[PERSON_NAME] Class of [DATE] - [DATE] [GEOGRAPHIC_DATA] - [GEOGRAPHIC_DATA][US…" at bounding box center [432, 345] width 761 height 612
click at [818, 70] on div "[PERSON_NAME] Class of [DATE] - [DATE] [GEOGRAPHIC_DATA] - [GEOGRAPHIC_DATA][US…" at bounding box center [432, 345] width 864 height 690
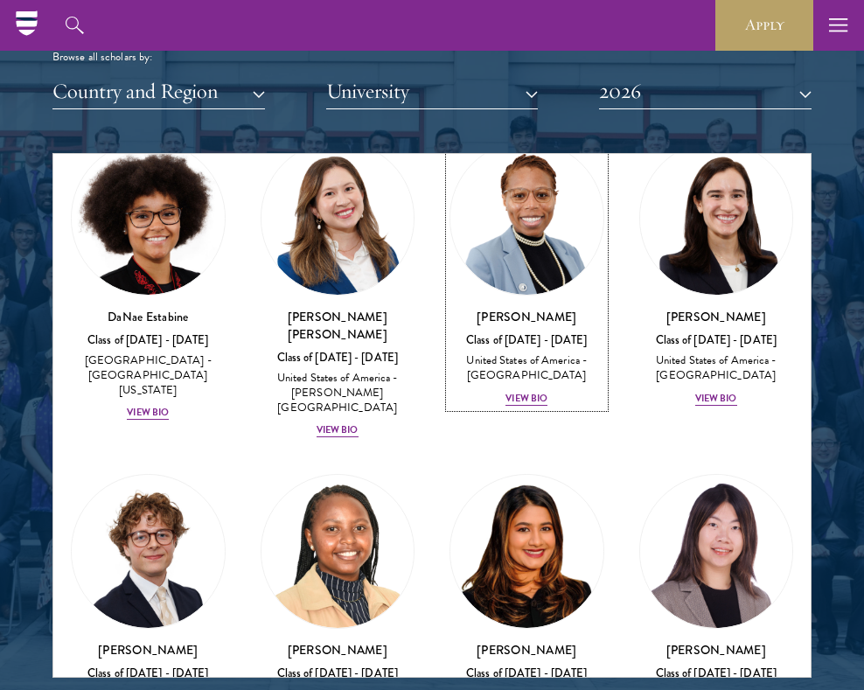
scroll to position [3078, 0]
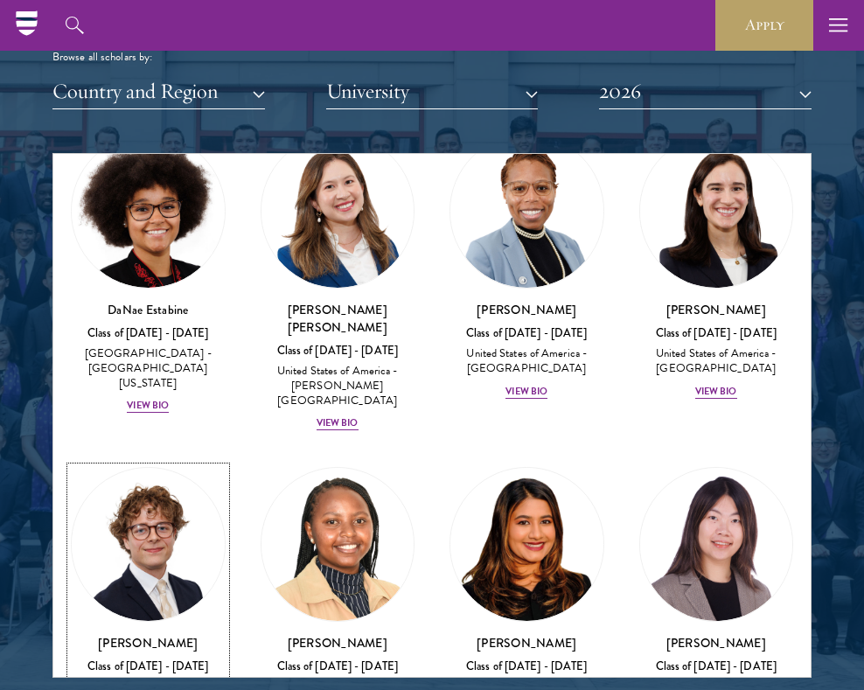
click at [156, 468] on img at bounding box center [148, 544] width 153 height 153
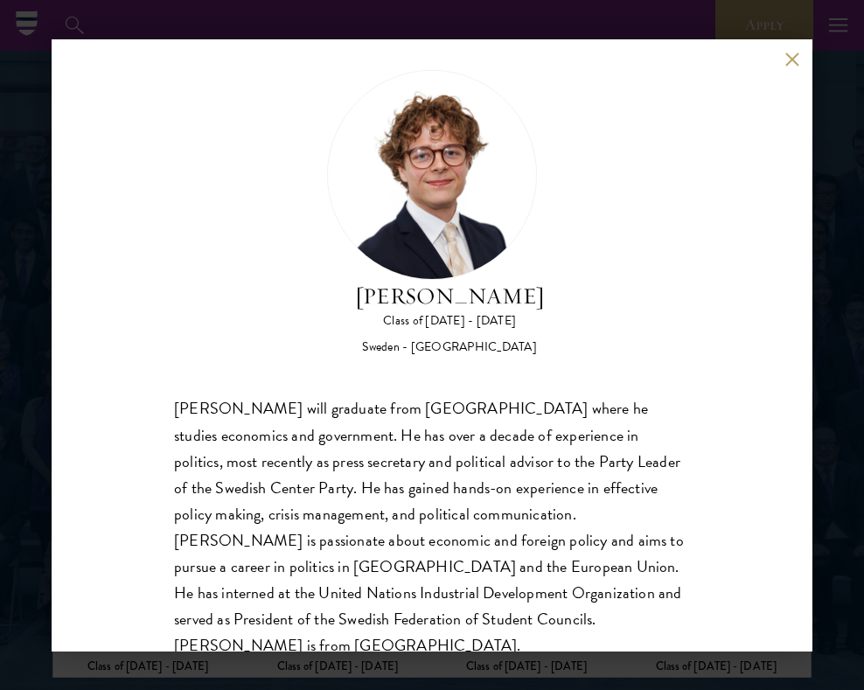
scroll to position [29, 0]
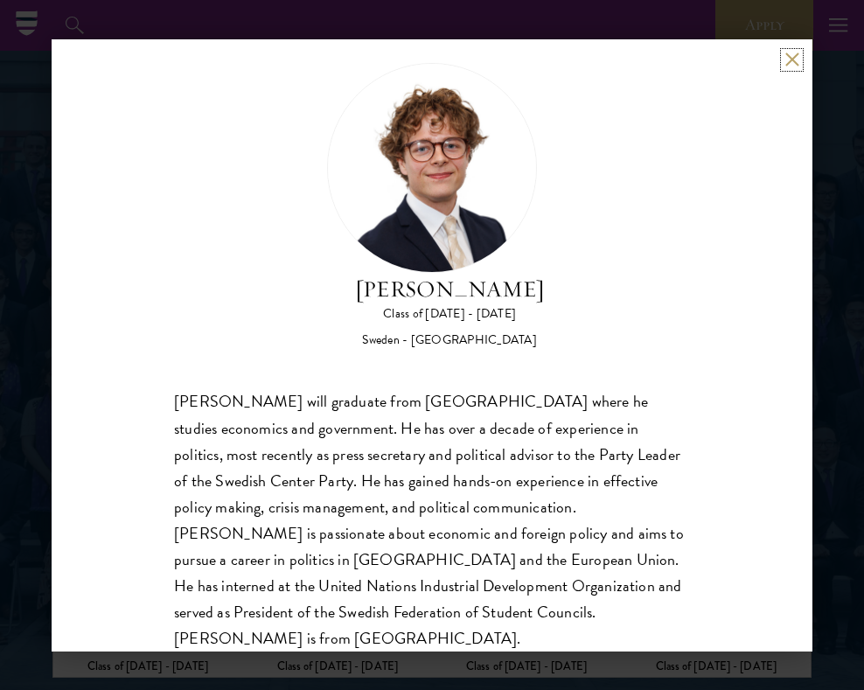
click at [786, 57] on button at bounding box center [792, 59] width 15 height 15
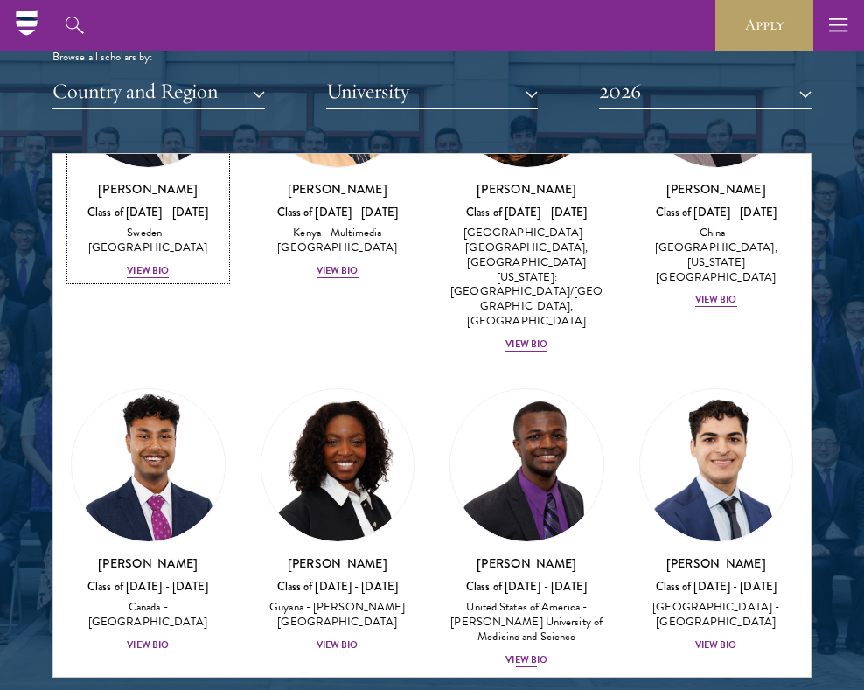
scroll to position [3542, 0]
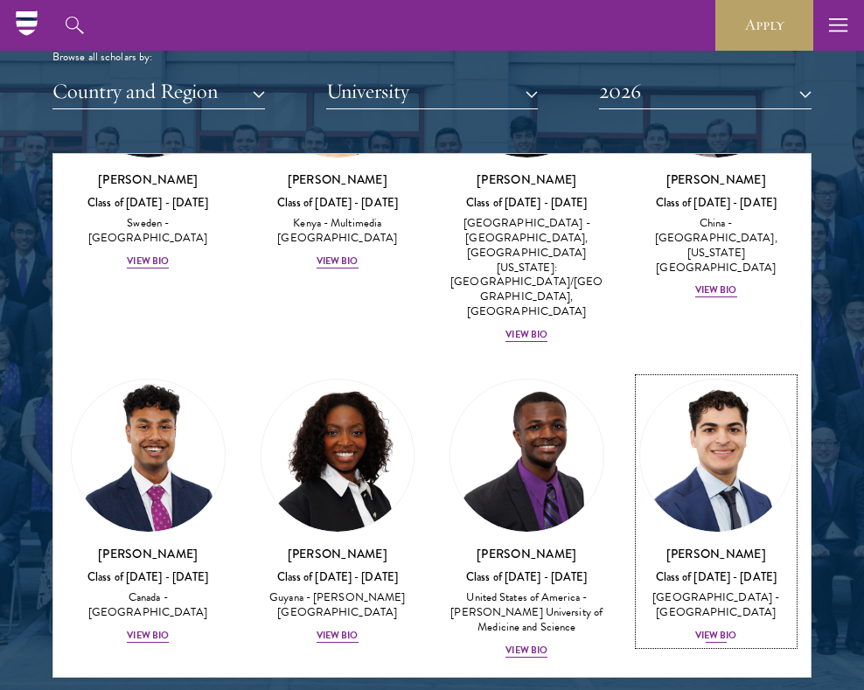
click at [742, 570] on div "Class of [DATE] - [DATE]" at bounding box center [717, 577] width 155 height 15
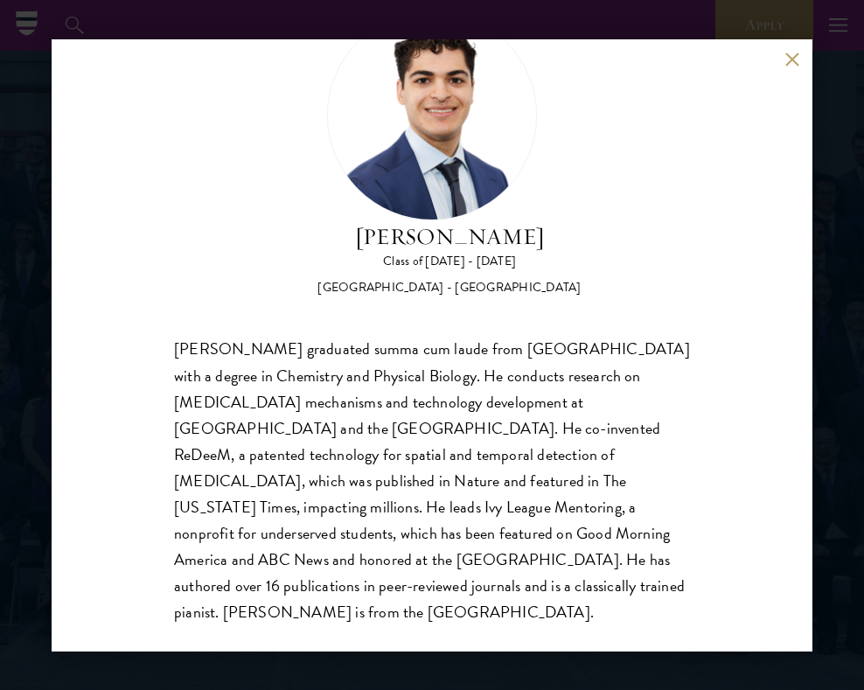
scroll to position [2211, 0]
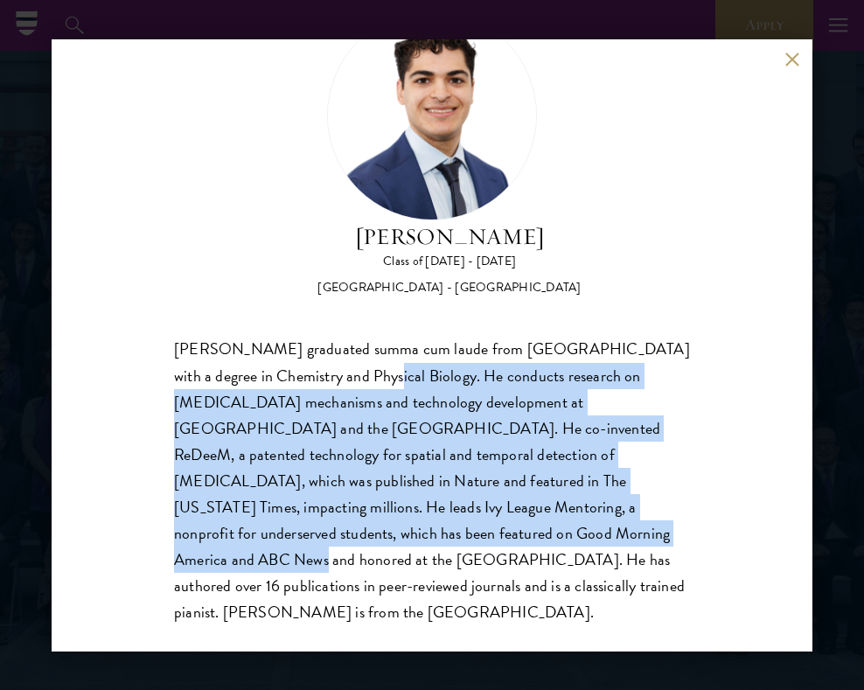
drag, startPoint x: 327, startPoint y: 384, endPoint x: 375, endPoint y: 539, distance: 162.2
click at [375, 539] on div "[PERSON_NAME] graduated summa cum laude from [GEOGRAPHIC_DATA] with a degree in…" at bounding box center [432, 481] width 516 height 290
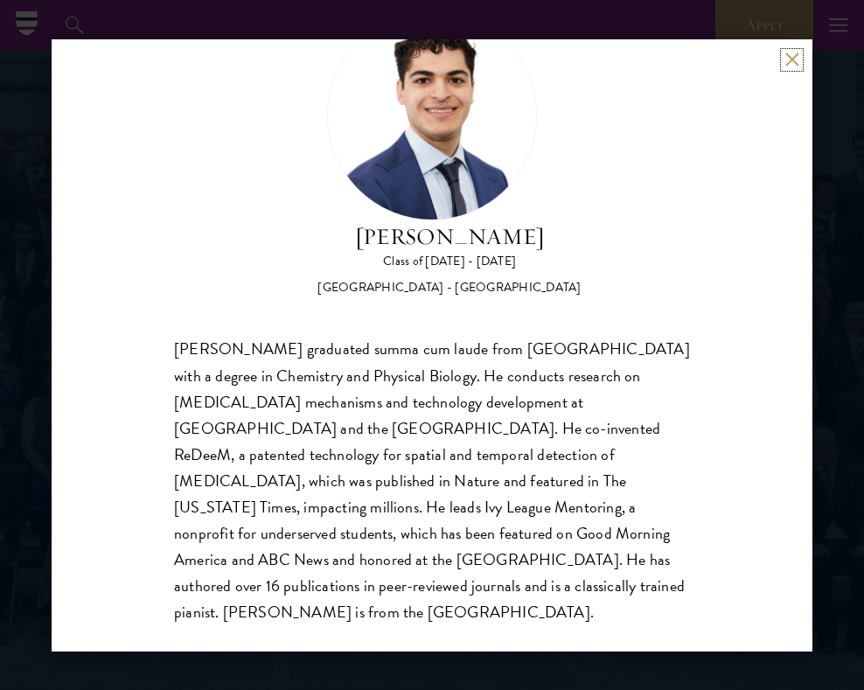
click at [789, 58] on button at bounding box center [792, 59] width 15 height 15
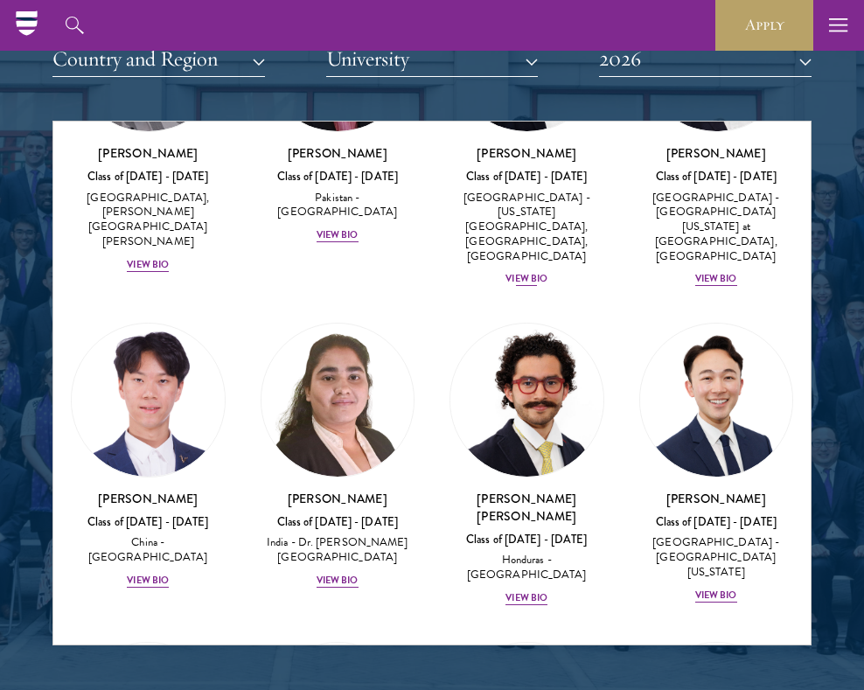
scroll to position [4565, 0]
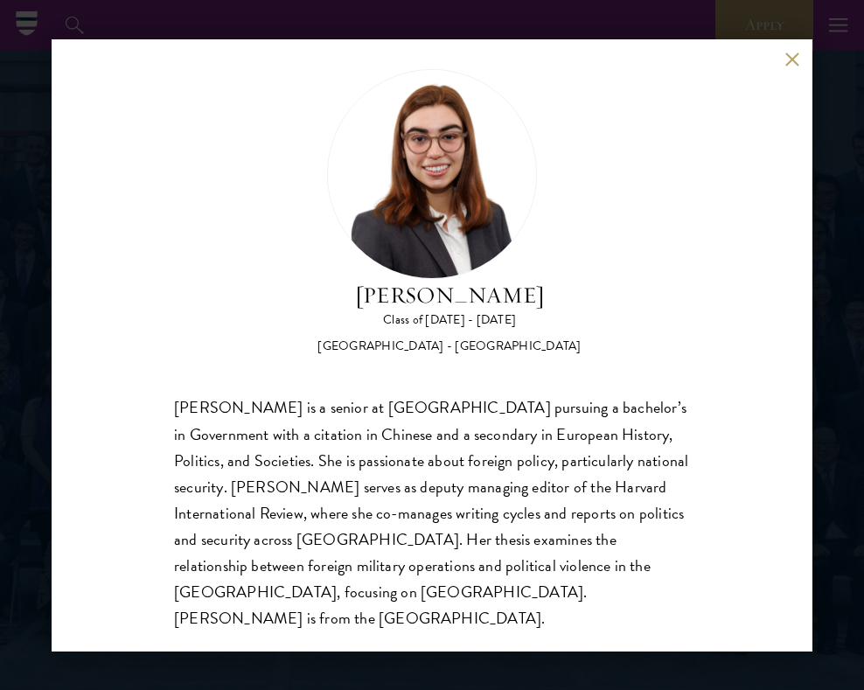
scroll to position [29, 0]
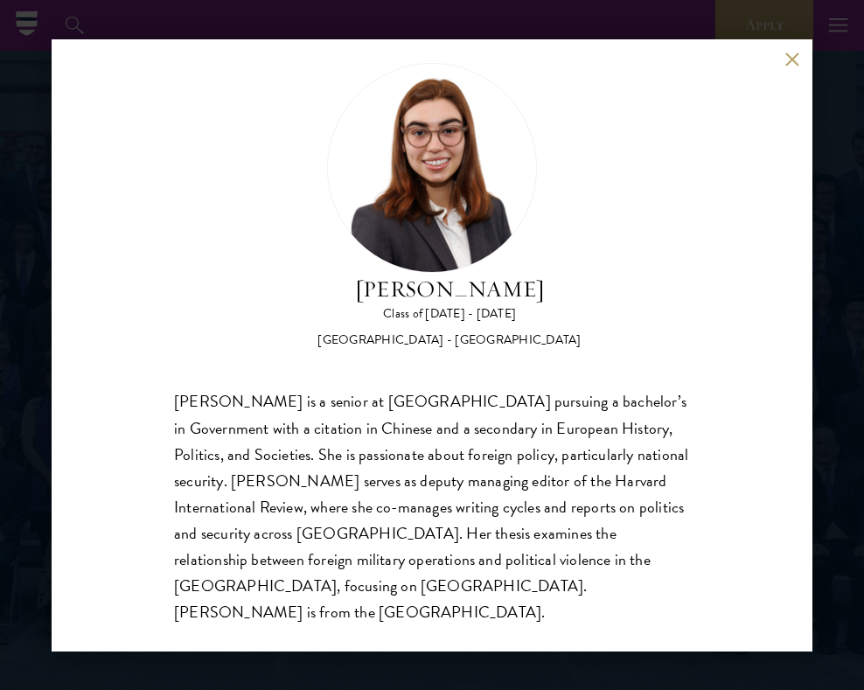
click at [805, 45] on div "[PERSON_NAME] Class of [DATE] - [DATE] [GEOGRAPHIC_DATA] - [GEOGRAPHIC_DATA] [P…" at bounding box center [432, 345] width 761 height 612
click at [797, 47] on div "[PERSON_NAME] Class of [DATE] - [DATE] [GEOGRAPHIC_DATA] - [GEOGRAPHIC_DATA] [P…" at bounding box center [432, 345] width 761 height 612
click at [790, 55] on button at bounding box center [792, 59] width 15 height 15
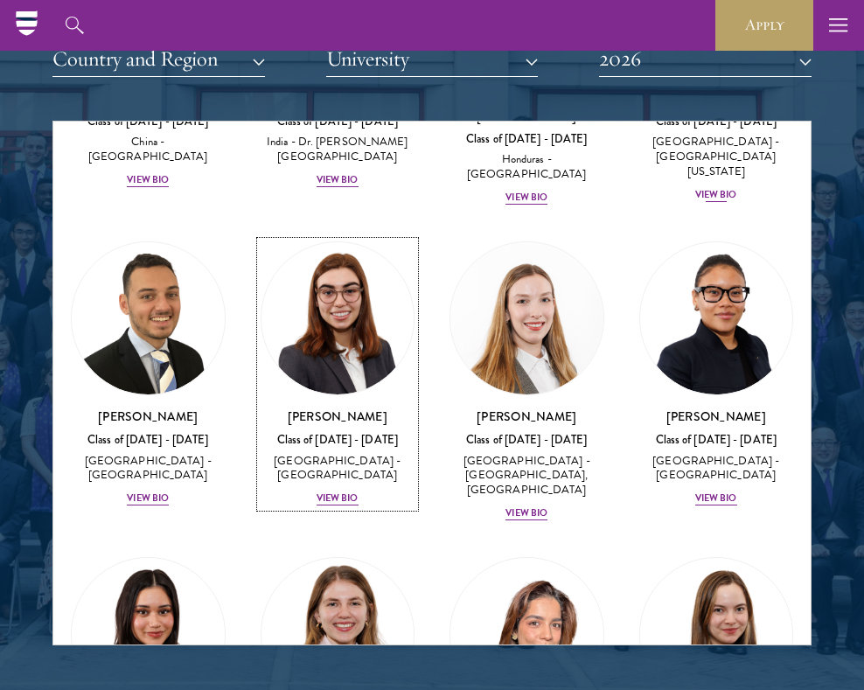
scroll to position [5019, 0]
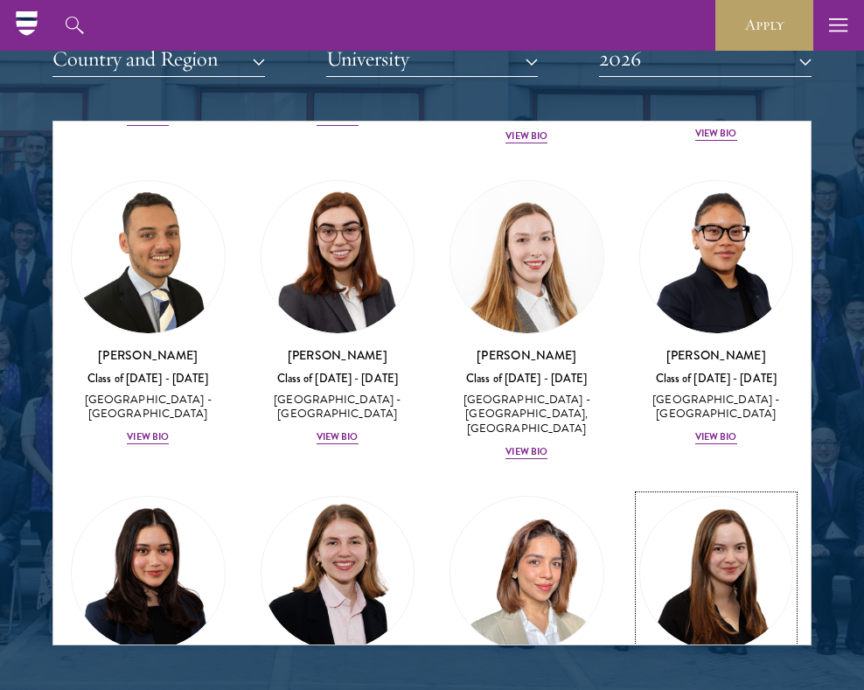
click at [706, 497] on img at bounding box center [716, 573] width 153 height 153
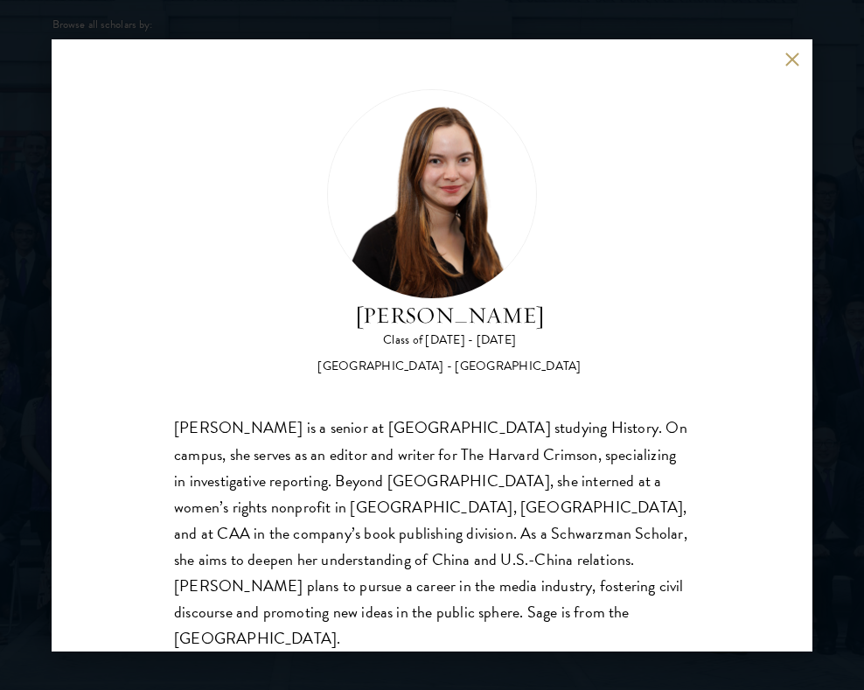
scroll to position [2220, 0]
click at [795, 53] on button at bounding box center [792, 59] width 15 height 15
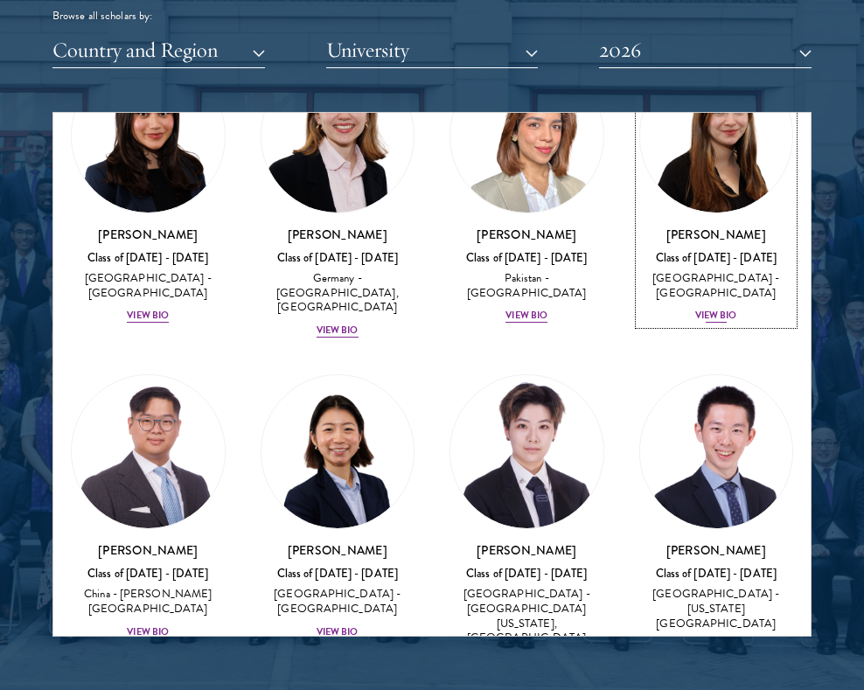
scroll to position [5460, 0]
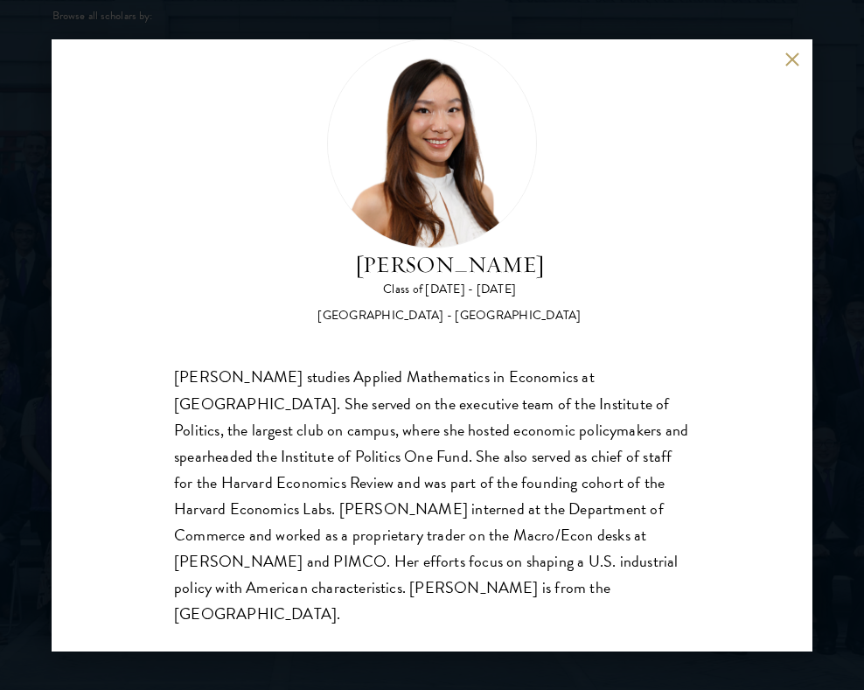
scroll to position [55, 0]
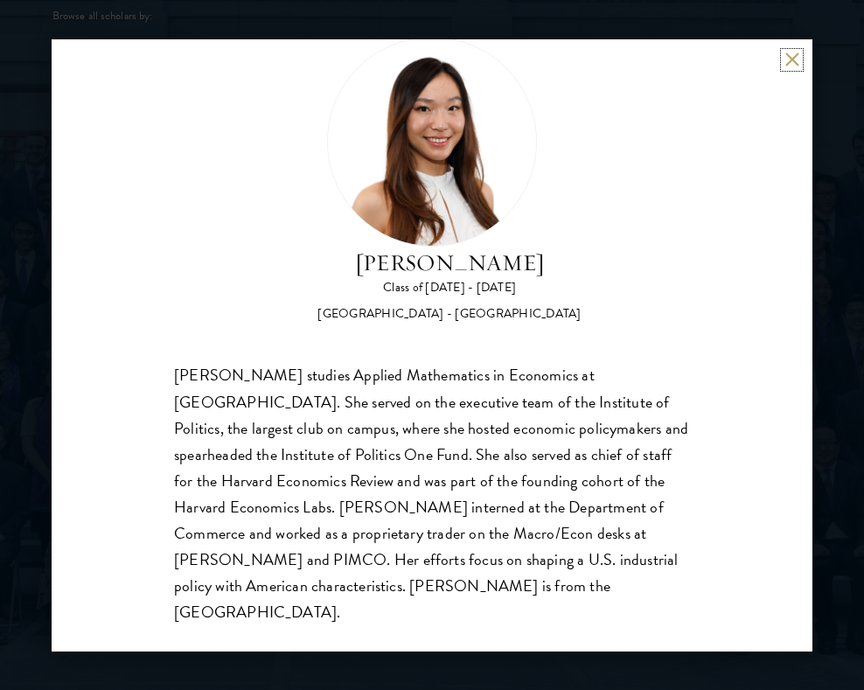
click at [789, 61] on button at bounding box center [792, 59] width 15 height 15
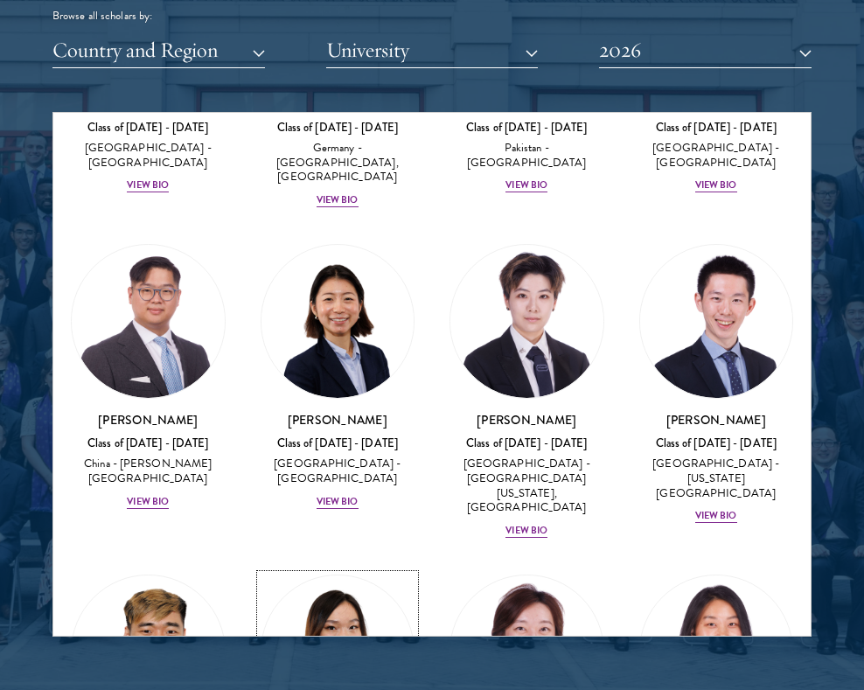
scroll to position [5584, 0]
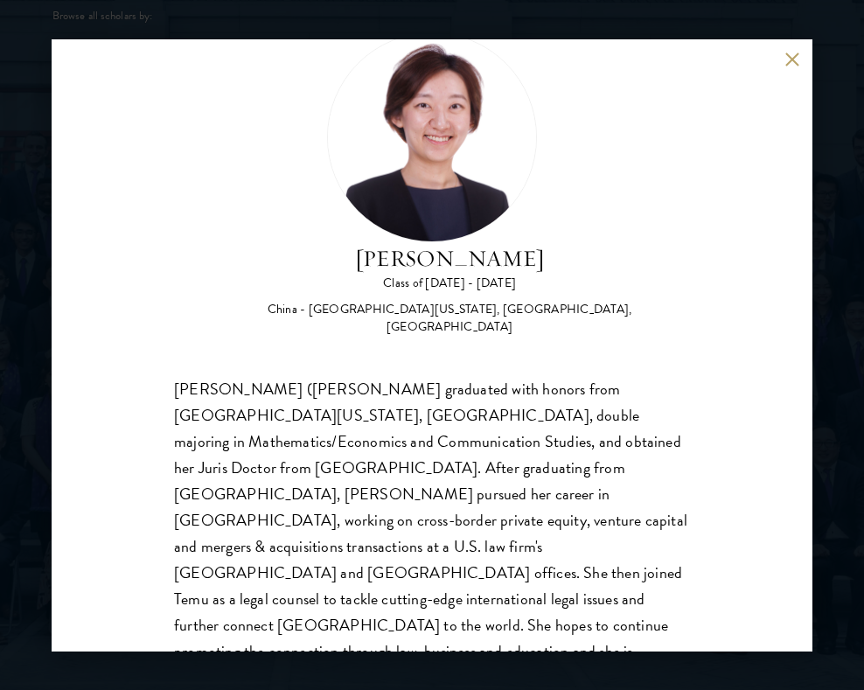
scroll to position [81, 0]
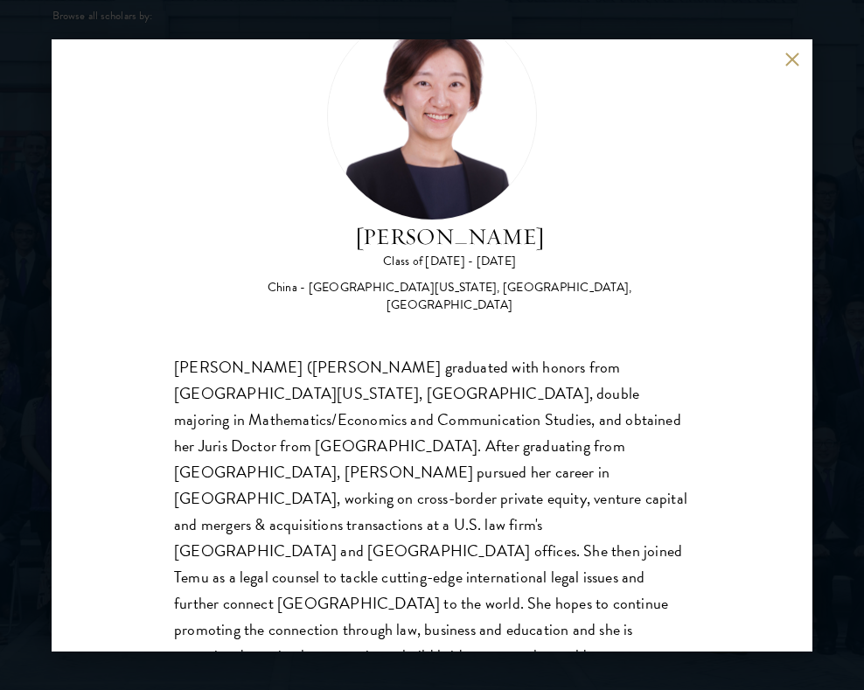
click at [795, 48] on div "[PERSON_NAME] Class of [DATE] - [DATE] [GEOGRAPHIC_DATA] - [GEOGRAPHIC_DATA][US…" at bounding box center [432, 345] width 761 height 612
click at [805, 48] on div "[PERSON_NAME] Class of [DATE] - [DATE] [GEOGRAPHIC_DATA] - [GEOGRAPHIC_DATA][US…" at bounding box center [432, 345] width 761 height 612
click at [786, 57] on button at bounding box center [792, 59] width 15 height 15
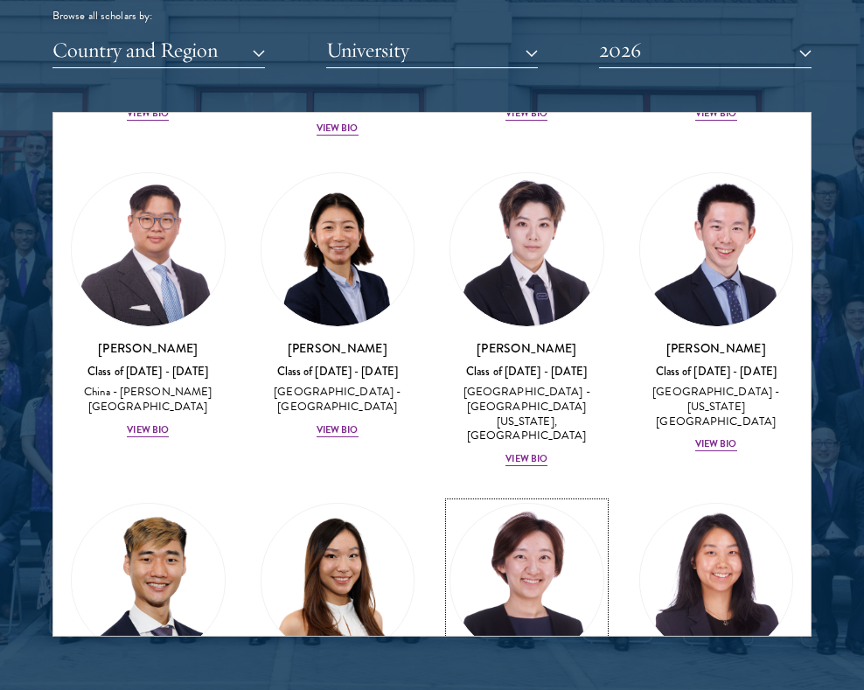
scroll to position [5665, 0]
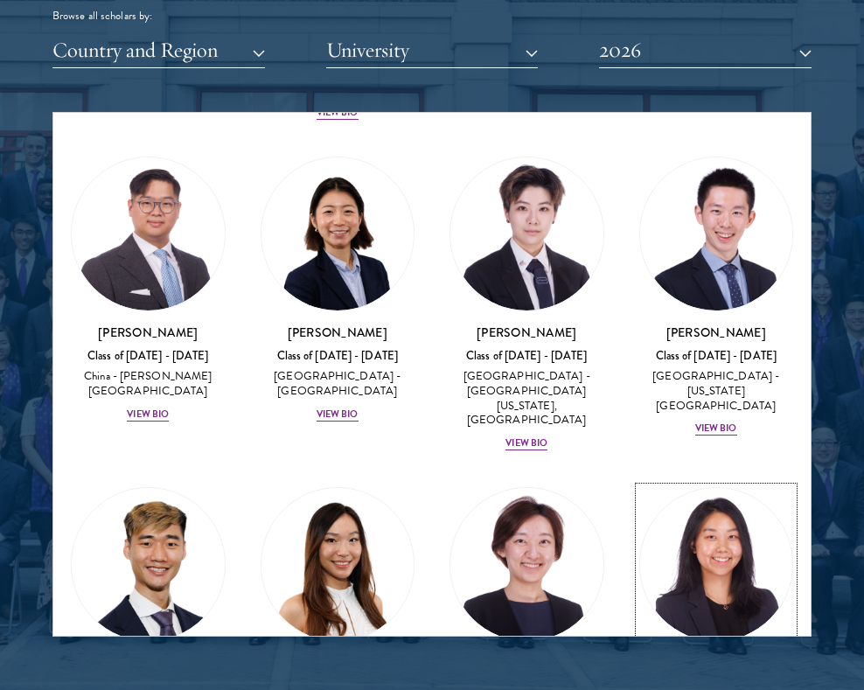
click at [669, 488] on img at bounding box center [716, 564] width 153 height 153
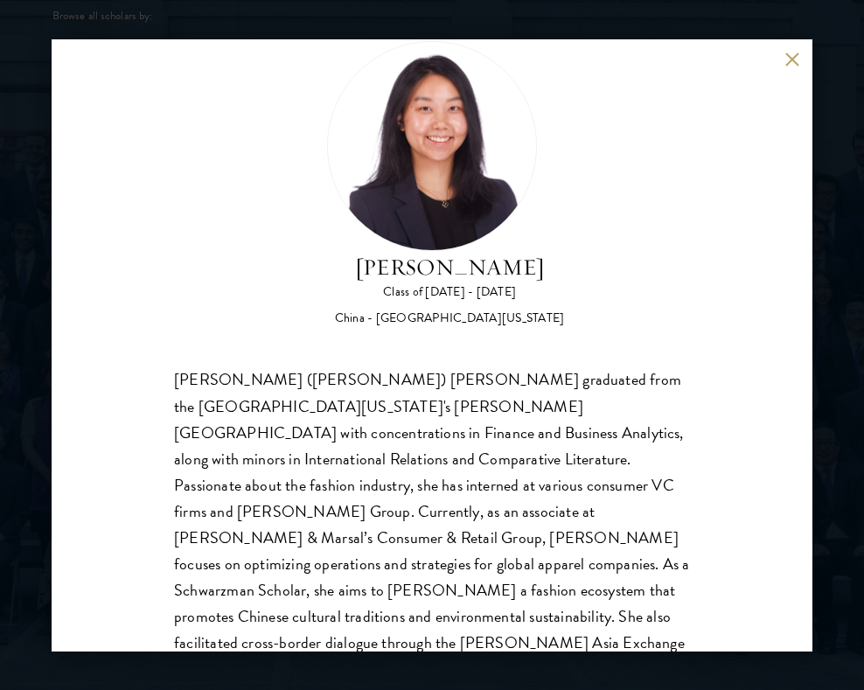
scroll to position [81, 0]
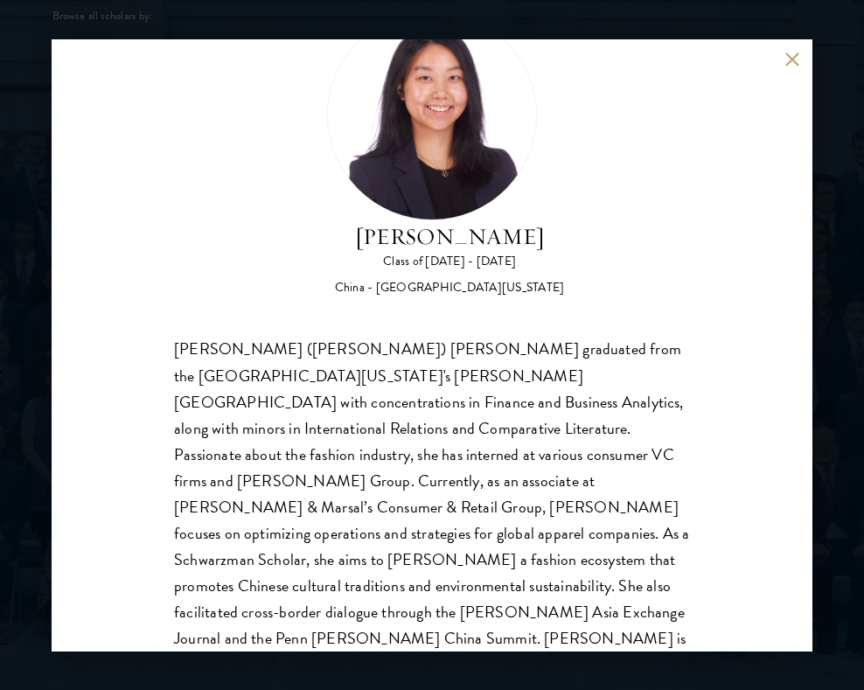
click at [789, 69] on div "[PERSON_NAME] Class of [DATE] - [DATE] [GEOGRAPHIC_DATA] - [GEOGRAPHIC_DATA][US…" at bounding box center [432, 345] width 761 height 612
click at [786, 58] on button at bounding box center [792, 59] width 15 height 15
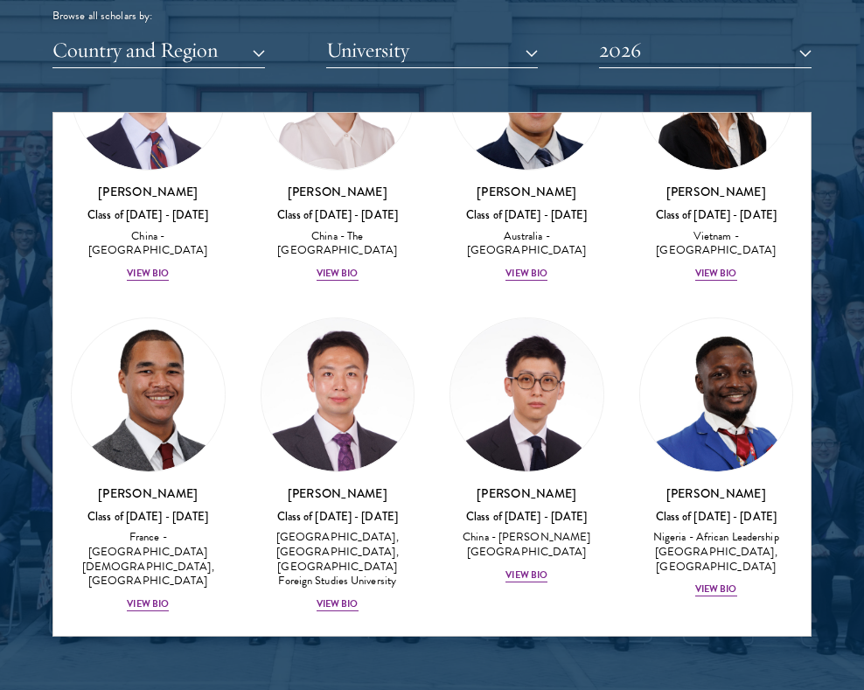
scroll to position [6620, 0]
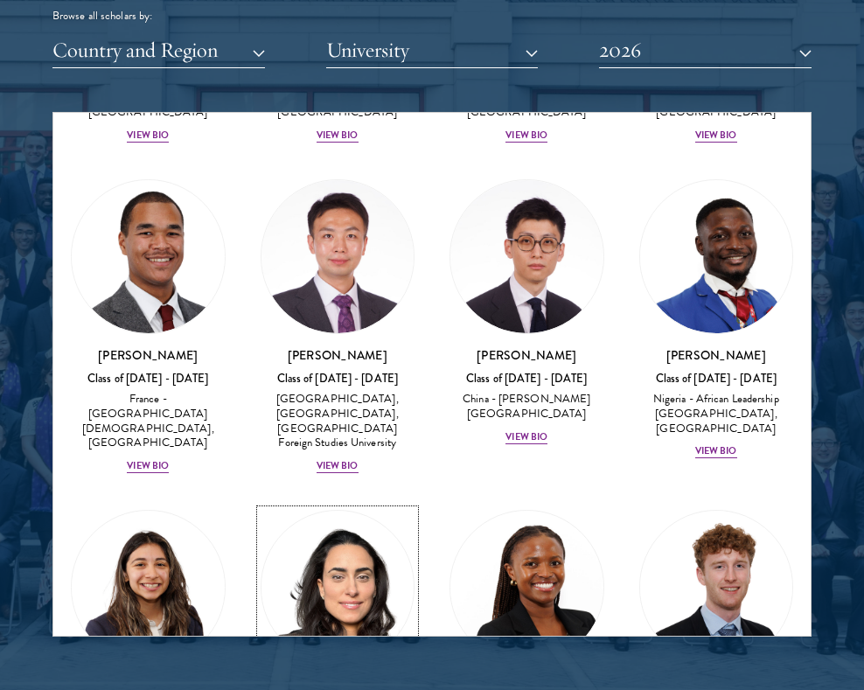
click at [334, 511] on img at bounding box center [338, 587] width 153 height 153
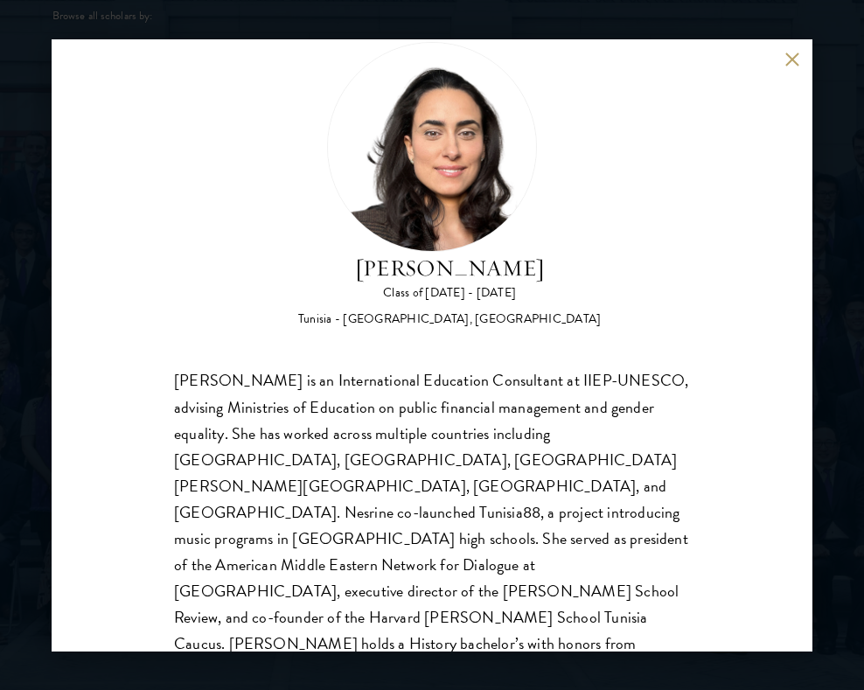
scroll to position [76, 0]
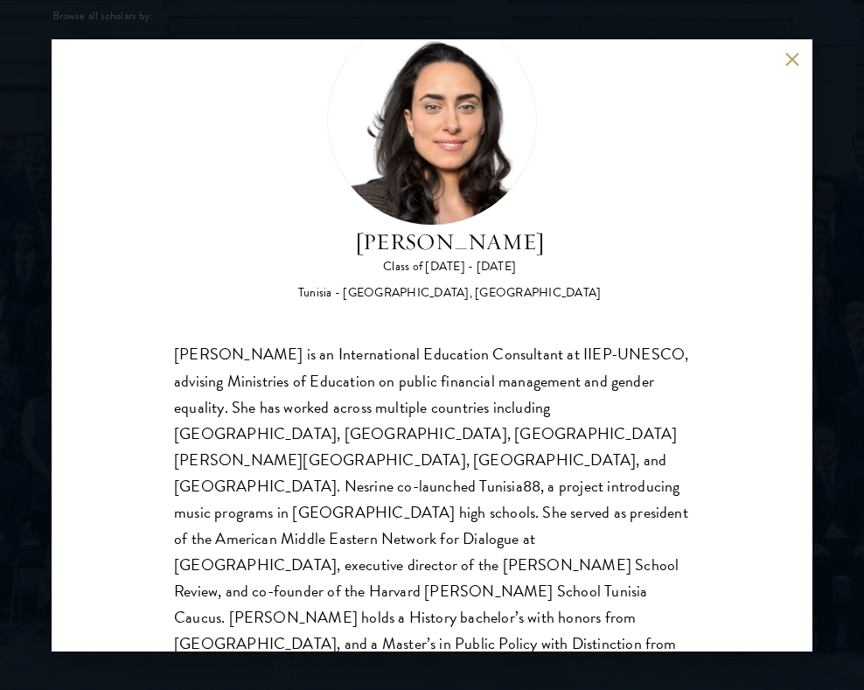
click at [792, 62] on button at bounding box center [792, 59] width 15 height 15
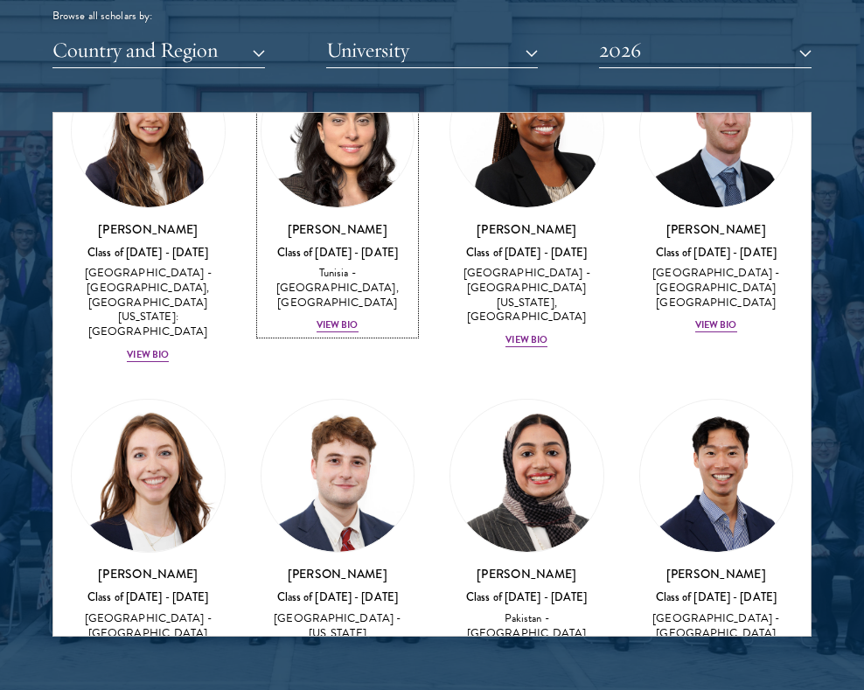
scroll to position [7069, 0]
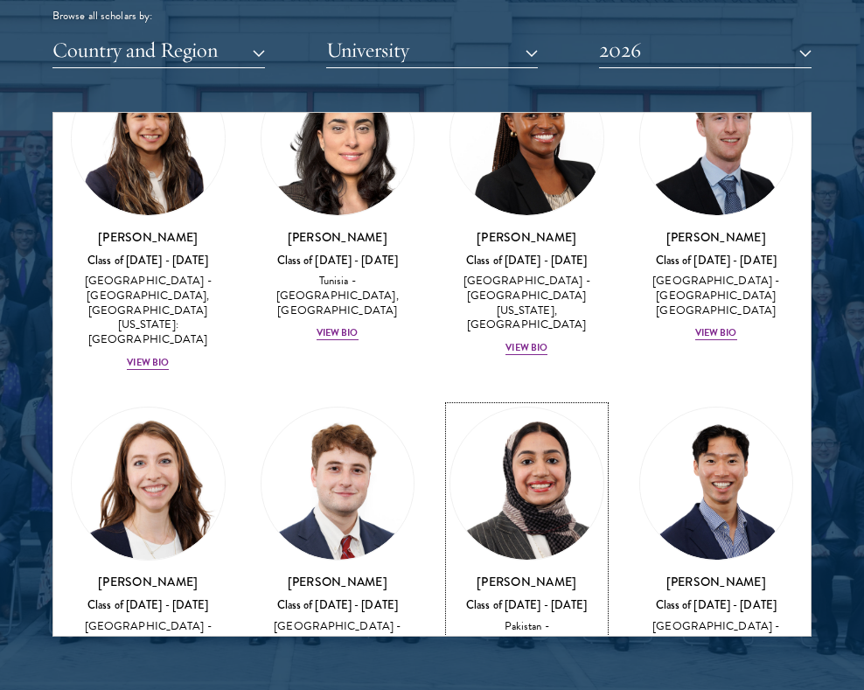
click at [543, 598] on div "Class of [DATE] - [DATE]" at bounding box center [527, 605] width 155 height 15
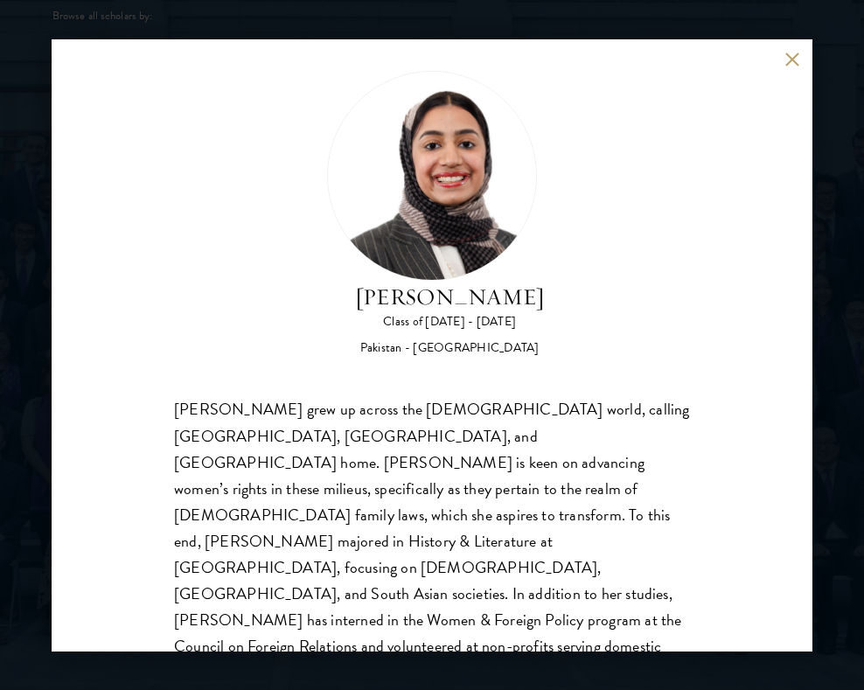
scroll to position [29, 0]
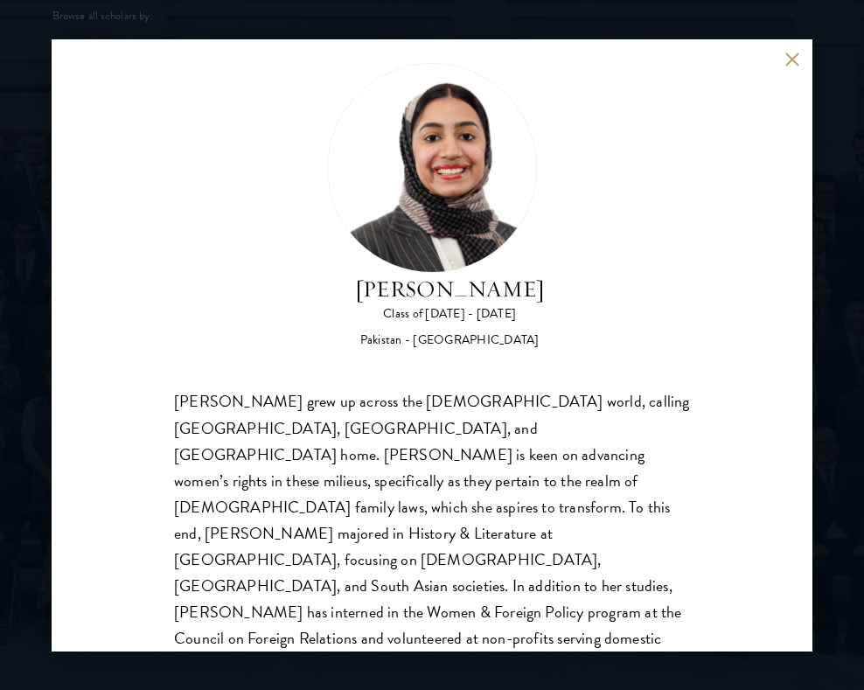
click at [798, 58] on button at bounding box center [792, 59] width 15 height 15
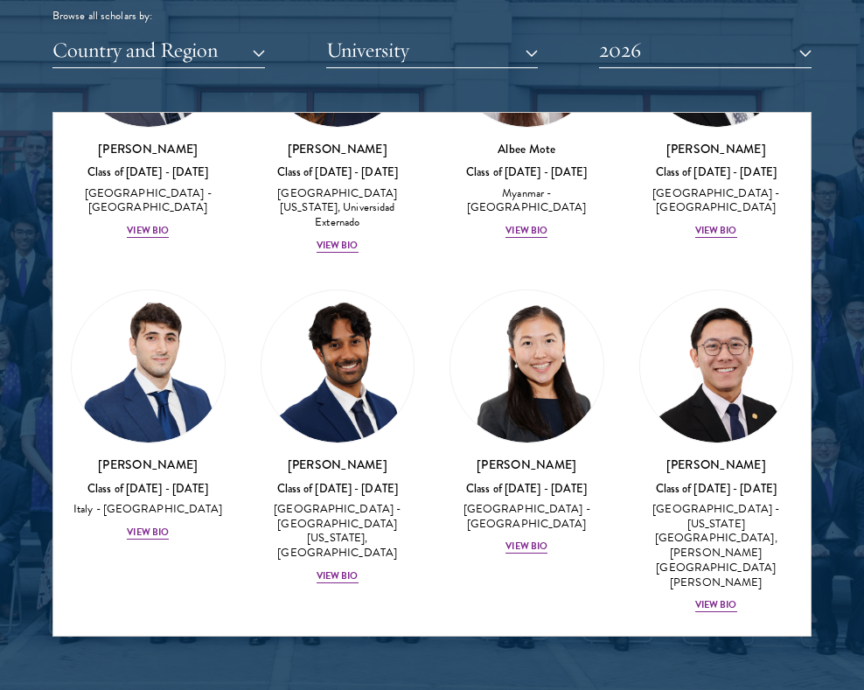
scroll to position [7863, 0]
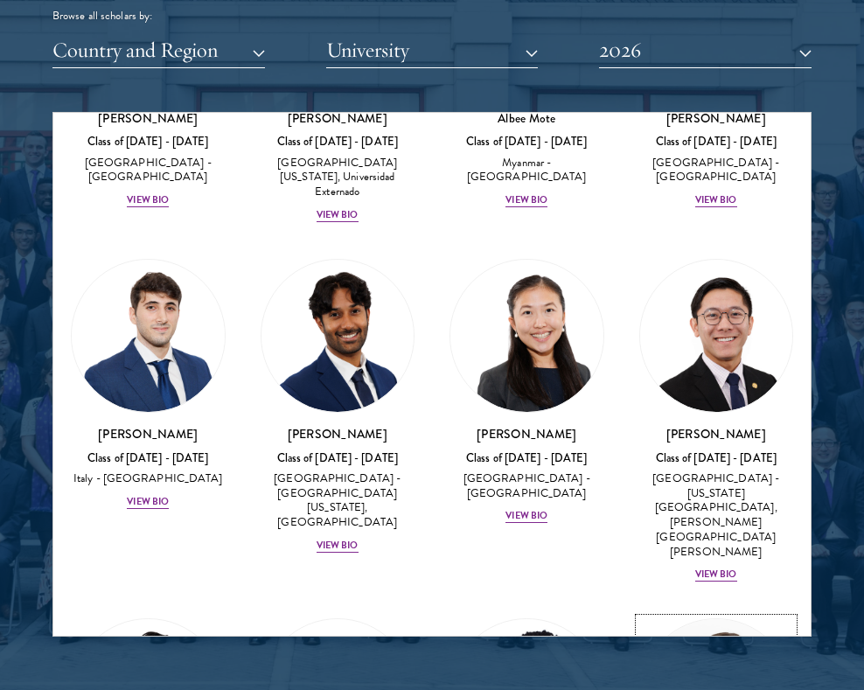
click at [704, 619] on img at bounding box center [716, 695] width 153 height 153
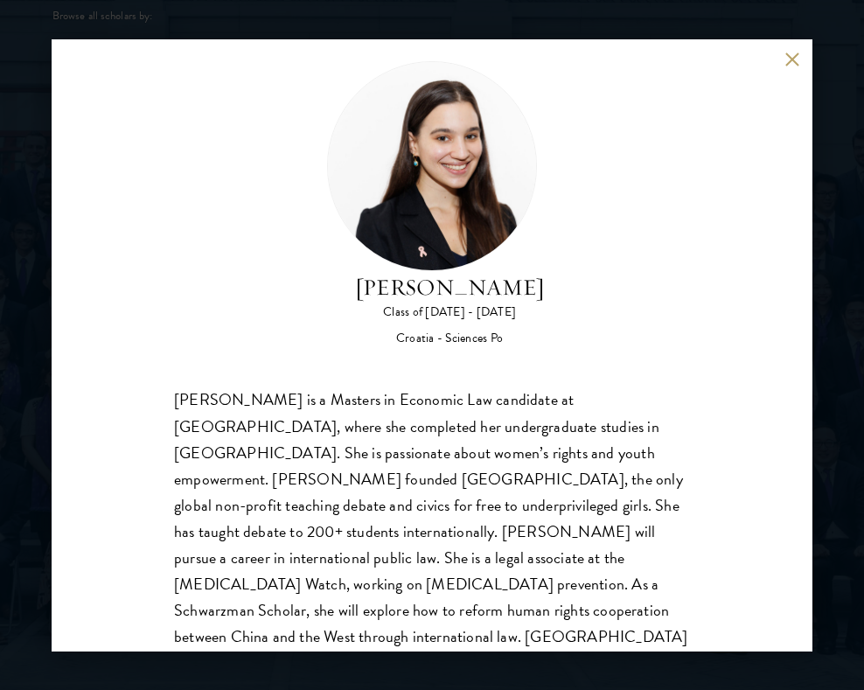
scroll to position [55, 0]
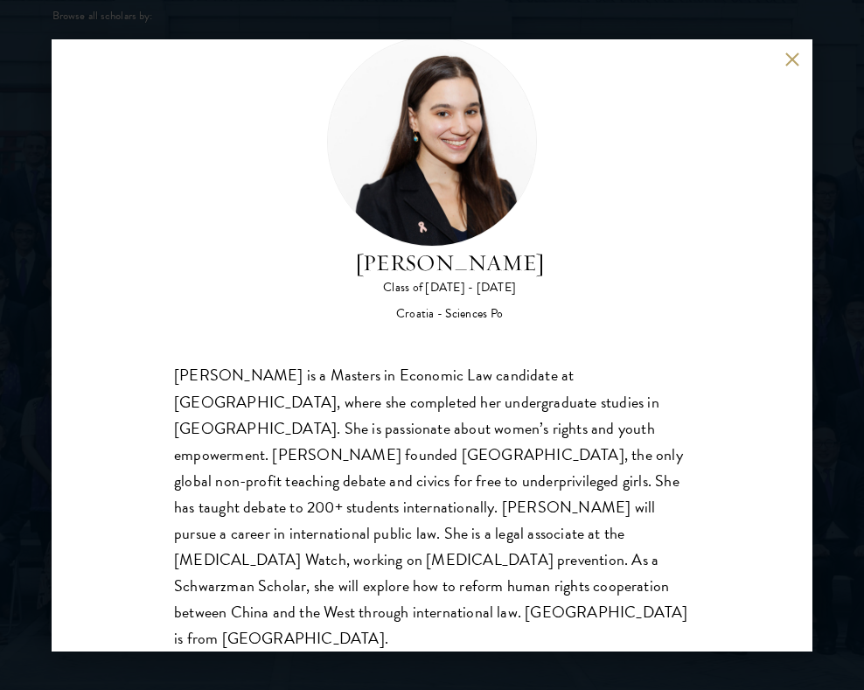
click at [790, 59] on button at bounding box center [792, 59] width 15 height 15
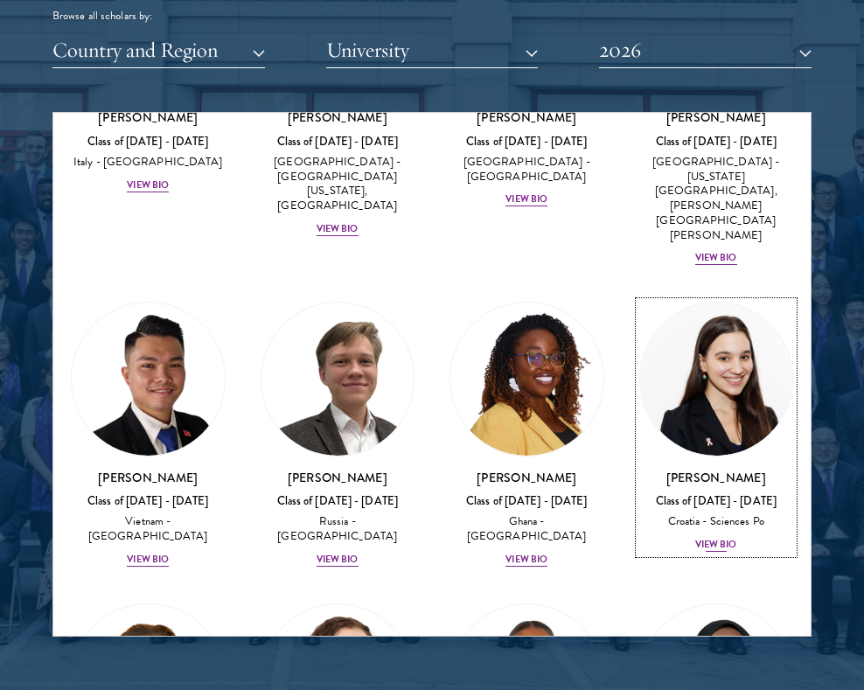
scroll to position [8292, 0]
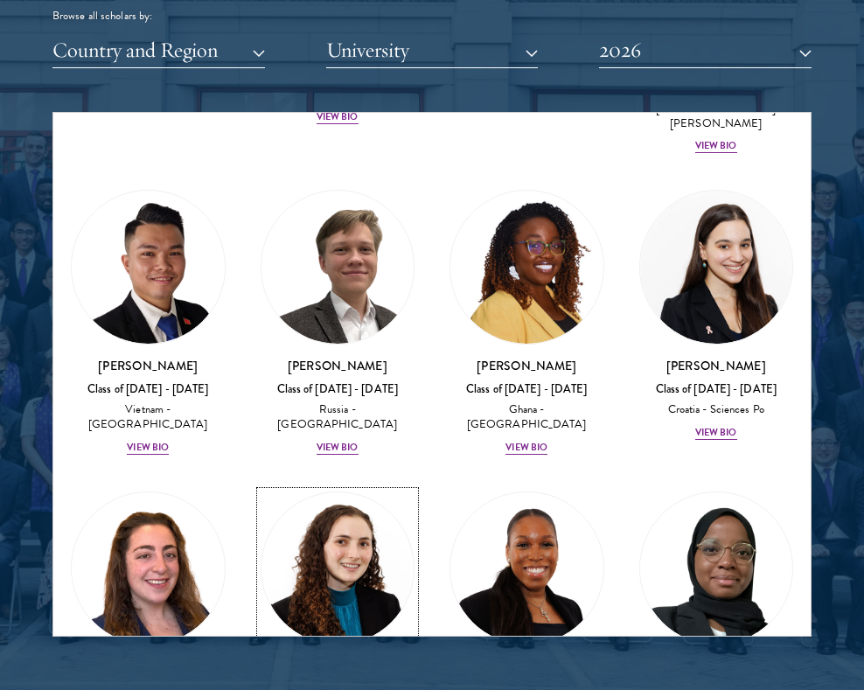
click at [322, 658] on h3 "[PERSON_NAME]" at bounding box center [338, 666] width 155 height 17
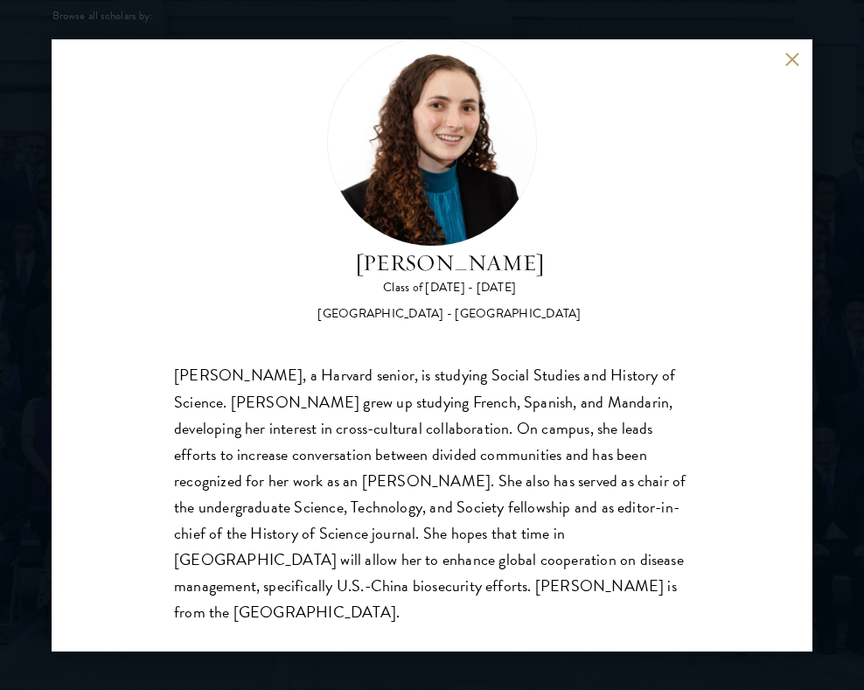
scroll to position [2292, 0]
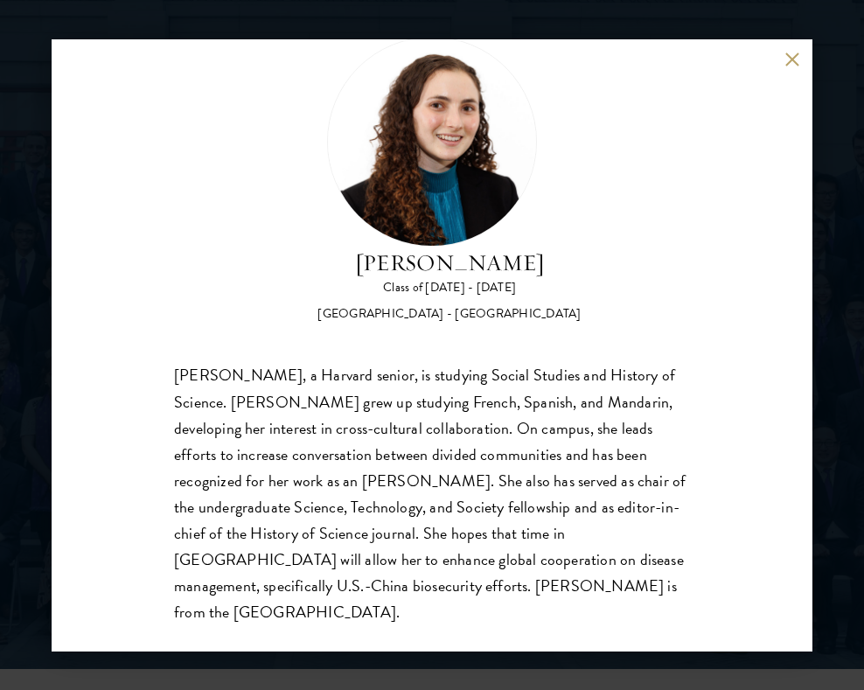
click at [792, 62] on button at bounding box center [792, 59] width 15 height 15
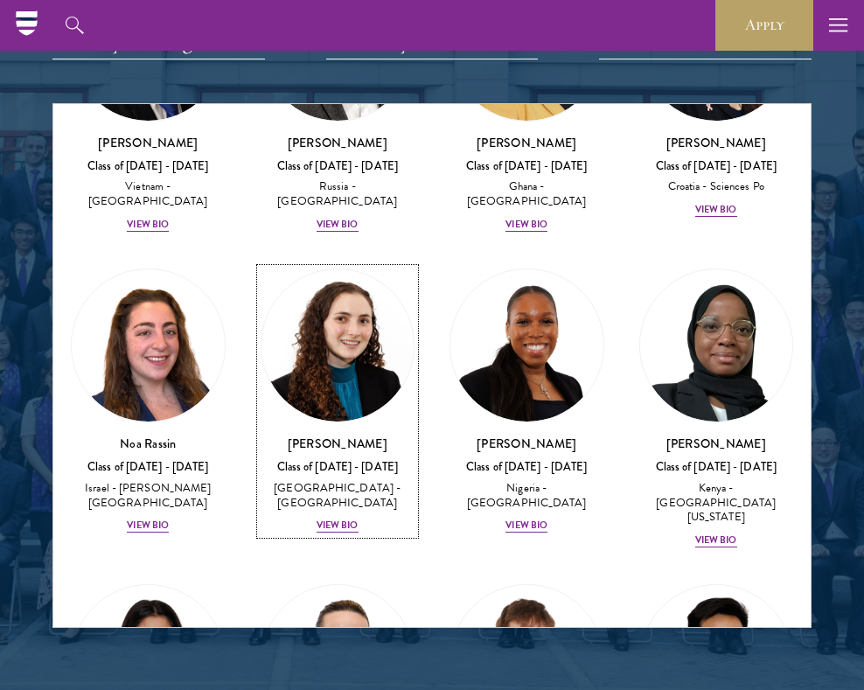
scroll to position [8448, 0]
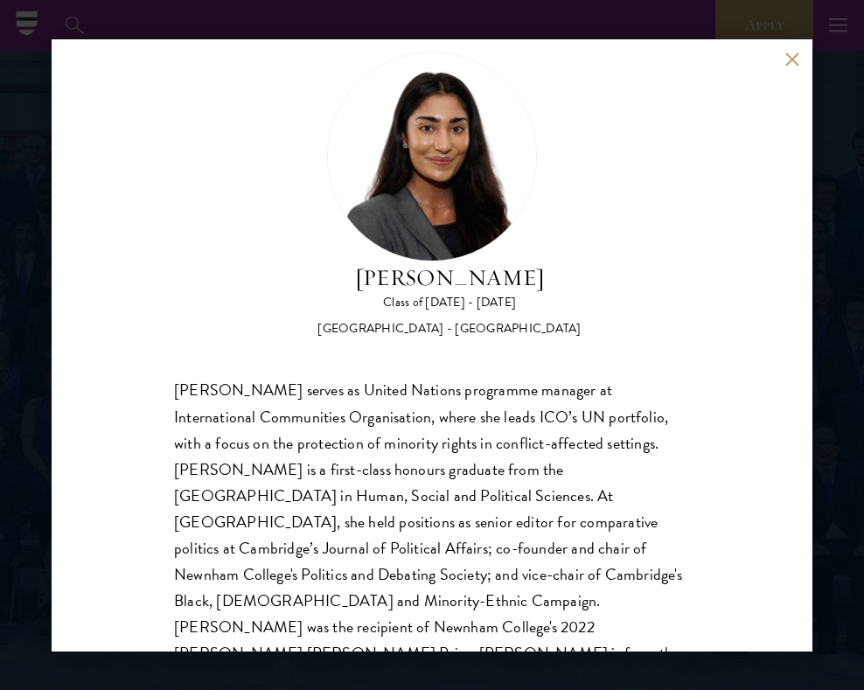
scroll to position [55, 0]
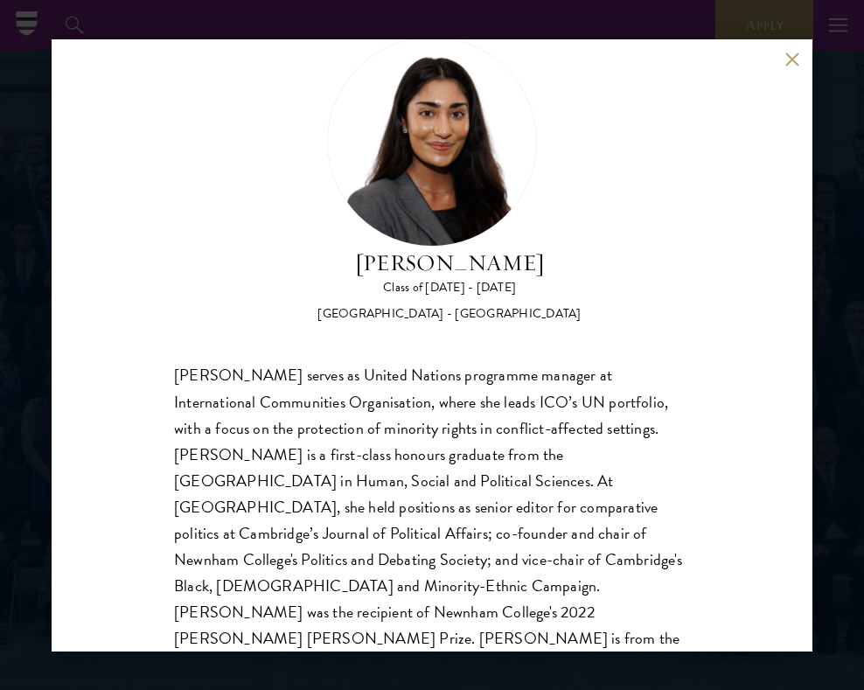
click at [788, 73] on div "[PERSON_NAME] Class of [DATE] - [DATE] [GEOGRAPHIC_DATA] - [GEOGRAPHIC_DATA] [P…" at bounding box center [432, 345] width 761 height 612
click at [788, 49] on div "[PERSON_NAME] Class of [DATE] - [DATE] [GEOGRAPHIC_DATA] - [GEOGRAPHIC_DATA] [P…" at bounding box center [432, 345] width 761 height 612
click at [794, 49] on div "[PERSON_NAME] Class of [DATE] - [DATE] [GEOGRAPHIC_DATA] - [GEOGRAPHIC_DATA] [P…" at bounding box center [432, 345] width 761 height 612
click at [784, 45] on div "[PERSON_NAME] Class of [DATE] - [DATE] [GEOGRAPHIC_DATA] - [GEOGRAPHIC_DATA] [P…" at bounding box center [432, 345] width 761 height 612
click at [796, 68] on div "[PERSON_NAME] Class of [DATE] - [DATE] [GEOGRAPHIC_DATA] - [GEOGRAPHIC_DATA] [P…" at bounding box center [432, 345] width 761 height 612
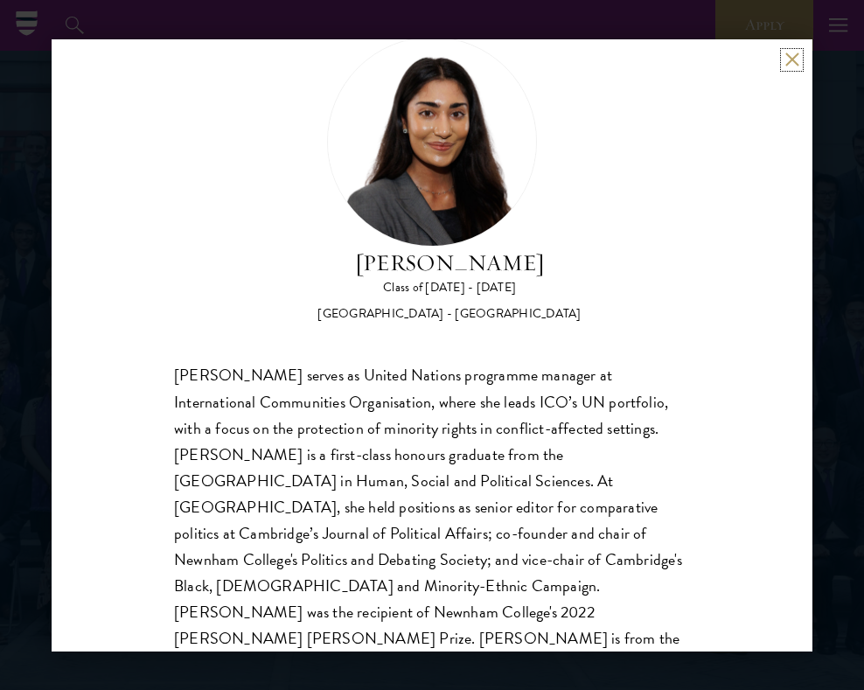
click at [792, 63] on button at bounding box center [792, 59] width 15 height 15
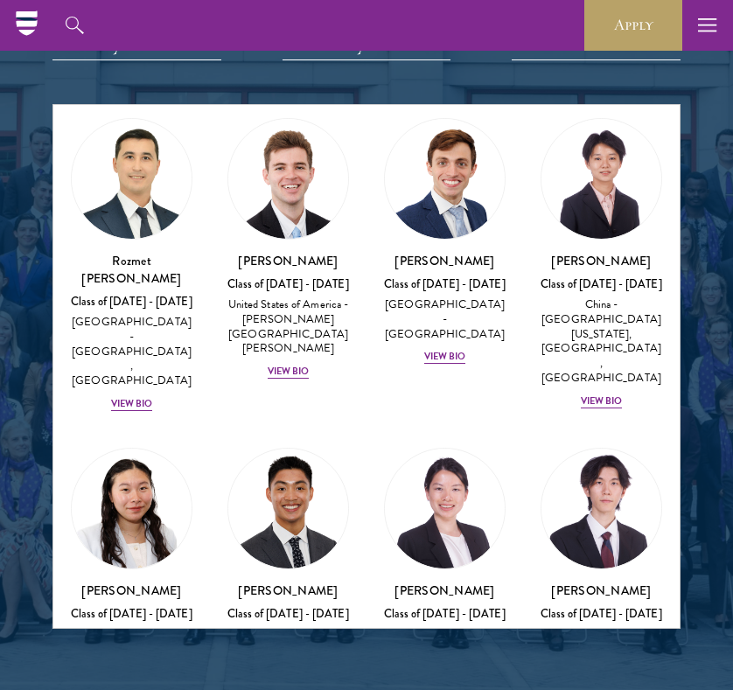
scroll to position [10268, 0]
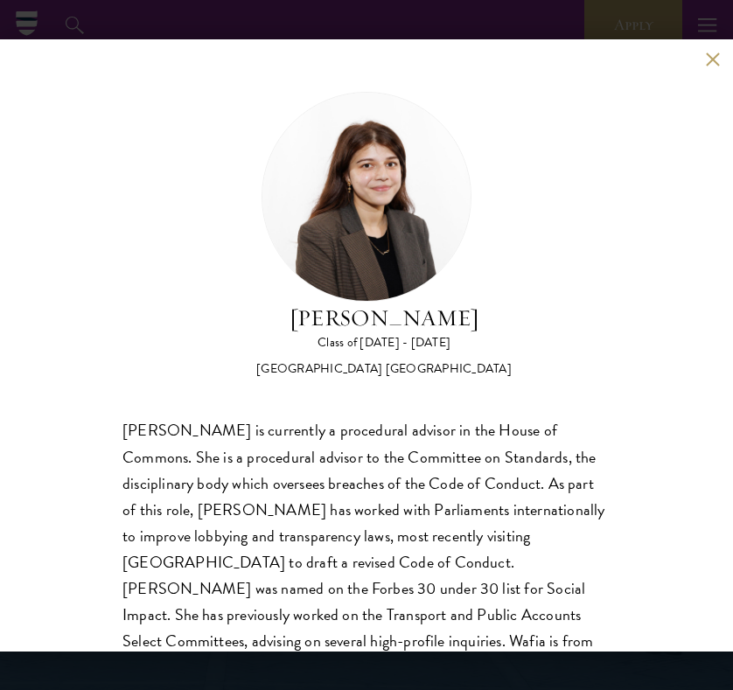
click at [708, 57] on button at bounding box center [712, 59] width 15 height 15
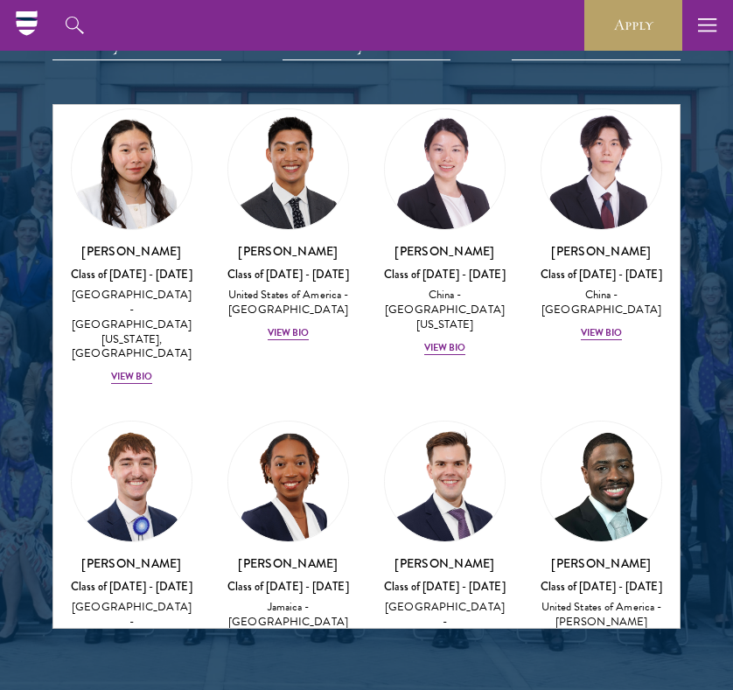
scroll to position [10071, 0]
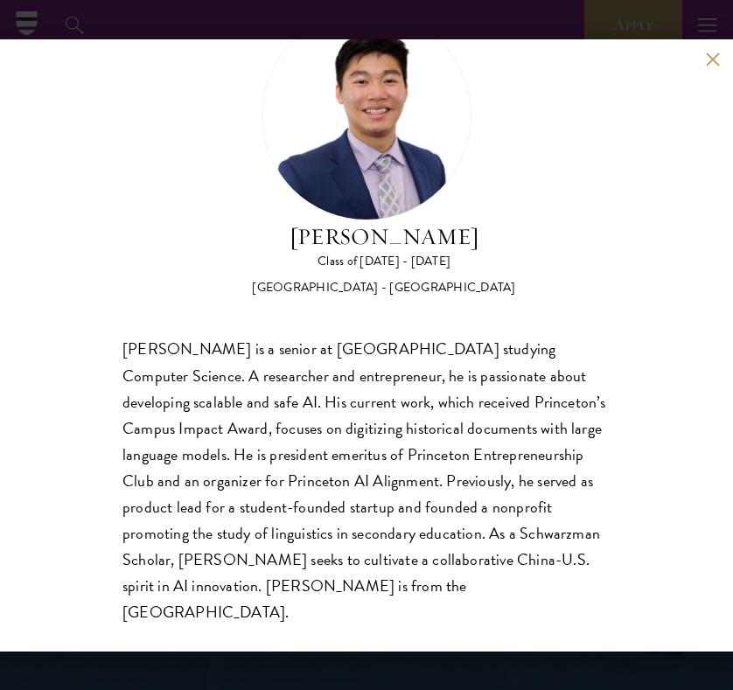
scroll to position [2125, 0]
click at [710, 60] on button at bounding box center [712, 59] width 15 height 15
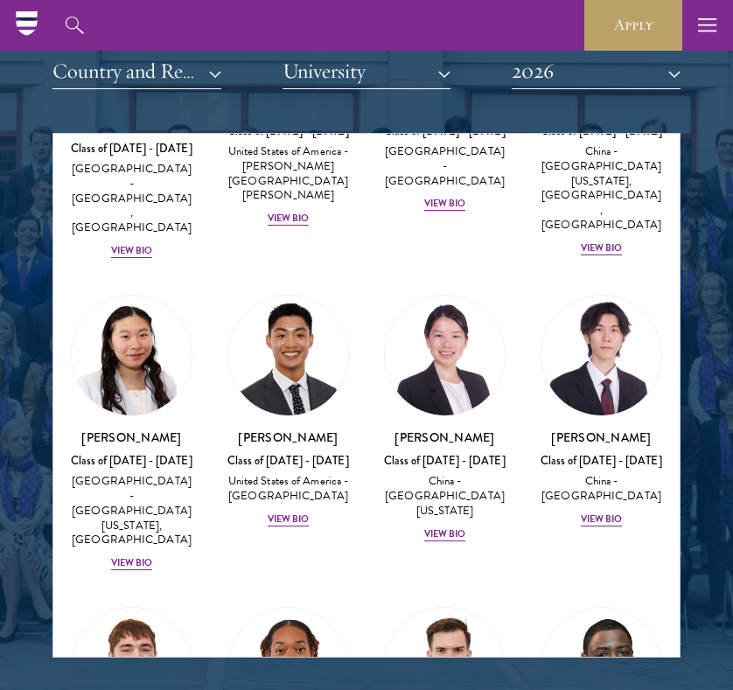
scroll to position [9882, 0]
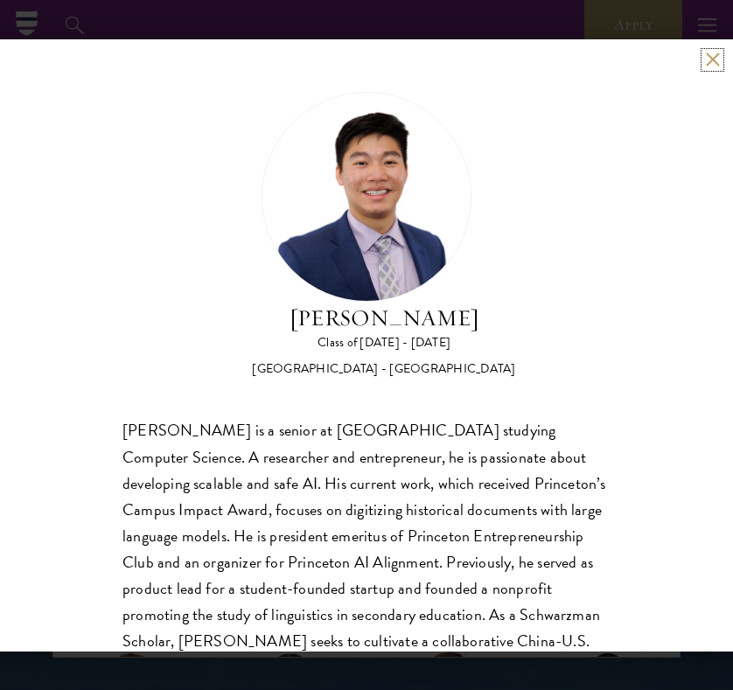
click at [710, 66] on button at bounding box center [712, 59] width 15 height 15
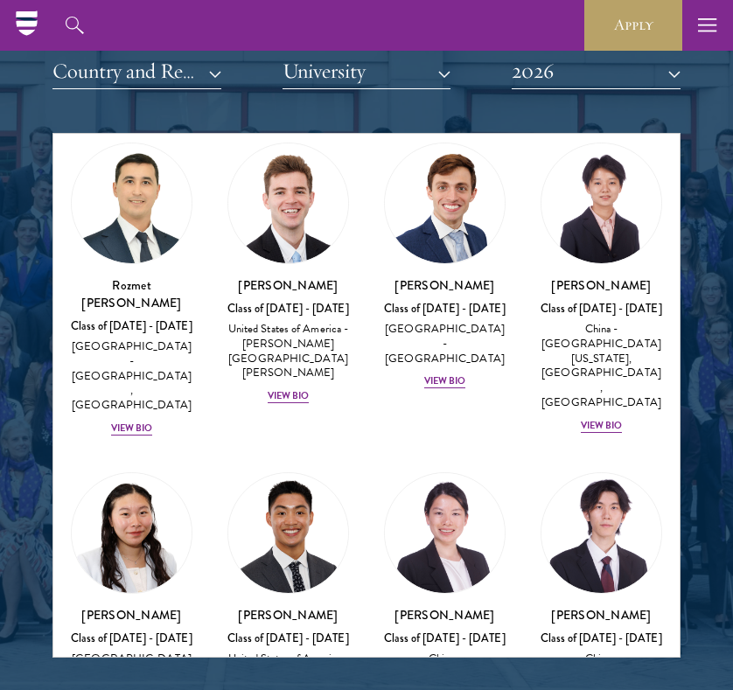
scroll to position [9735, 0]
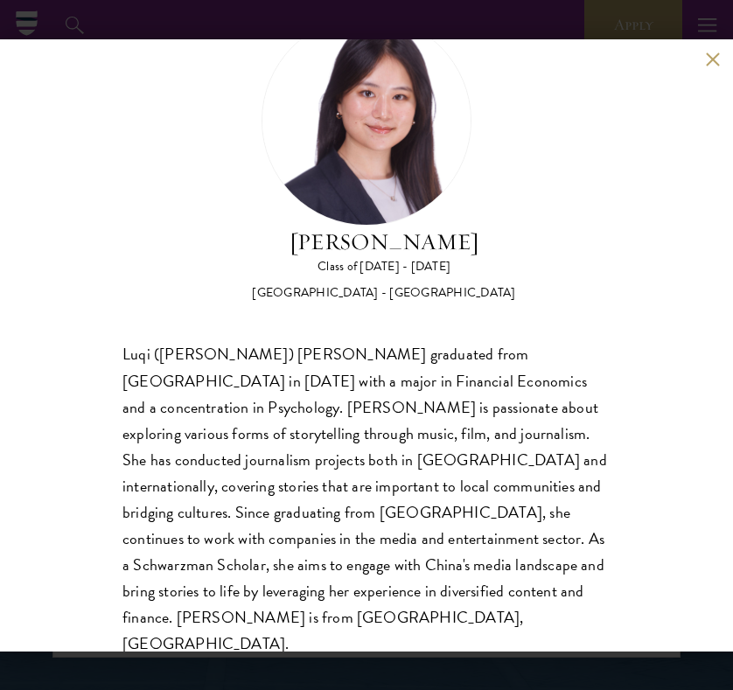
scroll to position [81, 0]
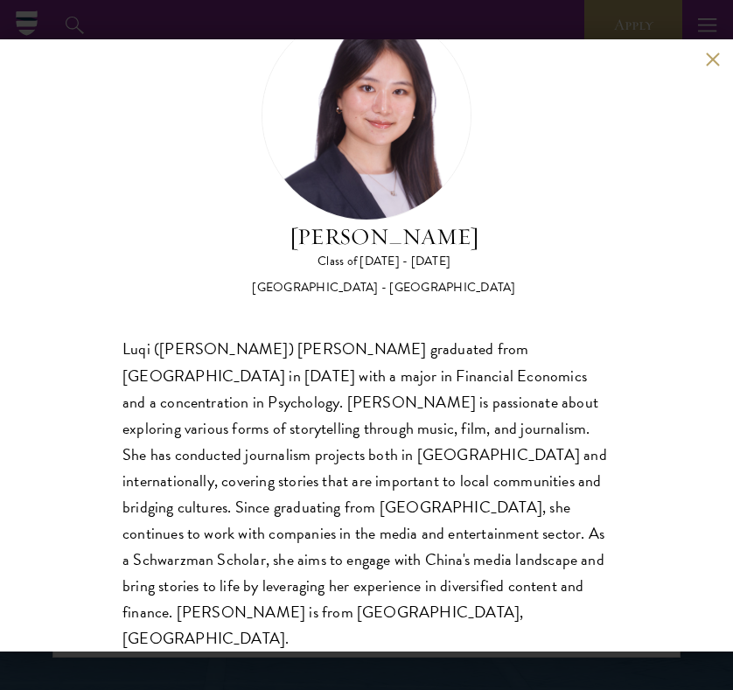
click at [696, 75] on div "[PERSON_NAME] Class of [DATE] - [DATE] [GEOGRAPHIC_DATA] - [GEOGRAPHIC_DATA] Lu…" at bounding box center [366, 345] width 733 height 612
click at [709, 59] on button at bounding box center [712, 59] width 15 height 15
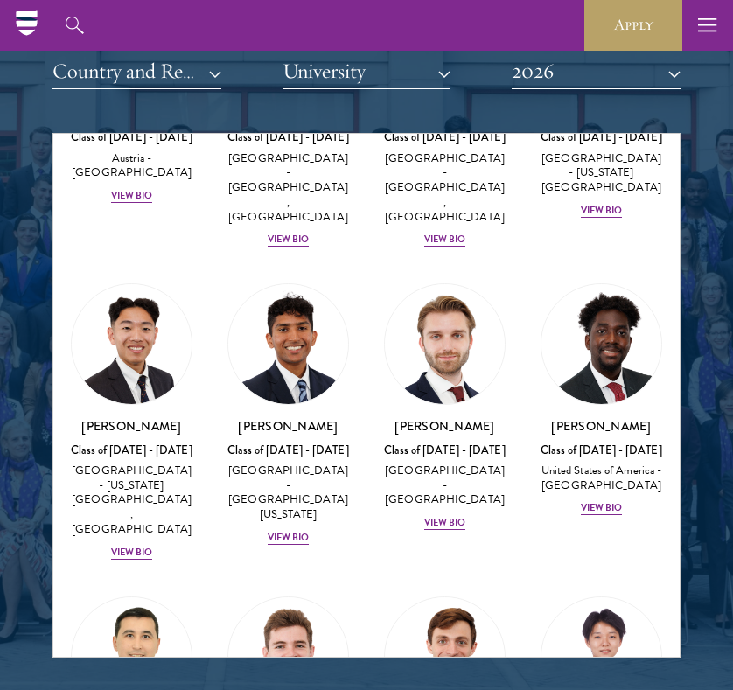
scroll to position [9294, 0]
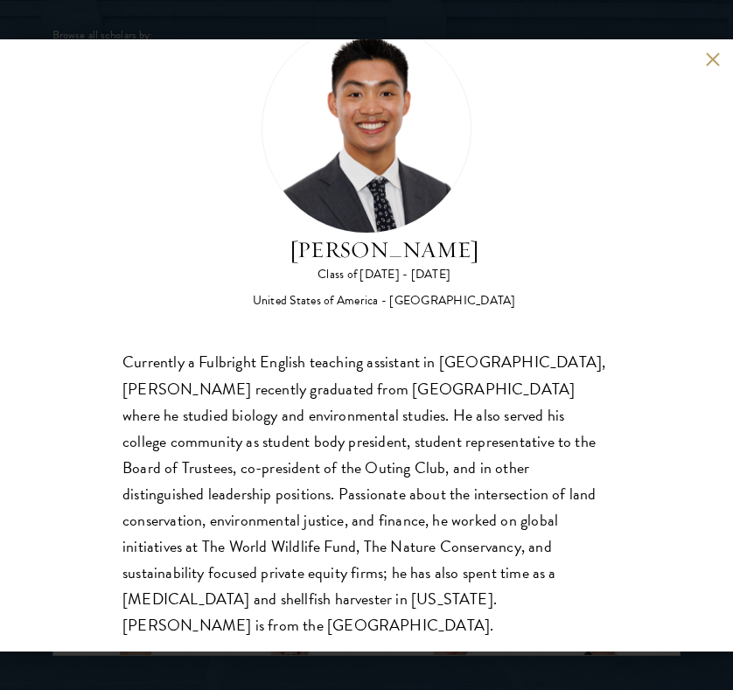
scroll to position [81, 0]
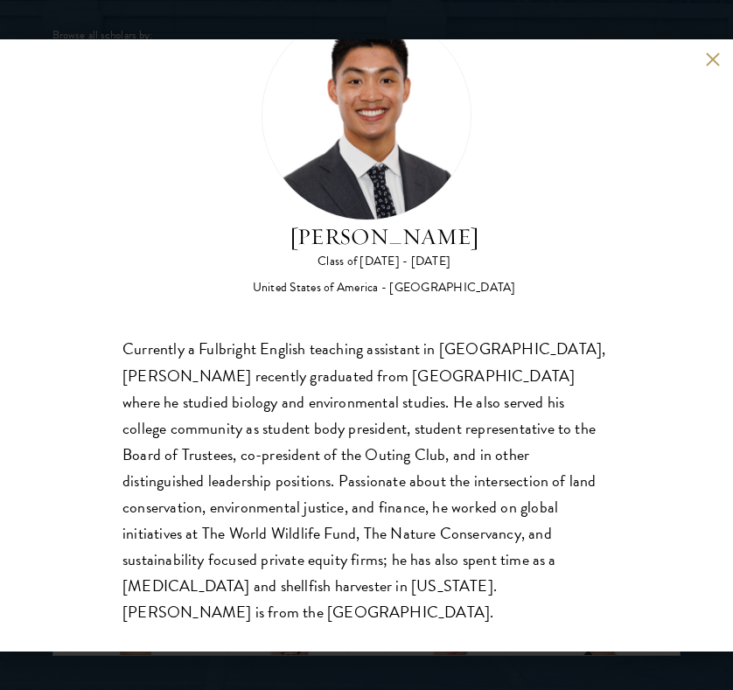
click at [715, 61] on button at bounding box center [712, 59] width 15 height 15
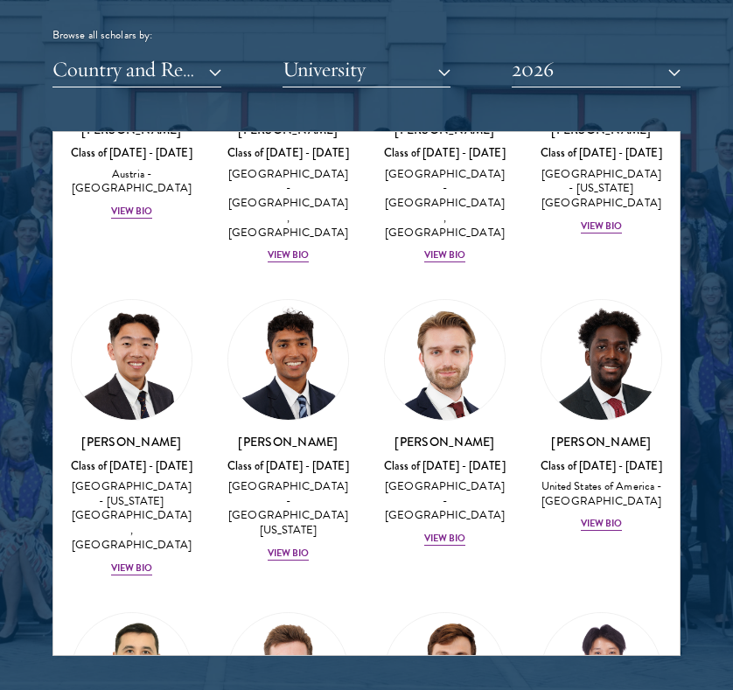
scroll to position [9249, 0]
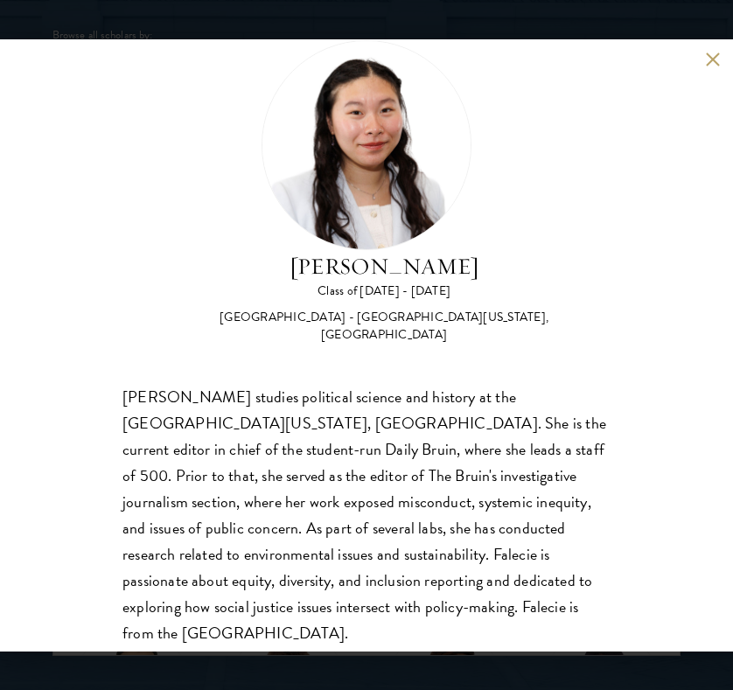
scroll to position [55, 0]
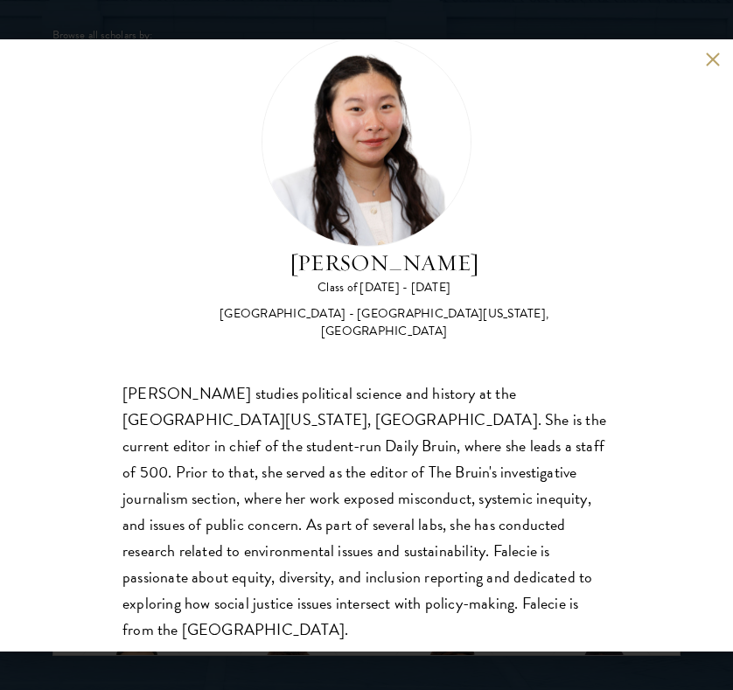
click at [705, 56] on button at bounding box center [712, 59] width 15 height 15
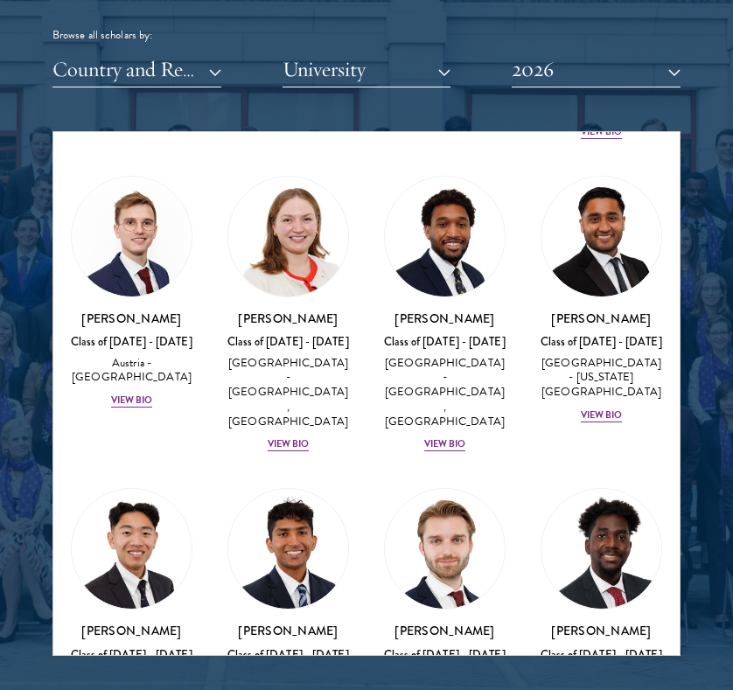
scroll to position [9051, 0]
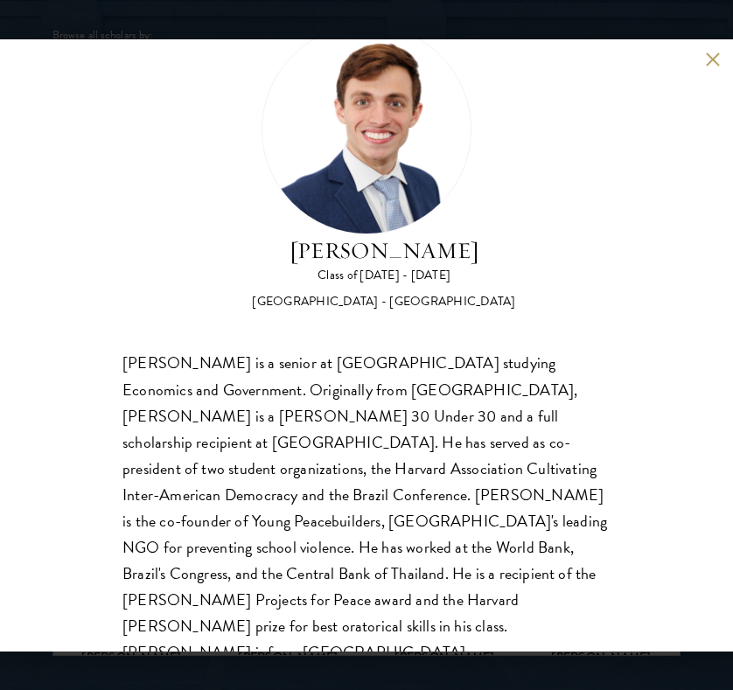
scroll to position [81, 0]
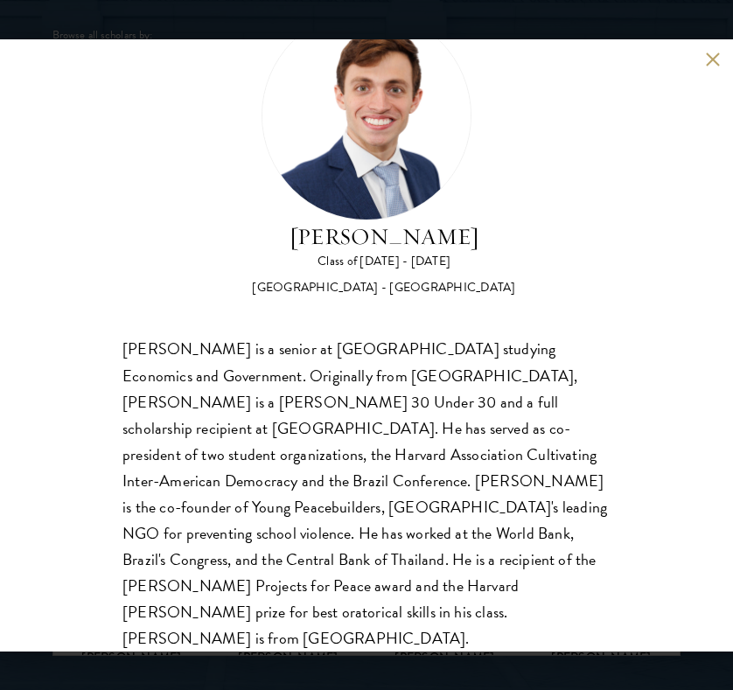
click at [709, 55] on button at bounding box center [712, 59] width 15 height 15
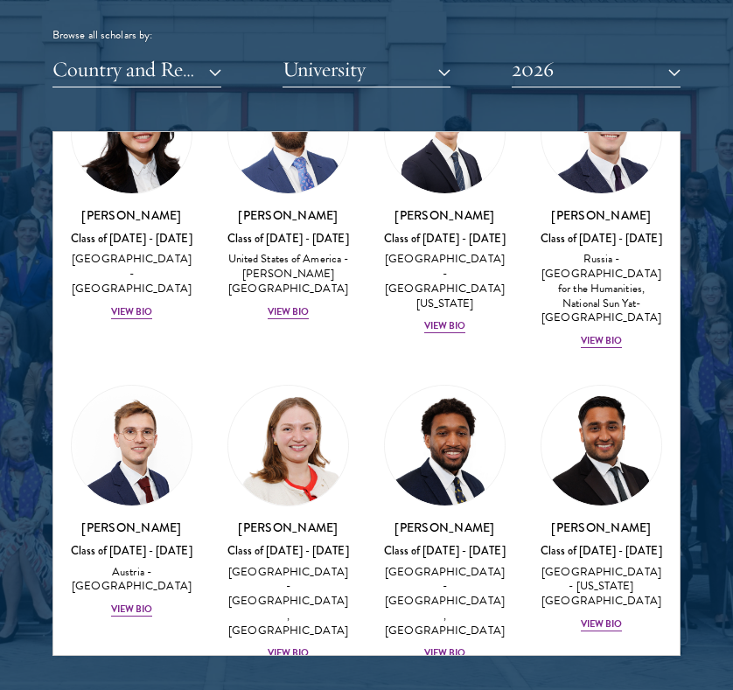
scroll to position [8824, 0]
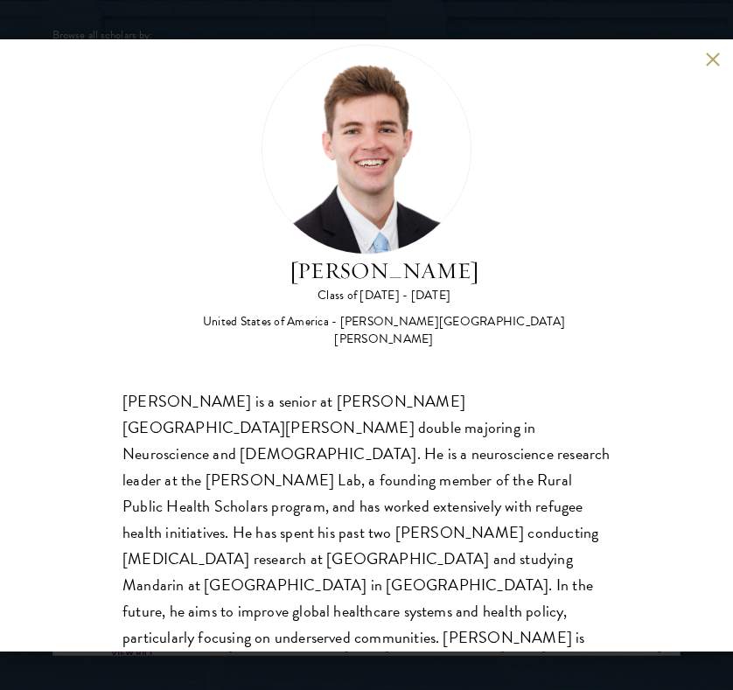
scroll to position [49, 0]
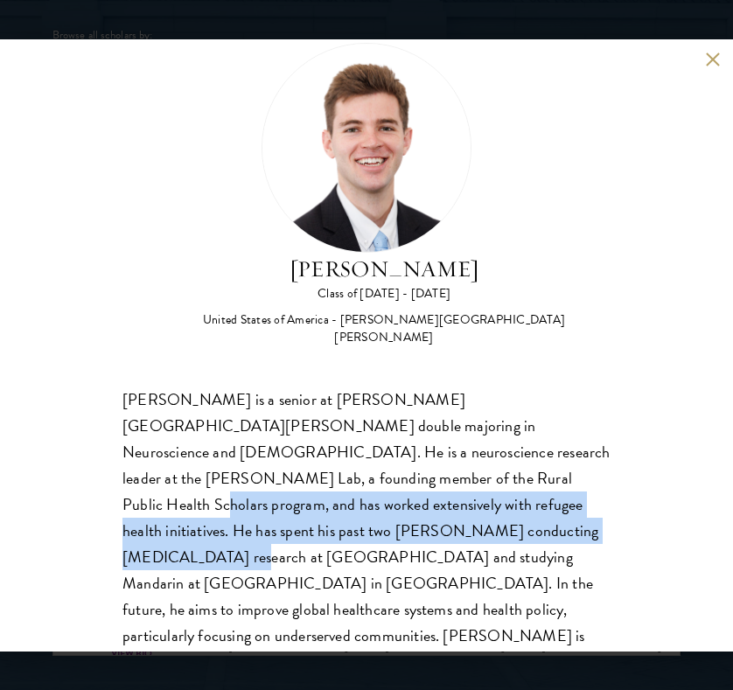
drag, startPoint x: 283, startPoint y: 451, endPoint x: 283, endPoint y: 520, distance: 68.2
click at [283, 520] on div "[PERSON_NAME] is a senior at [PERSON_NAME][GEOGRAPHIC_DATA][PERSON_NAME] double…" at bounding box center [366, 532] width 488 height 290
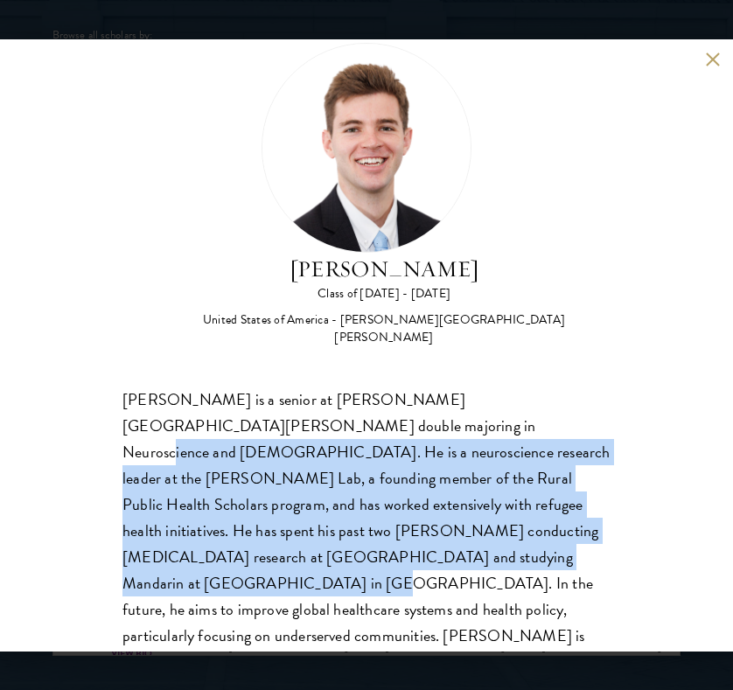
drag, startPoint x: 283, startPoint y: 547, endPoint x: 278, endPoint y: 418, distance: 128.7
click at [279, 418] on div "[PERSON_NAME] is a senior at [PERSON_NAME][GEOGRAPHIC_DATA][PERSON_NAME] double…" at bounding box center [366, 532] width 488 height 290
click at [278, 418] on div "[PERSON_NAME] is a senior at [PERSON_NAME][GEOGRAPHIC_DATA][PERSON_NAME] double…" at bounding box center [366, 532] width 488 height 290
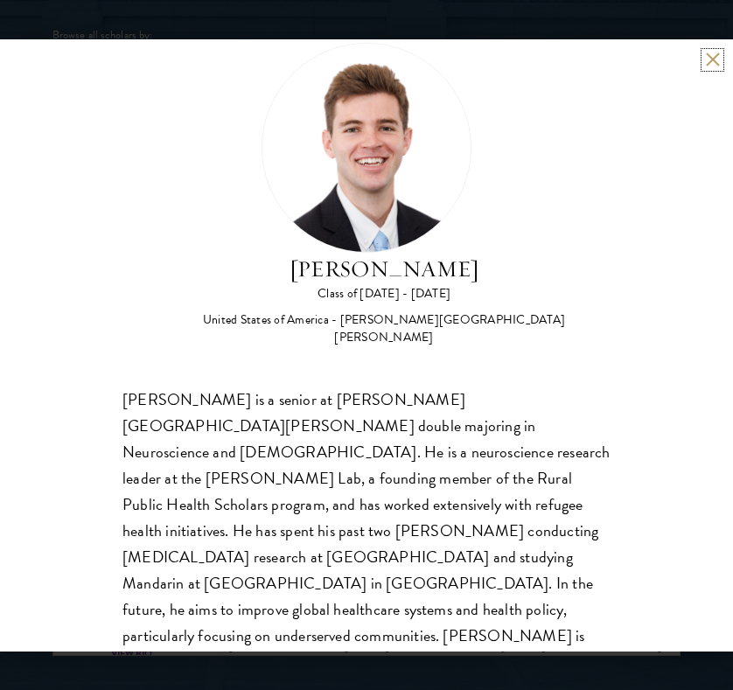
click at [710, 56] on button at bounding box center [712, 59] width 15 height 15
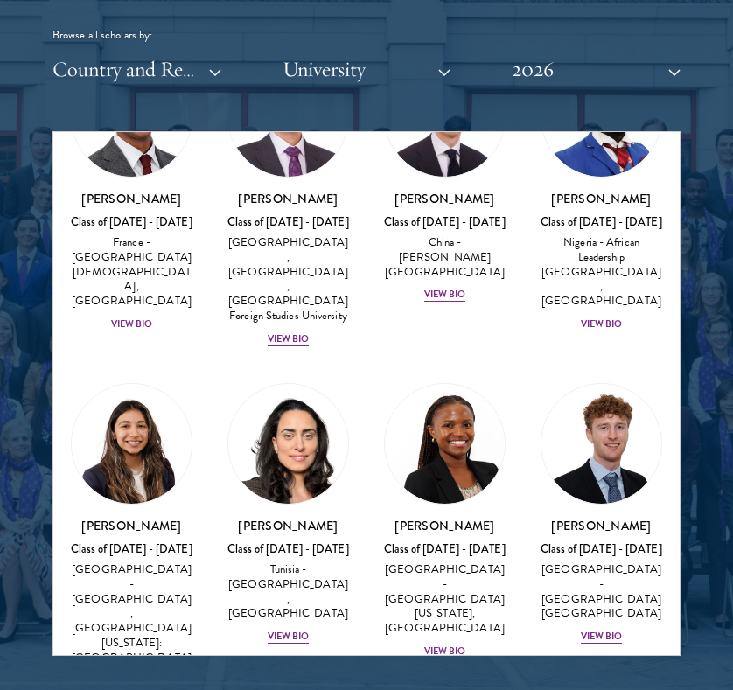
scroll to position [6146, 0]
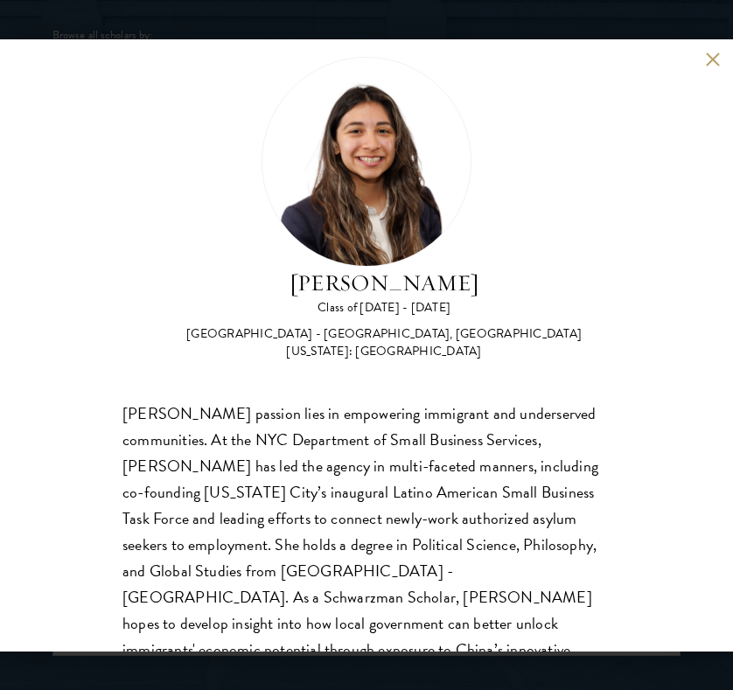
scroll to position [81, 0]
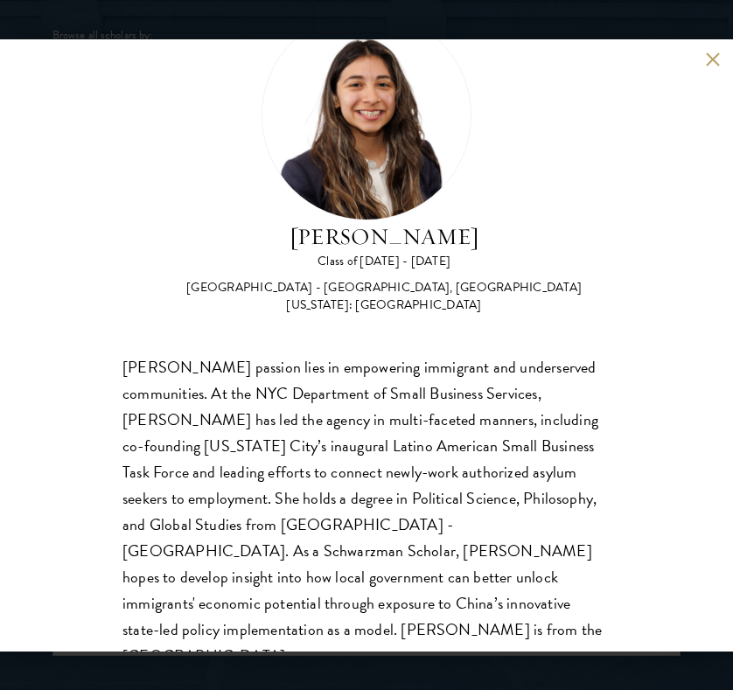
click at [260, 395] on div "[PERSON_NAME] passion lies in empowering immigrant and underserved communities.…" at bounding box center [366, 512] width 488 height 316
click at [318, 453] on div "[PERSON_NAME] passion lies in empowering immigrant and underserved communities.…" at bounding box center [366, 512] width 488 height 316
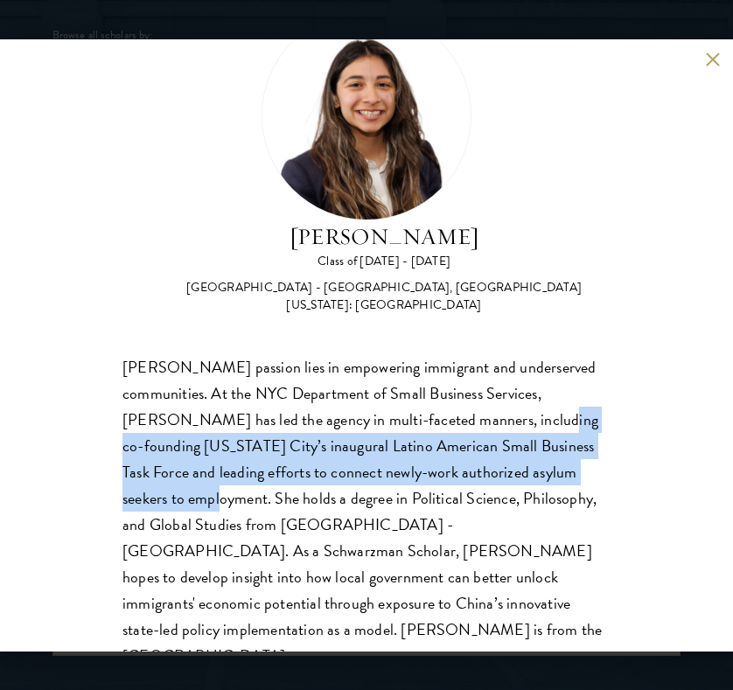
drag, startPoint x: 584, startPoint y: 459, endPoint x: 447, endPoint y: 406, distance: 146.6
click at [447, 406] on div "[PERSON_NAME] passion lies in empowering immigrant and underserved communities.…" at bounding box center [366, 512] width 488 height 316
copy div "o-founding [US_STATE] City’s inaugural Latino American Small Business Task Forc…"
click at [709, 57] on button at bounding box center [712, 59] width 15 height 15
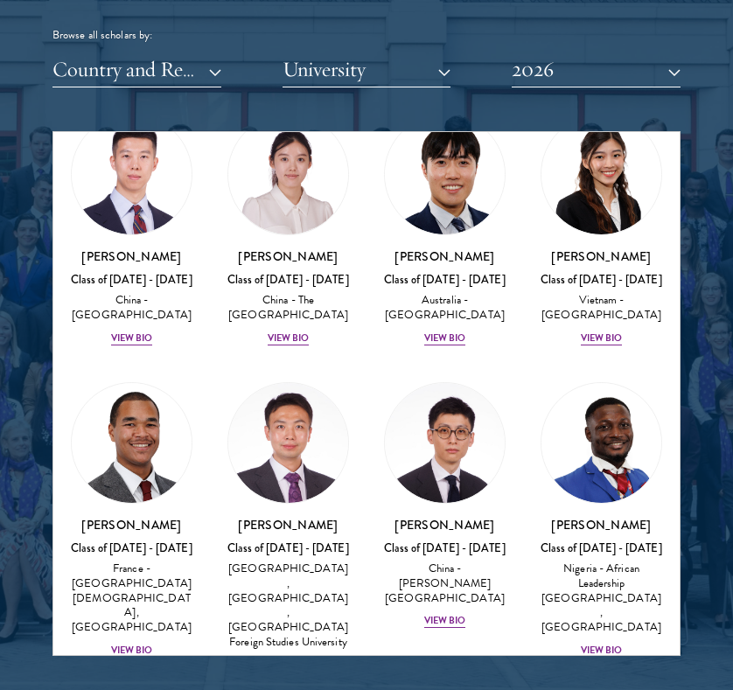
scroll to position [6091, 0]
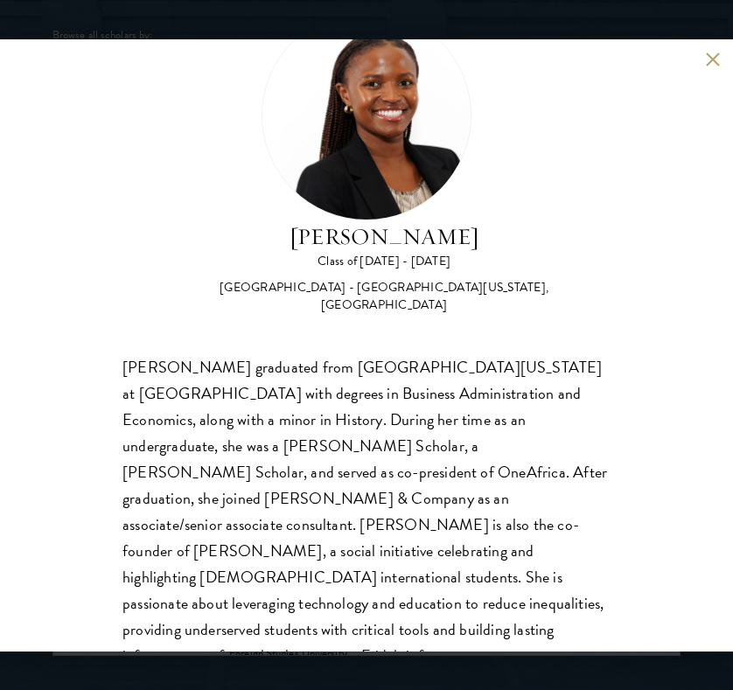
scroll to position [2172, 0]
click at [716, 57] on button at bounding box center [712, 59] width 15 height 15
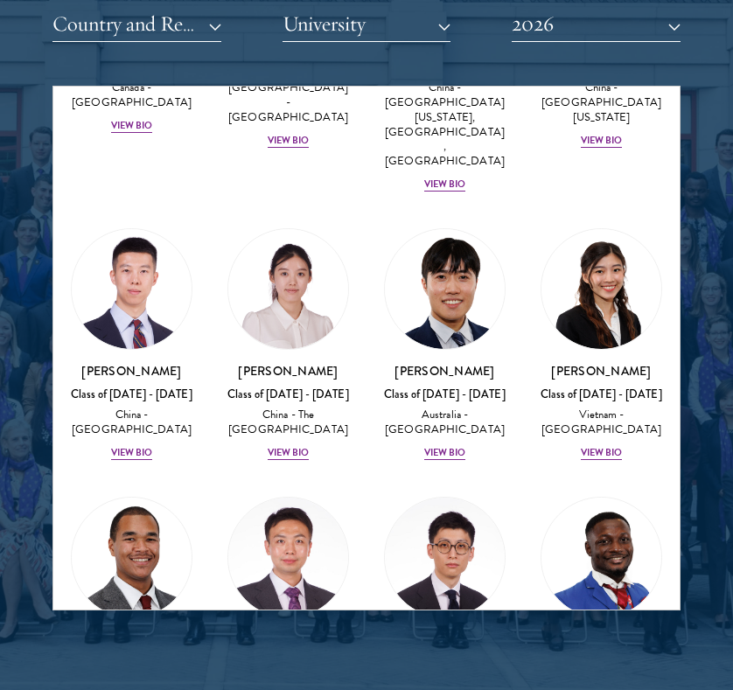
scroll to position [5831, 0]
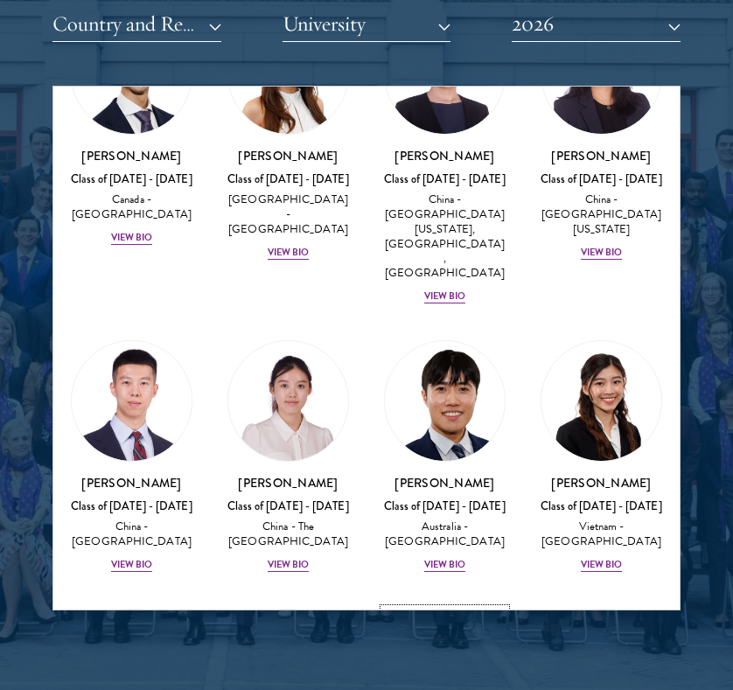
click at [475, 610] on img at bounding box center [445, 670] width 120 height 120
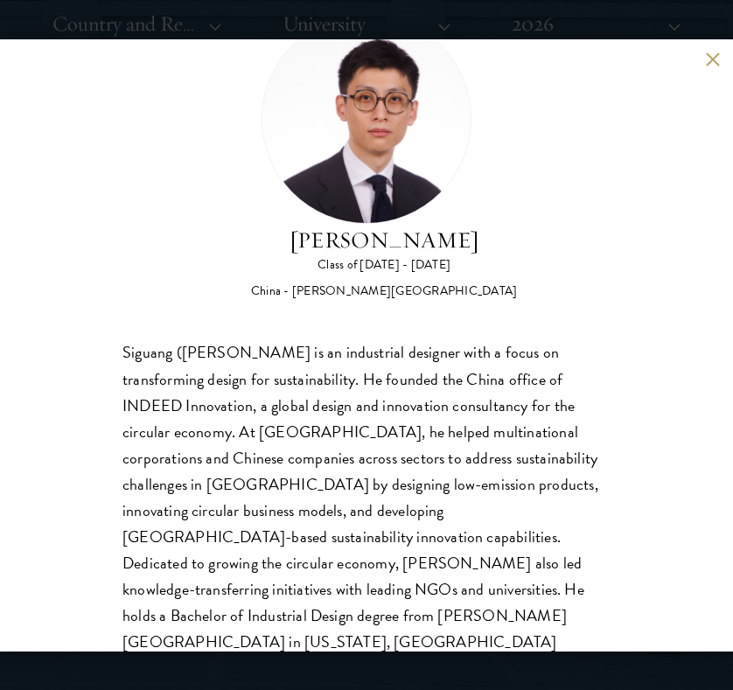
scroll to position [80, 0]
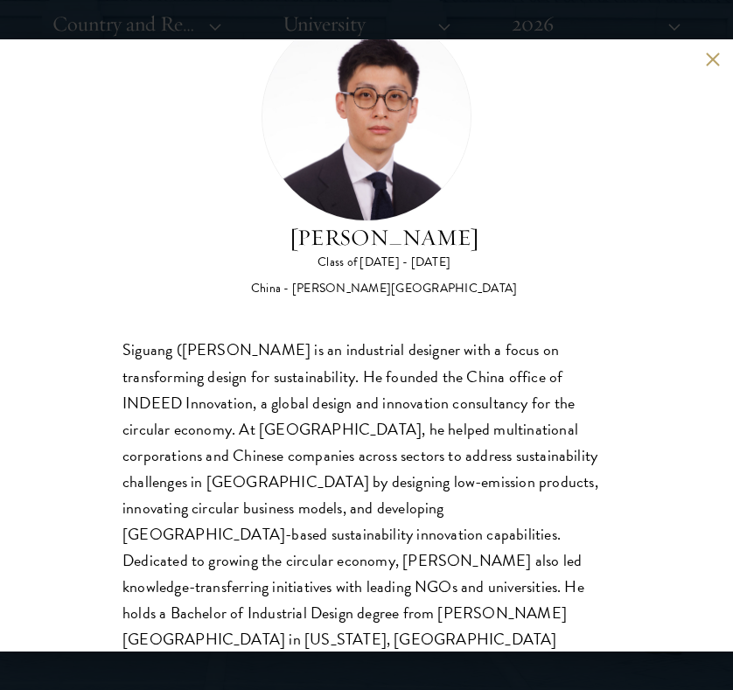
click at [705, 63] on button at bounding box center [712, 59] width 15 height 15
